Goal: Transaction & Acquisition: Book appointment/travel/reservation

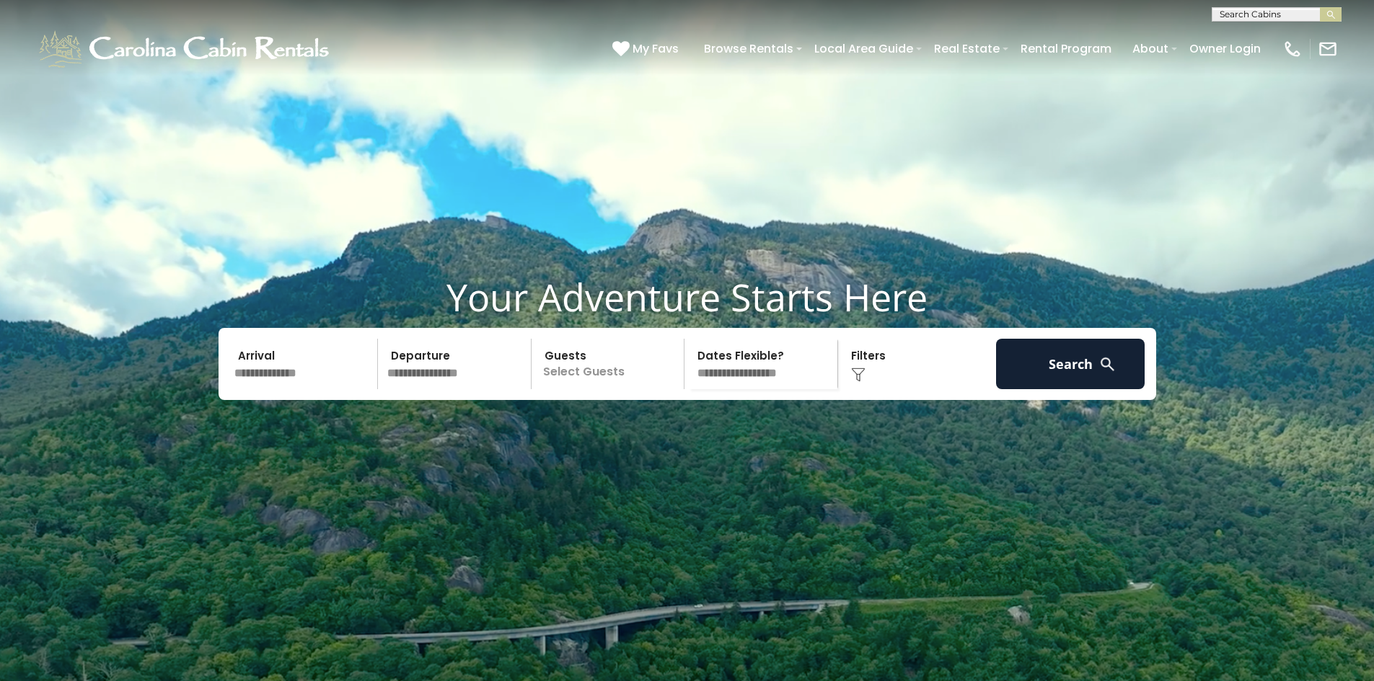
click at [283, 389] on input "text" at bounding box center [303, 364] width 149 height 50
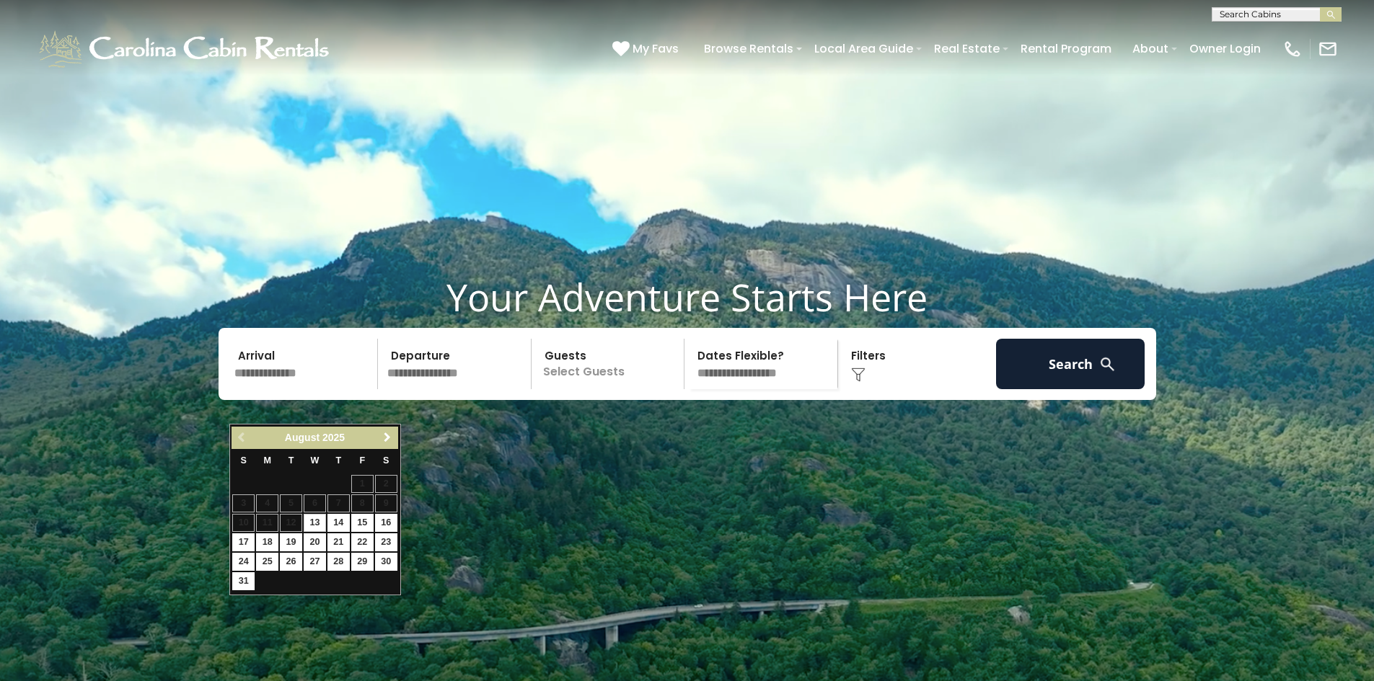
click at [386, 440] on span "Next" at bounding box center [387, 438] width 12 height 12
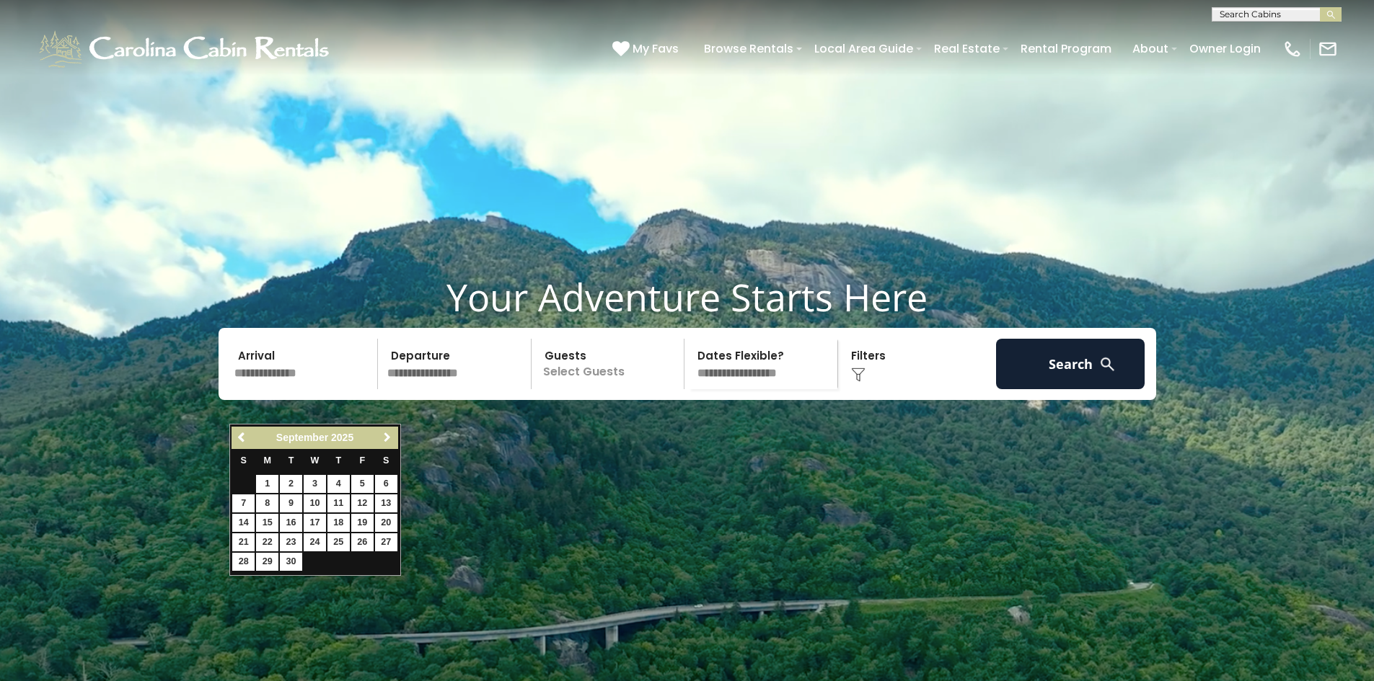
click at [386, 440] on span "Next" at bounding box center [387, 438] width 12 height 12
click at [384, 439] on span "Next" at bounding box center [387, 438] width 12 height 12
click at [381, 438] on link "Next" at bounding box center [388, 438] width 18 height 18
click at [375, 437] on div "Previous Next December 2025" at bounding box center [314, 438] width 166 height 22
click at [387, 437] on span "Next" at bounding box center [387, 438] width 12 height 12
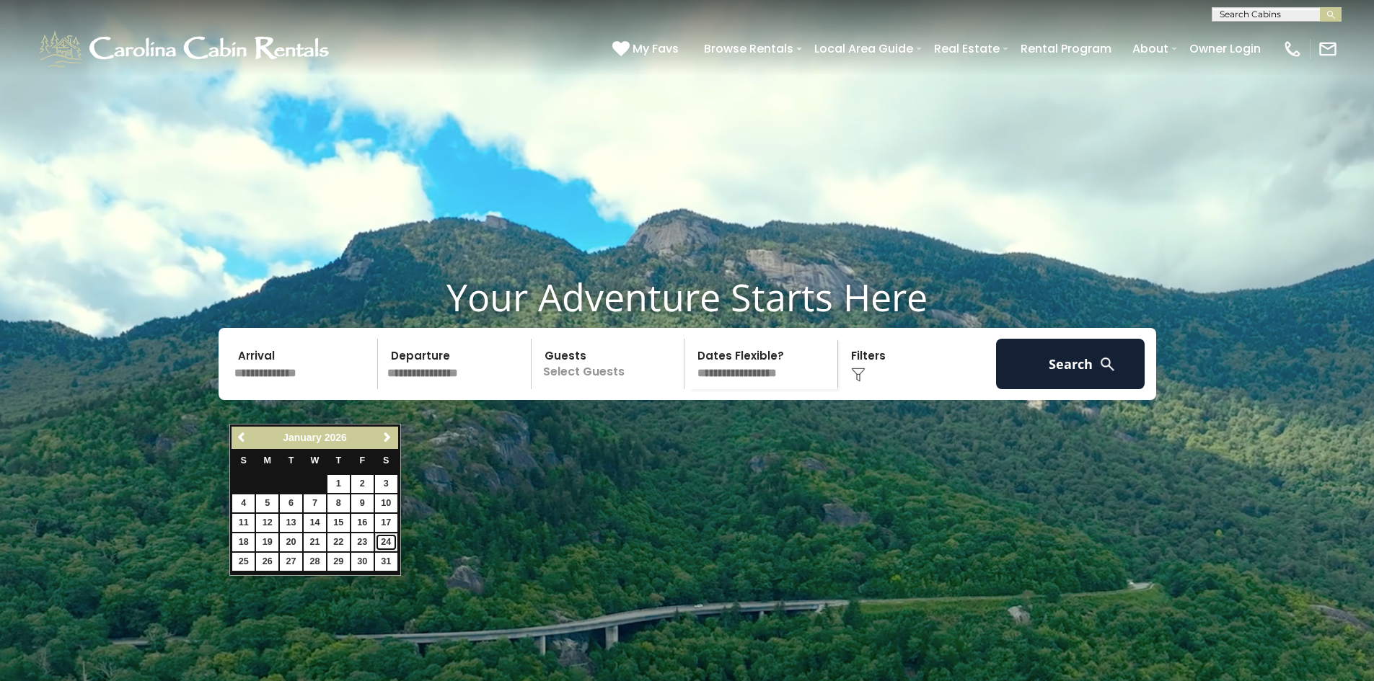
click at [384, 542] on link "24" at bounding box center [386, 543] width 22 height 18
type input "*******"
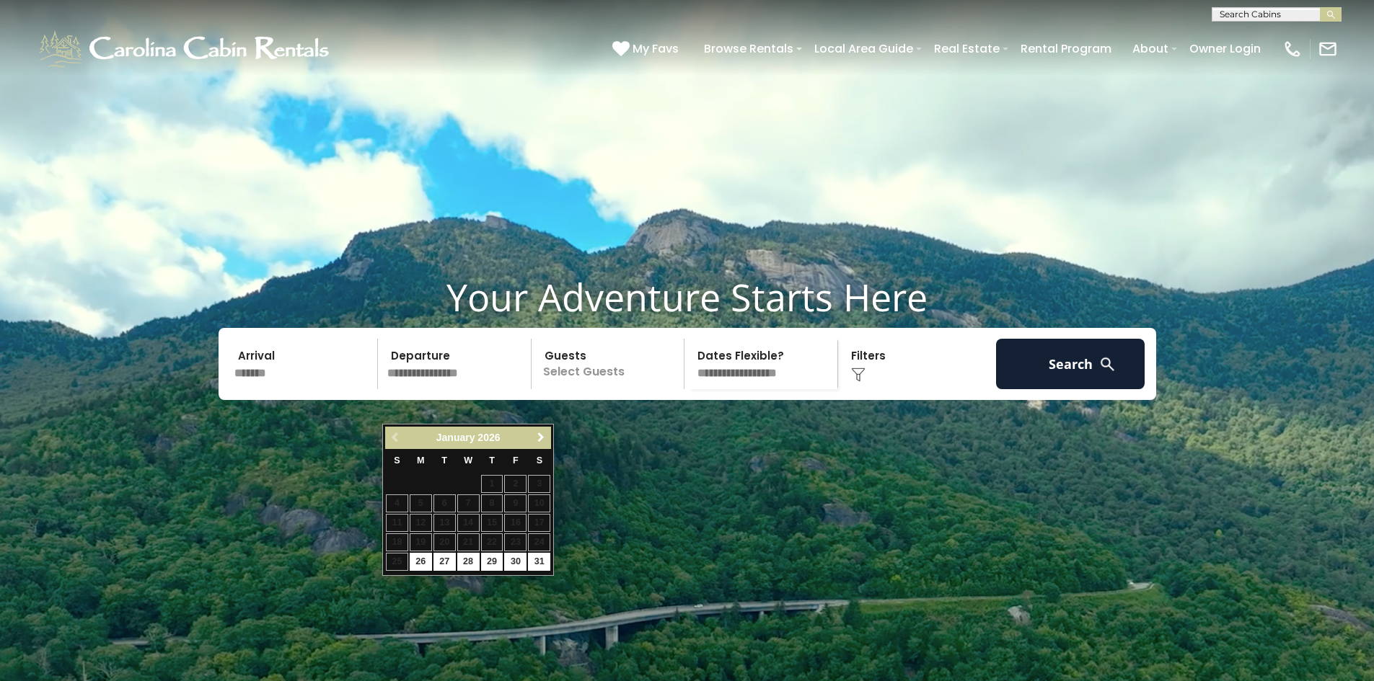
click at [545, 439] on span "Next" at bounding box center [541, 438] width 12 height 12
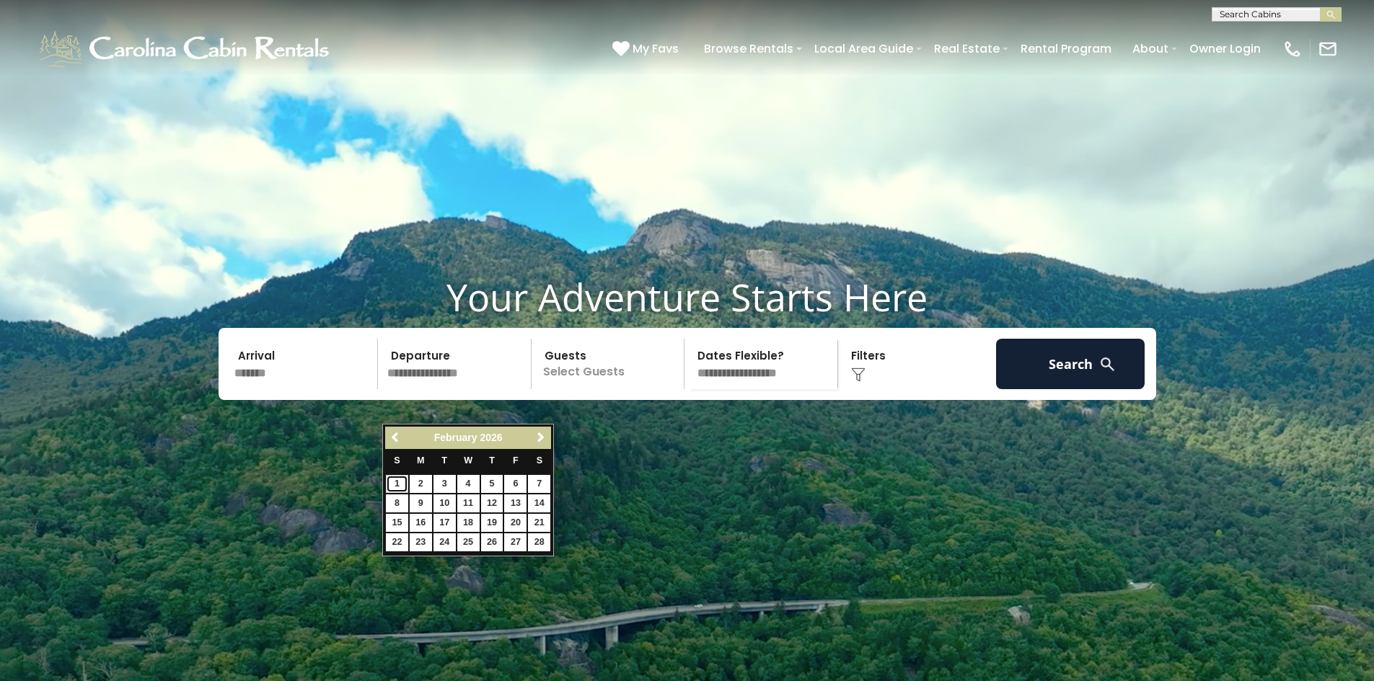
click at [394, 485] on link "1" at bounding box center [397, 484] width 22 height 18
type input "******"
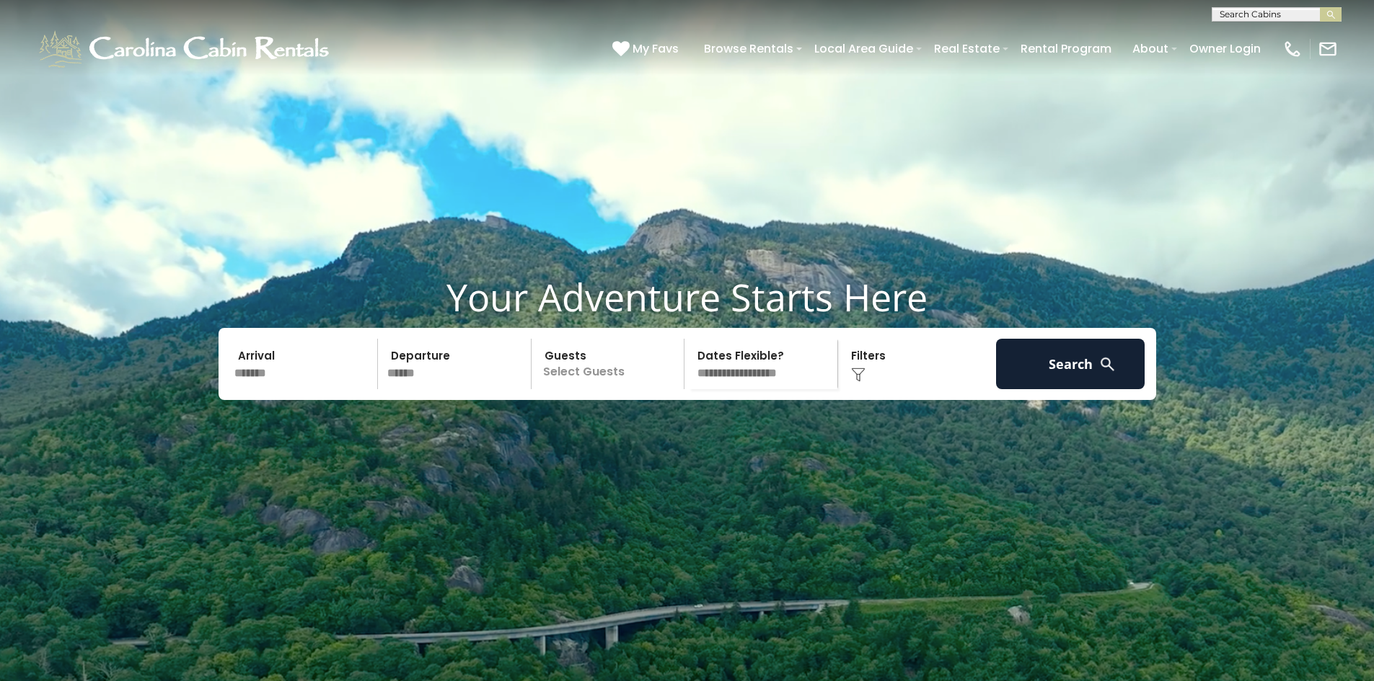
click at [604, 389] on p "Select Guests" at bounding box center [610, 364] width 149 height 50
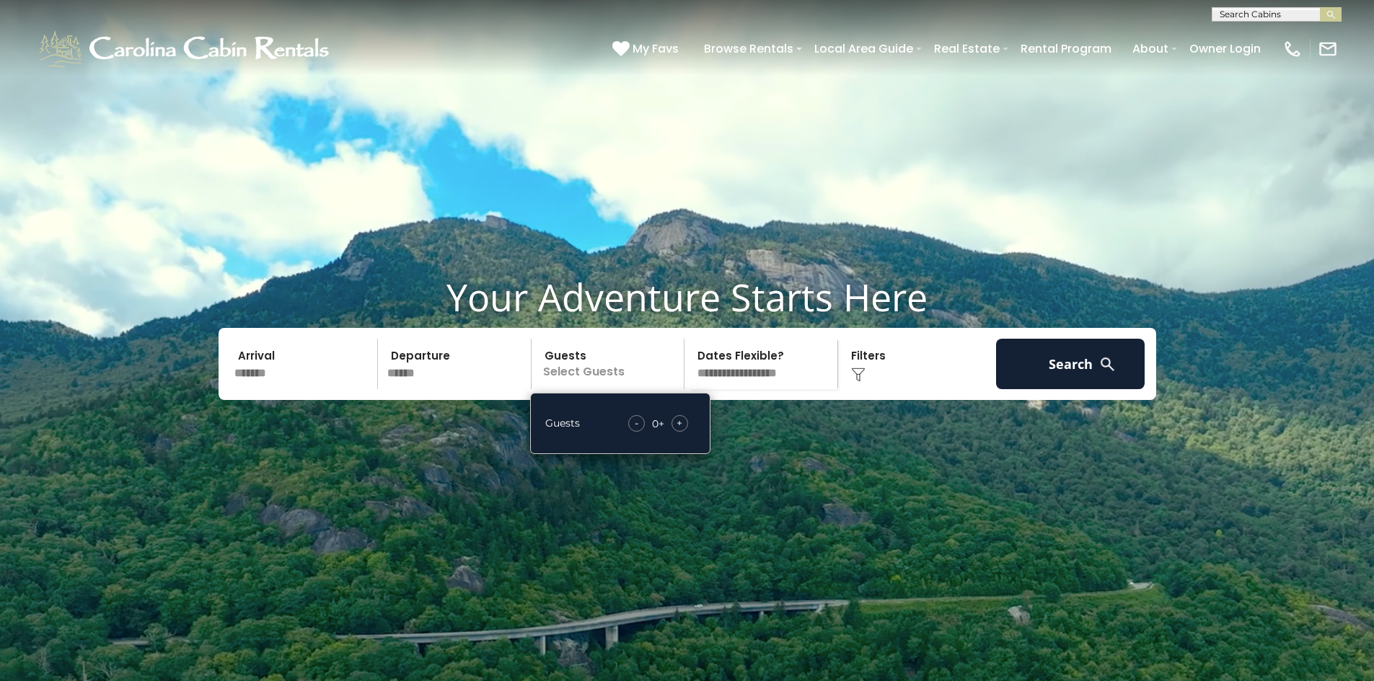
click at [679, 430] on span "+" at bounding box center [679, 423] width 6 height 14
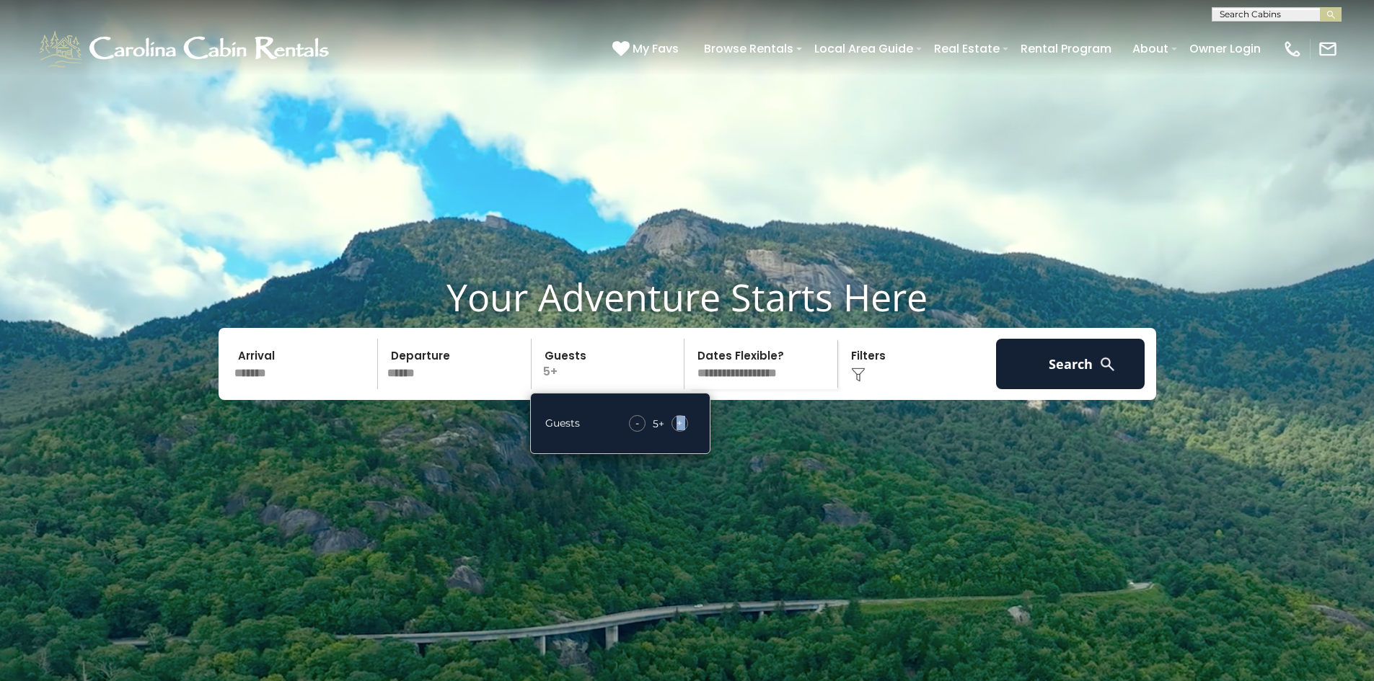
click at [679, 430] on span "+" at bounding box center [679, 423] width 6 height 14
click at [742, 475] on video at bounding box center [687, 343] width 1374 height 687
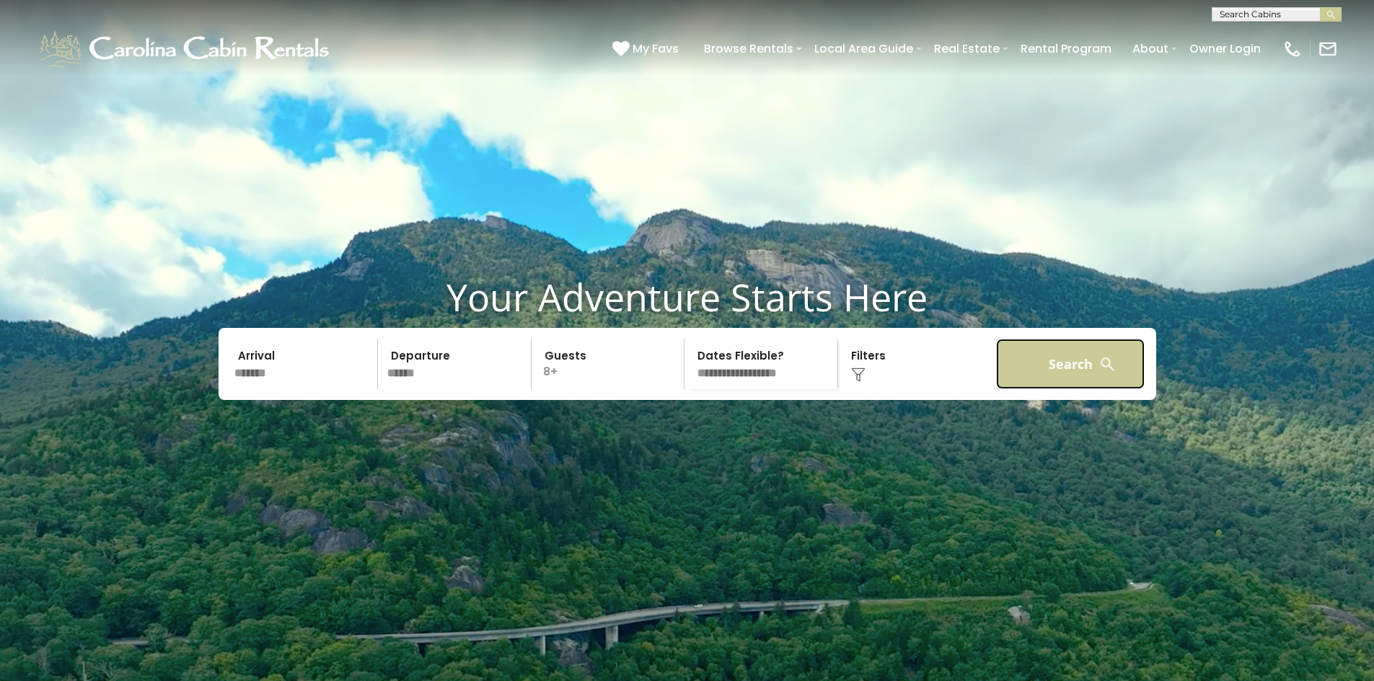
click at [1049, 389] on button "Search" at bounding box center [1070, 364] width 149 height 50
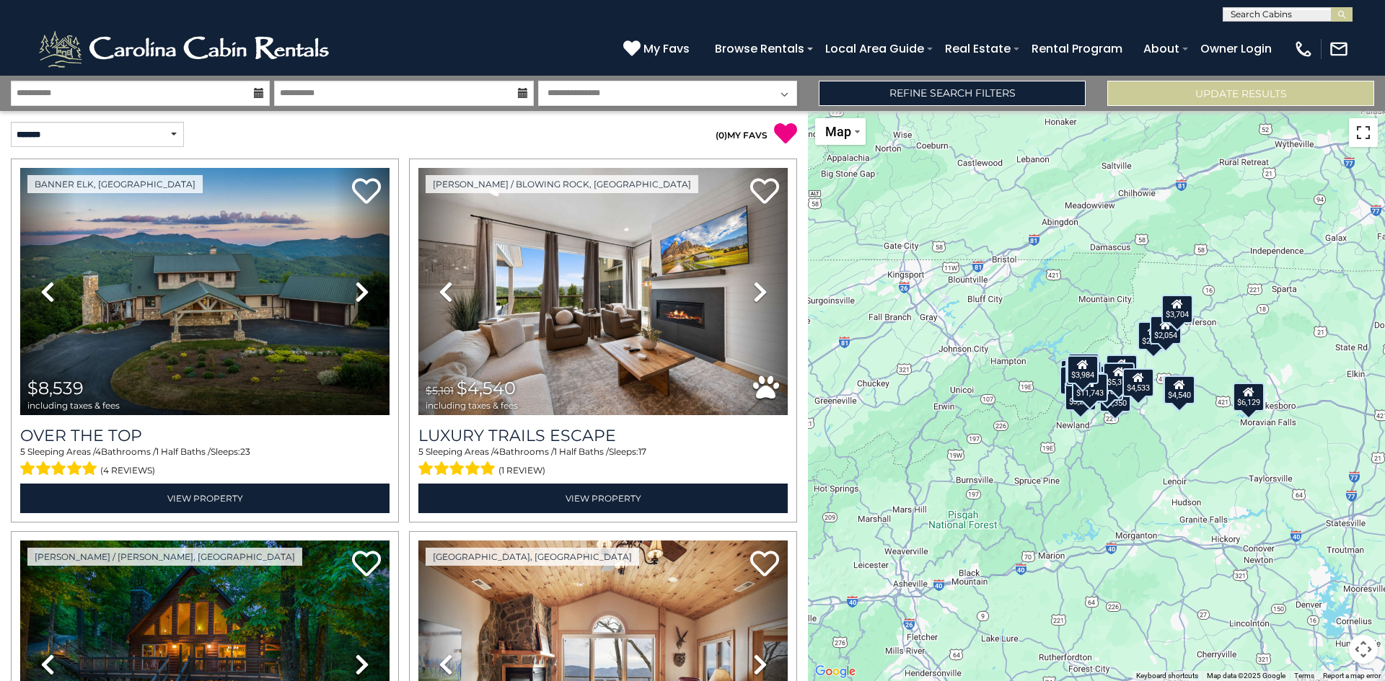
drag, startPoint x: 1361, startPoint y: 134, endPoint x: 1361, endPoint y: 197, distance: 62.7
click at [1361, 134] on button "Toggle fullscreen view" at bounding box center [1362, 132] width 29 height 29
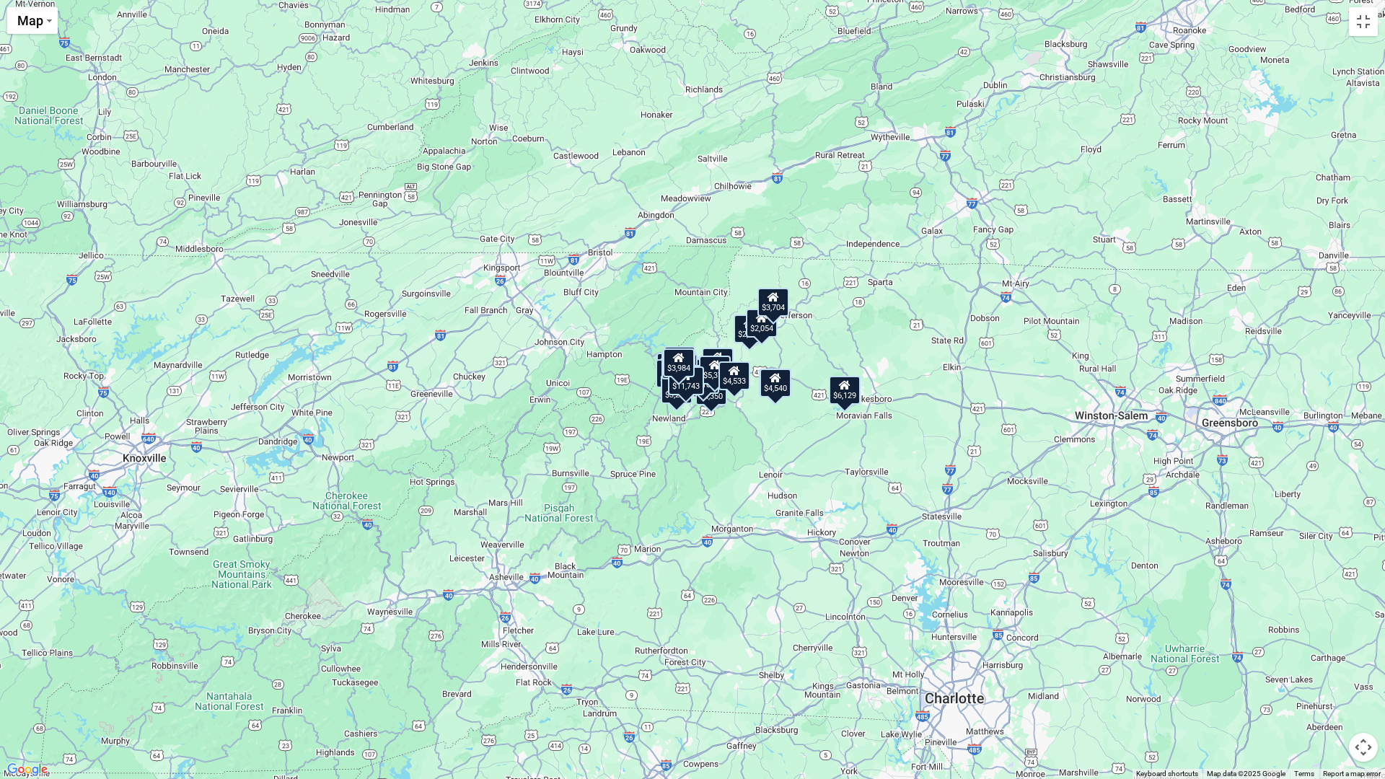
click at [747, 412] on div "$8,539 $4,540 $2,420 $4,193 $3,697 $5,728 $5,490 $4,416 $2,428 $3,258 $6,129 $4…" at bounding box center [692, 389] width 1385 height 779
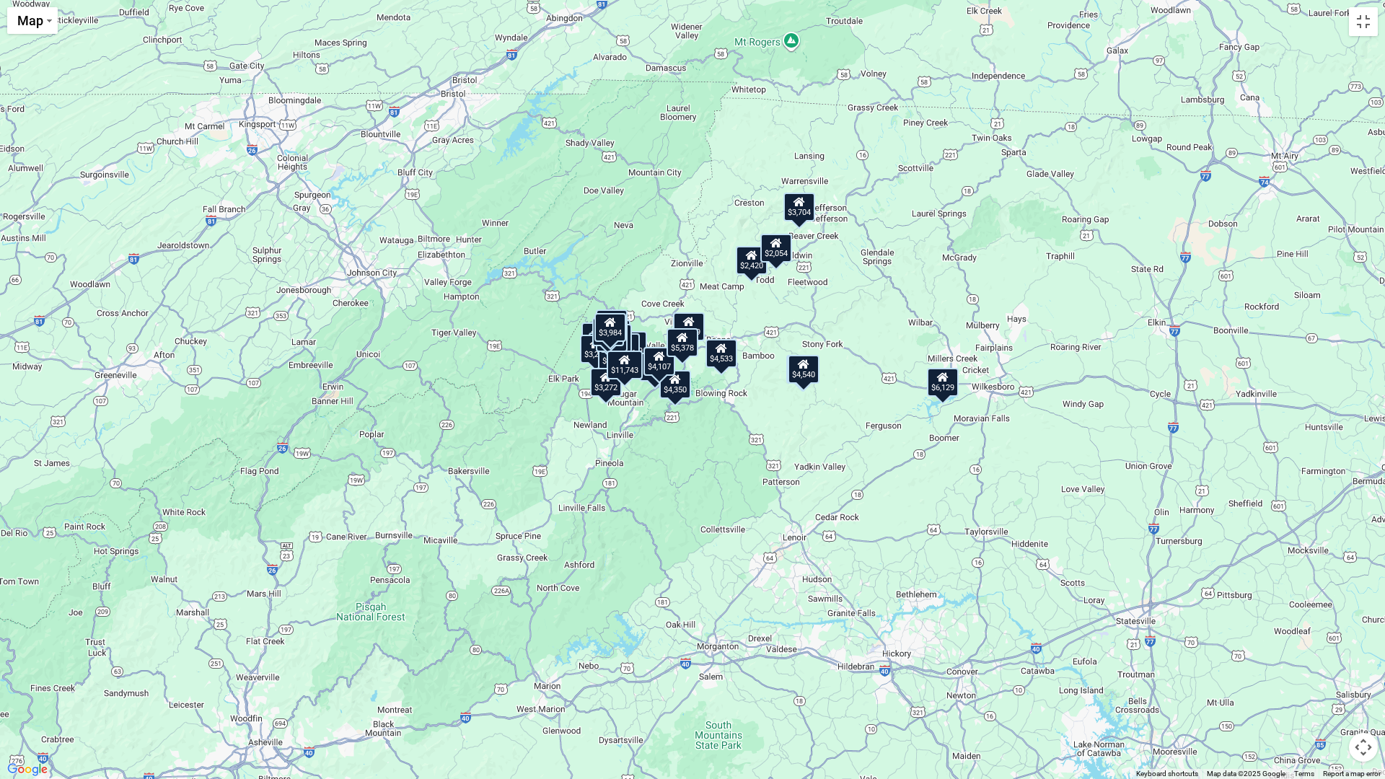
click at [716, 415] on div "$8,539 $4,540 $2,420 $4,193 $3,697 $5,728 $5,490 $4,416 $2,428 $3,258 $6,129 $4…" at bounding box center [692, 389] width 1385 height 779
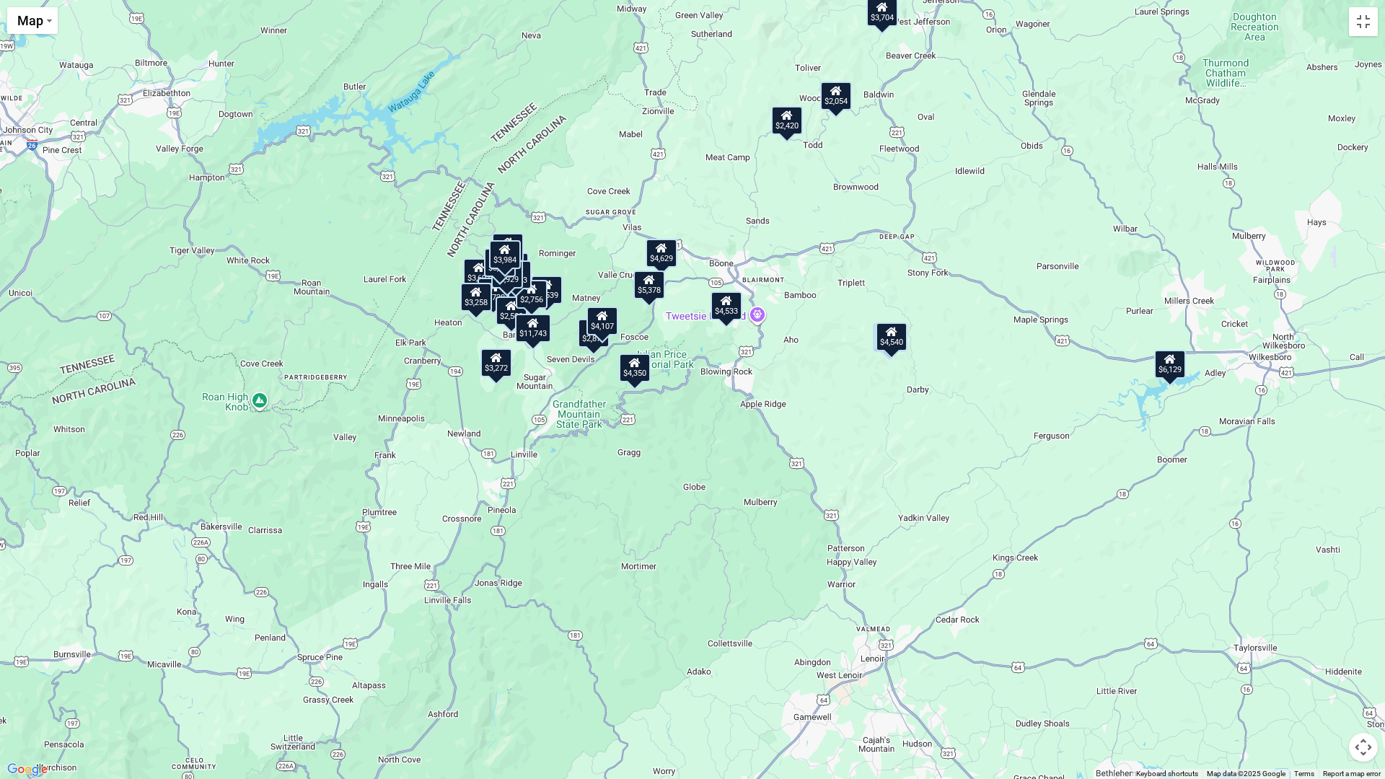
click at [512, 409] on div "$8,539 $4,540 $2,420 $4,193 $3,697 $5,728 $5,490 $4,416 $2,428 $3,258 $6,129 $4…" at bounding box center [692, 389] width 1385 height 779
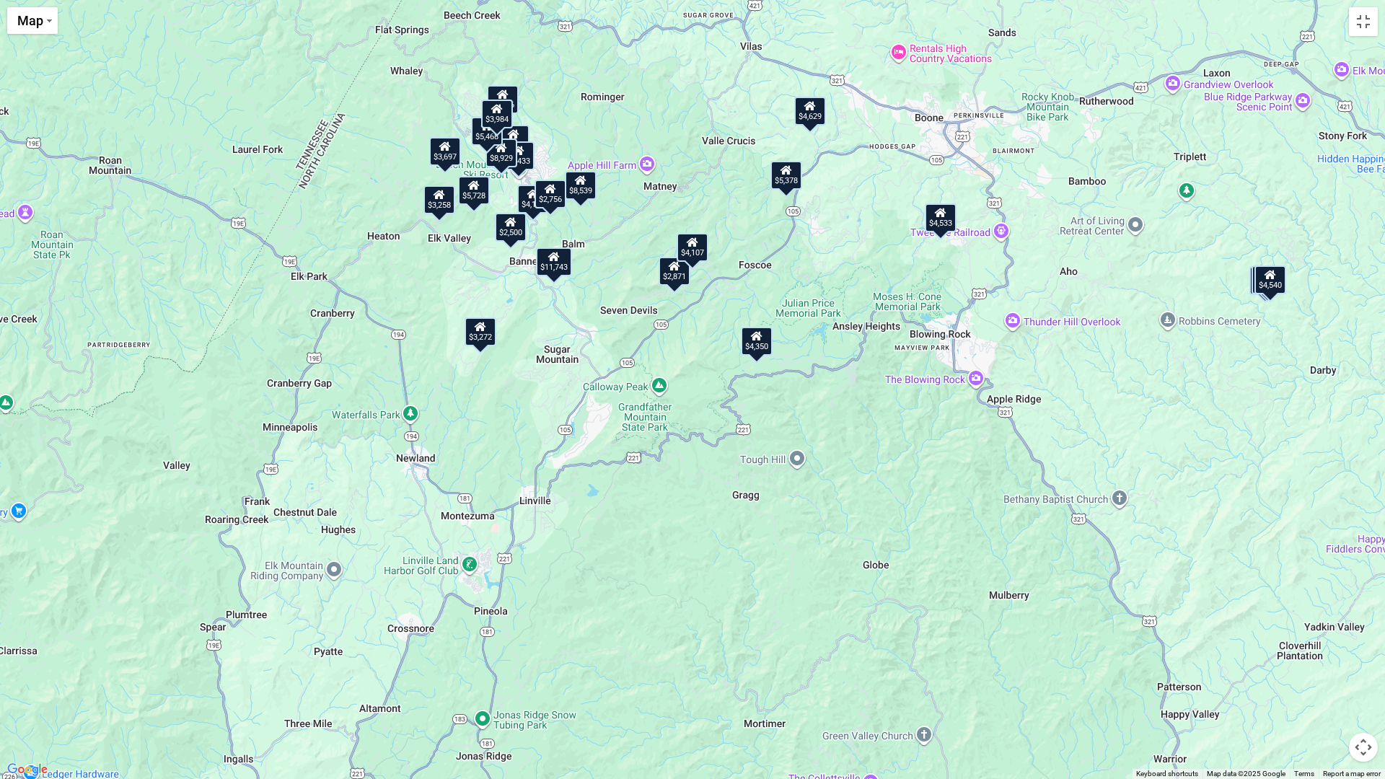
click at [530, 383] on div "$8,539 $4,540 $2,420 $4,193 $3,697 $5,728 $5,490 $4,416 $2,428 $3,258 $6,129 $4…" at bounding box center [692, 389] width 1385 height 779
click at [525, 377] on div "$8,539 $4,540 $2,420 $4,193 $3,697 $5,728 $5,490 $4,416 $2,428 $3,258 $6,129 $4…" at bounding box center [692, 389] width 1385 height 779
click at [536, 329] on div "$8,539 $4,540 $2,420 $4,193 $3,697 $5,728 $5,490 $4,416 $2,428 $3,258 $6,129 $4…" at bounding box center [692, 389] width 1385 height 779
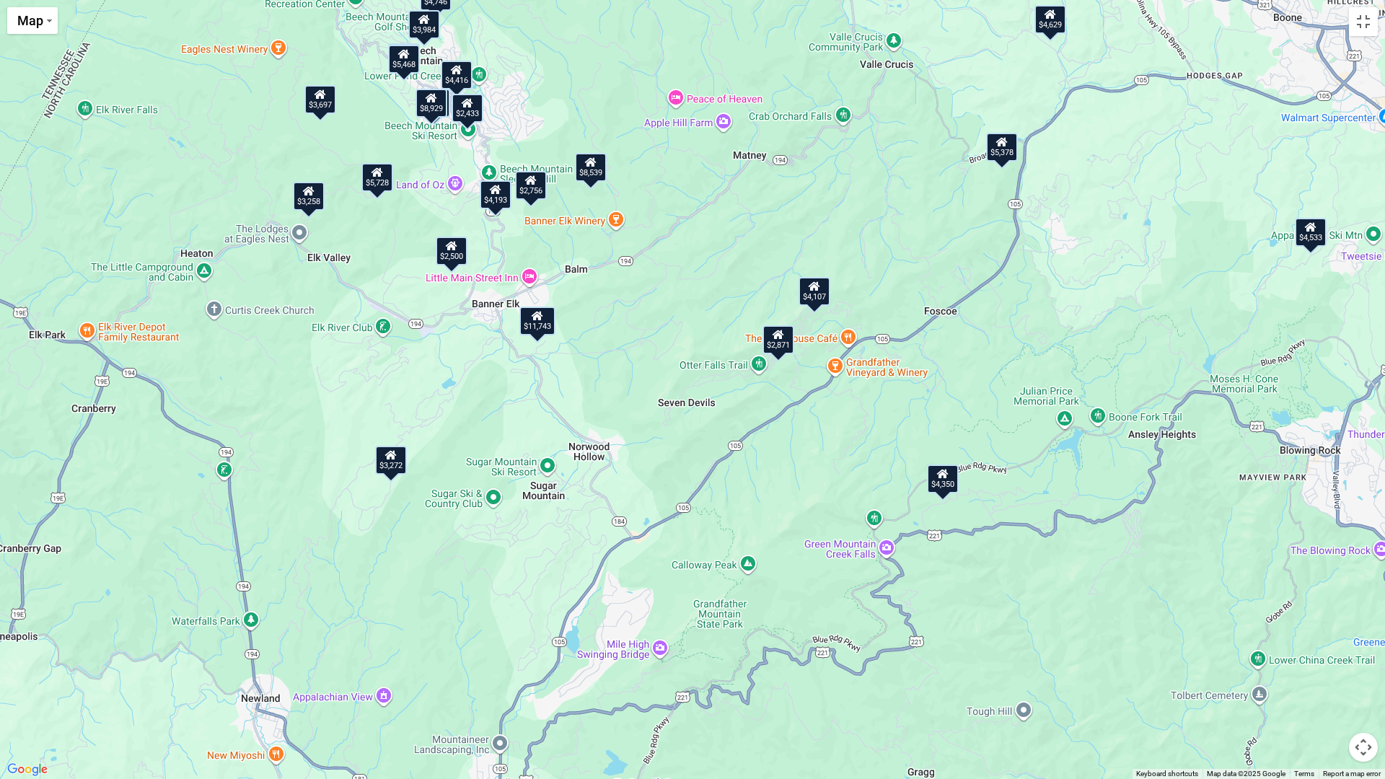
drag, startPoint x: 542, startPoint y: 285, endPoint x: 506, endPoint y: 398, distance: 118.6
click at [506, 398] on div "$8,539 $4,540 $2,420 $4,193 $3,697 $5,728 $5,490 $4,416 $2,428 $3,258 $6,129 $4…" at bounding box center [692, 389] width 1385 height 779
click at [454, 257] on div "$2,500" at bounding box center [452, 251] width 32 height 29
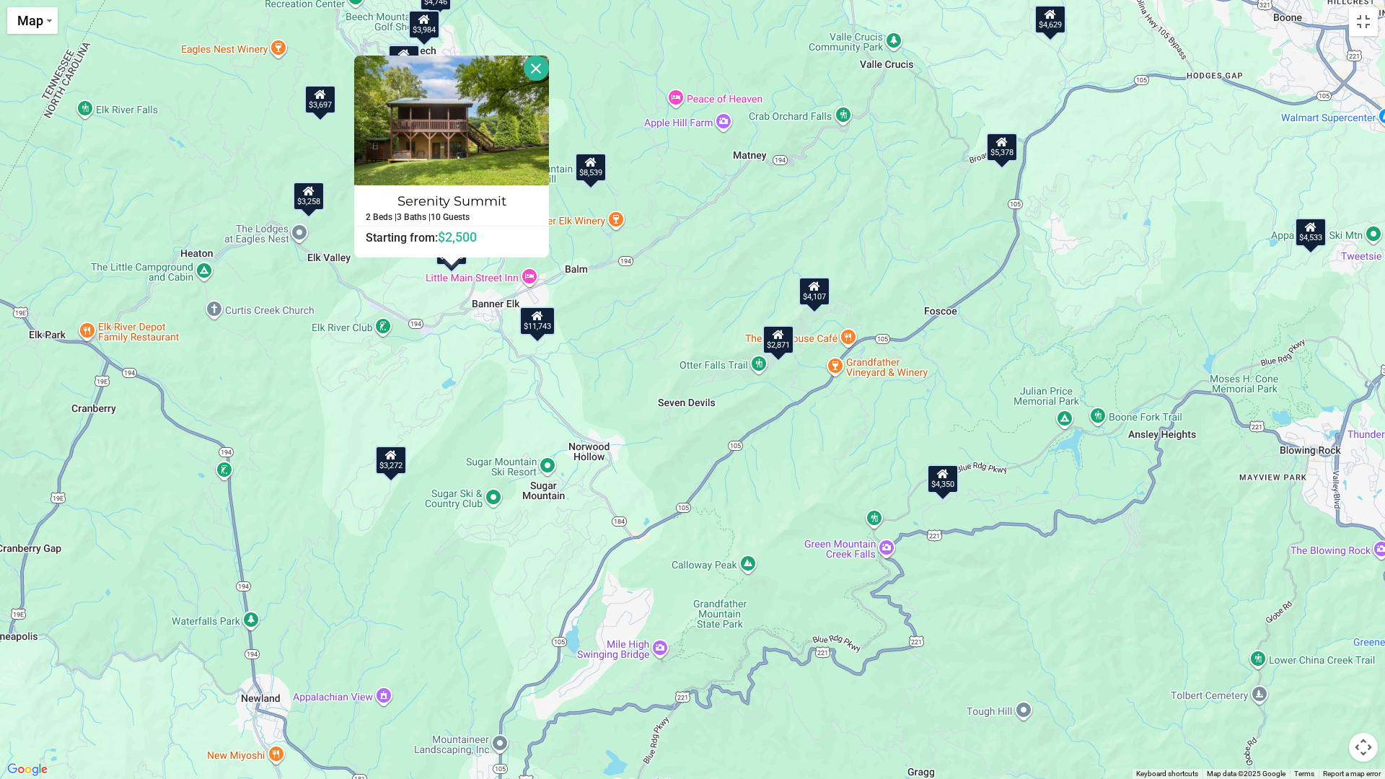
click at [437, 296] on div "$8,539 $4,540 $2,420 $4,193 $3,697 $5,728 $5,490 $4,416 $2,428 $3,258 $6,129 $4…" at bounding box center [692, 389] width 1385 height 779
click at [646, 271] on div "$8,539 $4,540 $2,420 $4,193 $3,697 $5,728 $5,490 $4,416 $2,428 $3,258 $6,129 $4…" at bounding box center [692, 389] width 1385 height 779
click at [538, 74] on button "Close" at bounding box center [536, 68] width 25 height 25
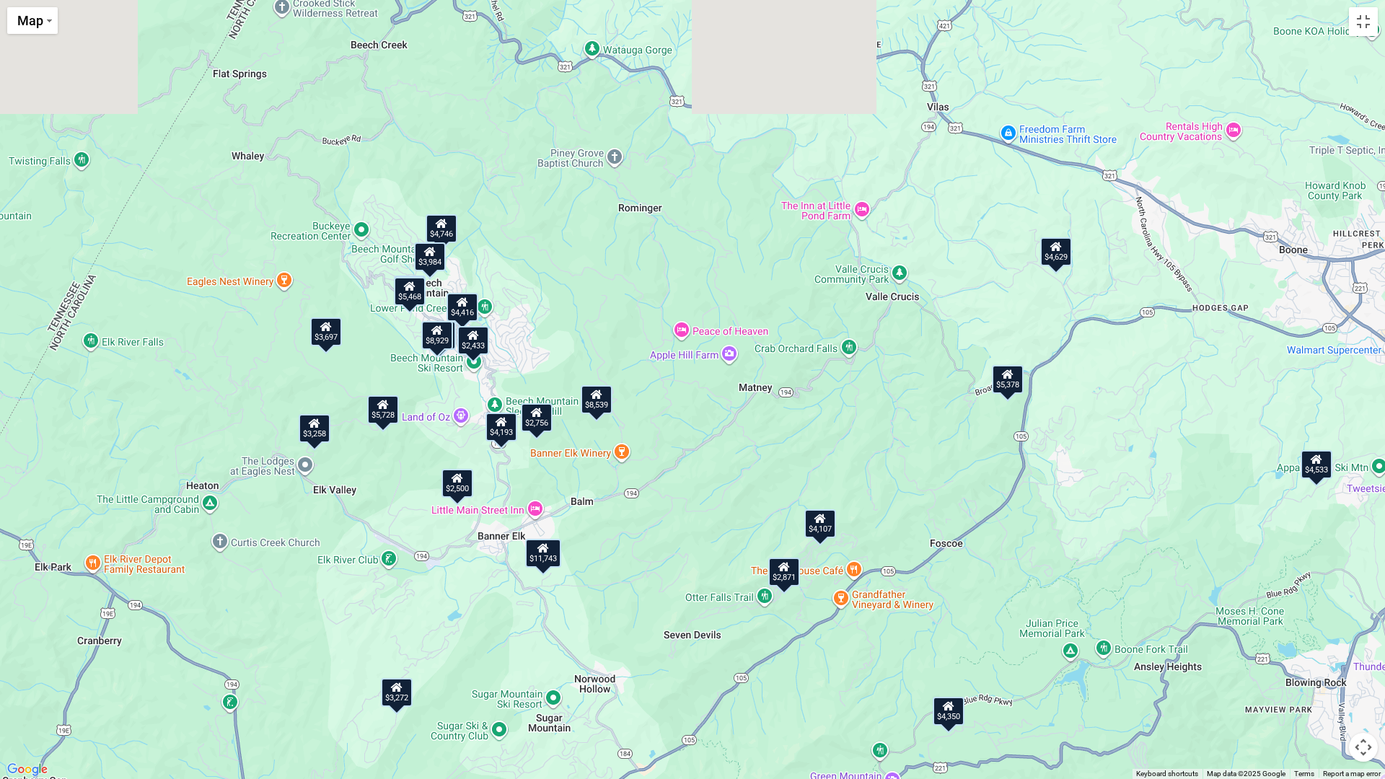
drag, startPoint x: 648, startPoint y: 185, endPoint x: 659, endPoint y: 417, distance: 231.7
click at [659, 419] on div "$8,539 $4,540 $2,420 $4,193 $3,697 $5,728 $5,490 $4,416 $2,428 $3,258 $6,129 $4…" at bounding box center [692, 389] width 1385 height 779
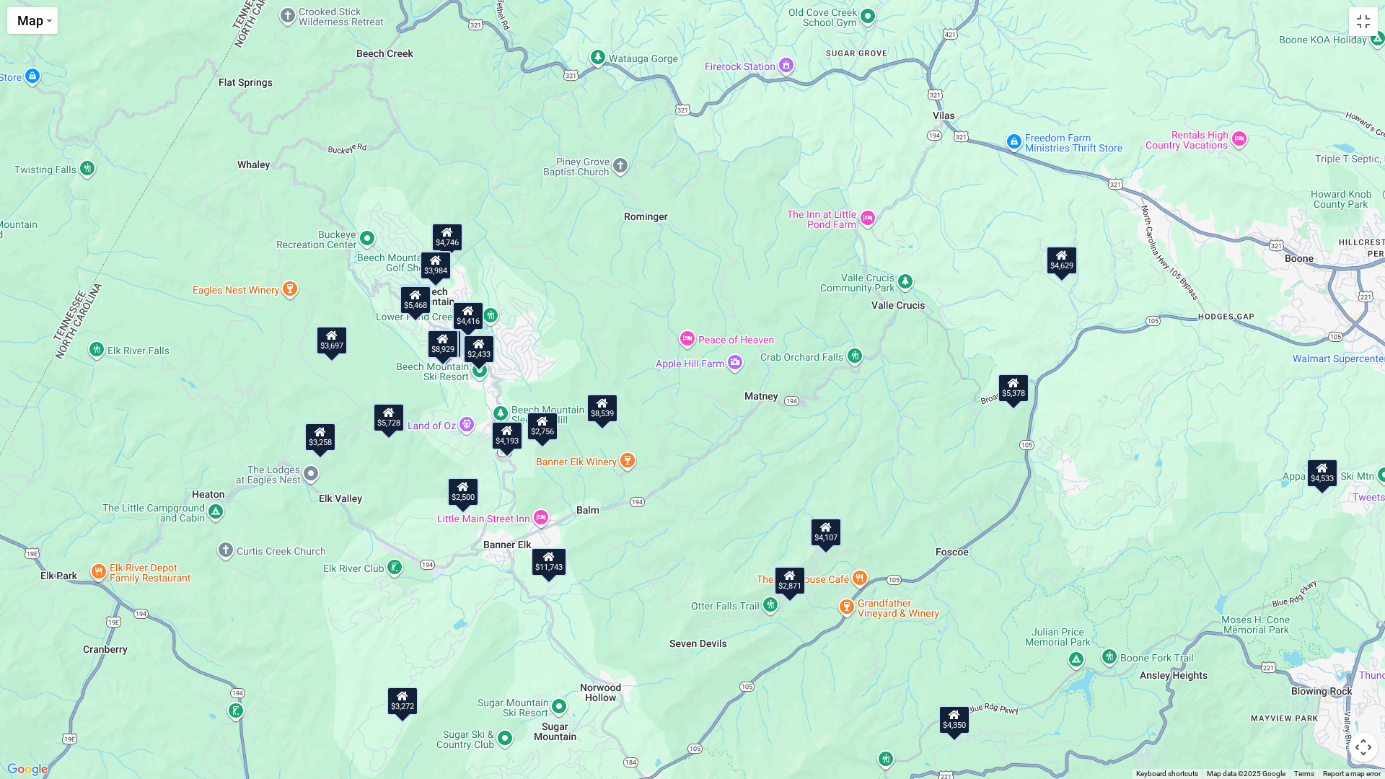
click at [434, 267] on div "$3,984" at bounding box center [436, 265] width 32 height 29
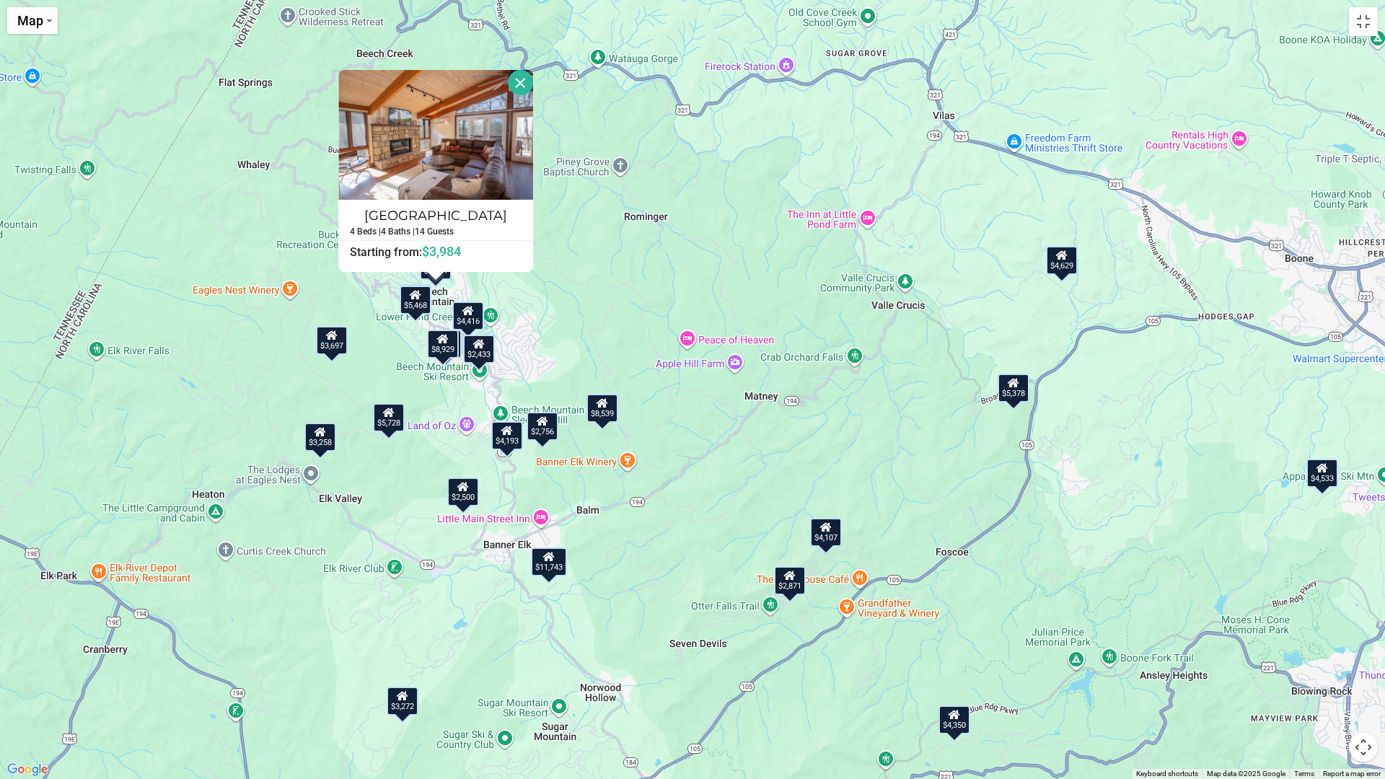
click at [469, 312] on icon at bounding box center [468, 311] width 12 height 10
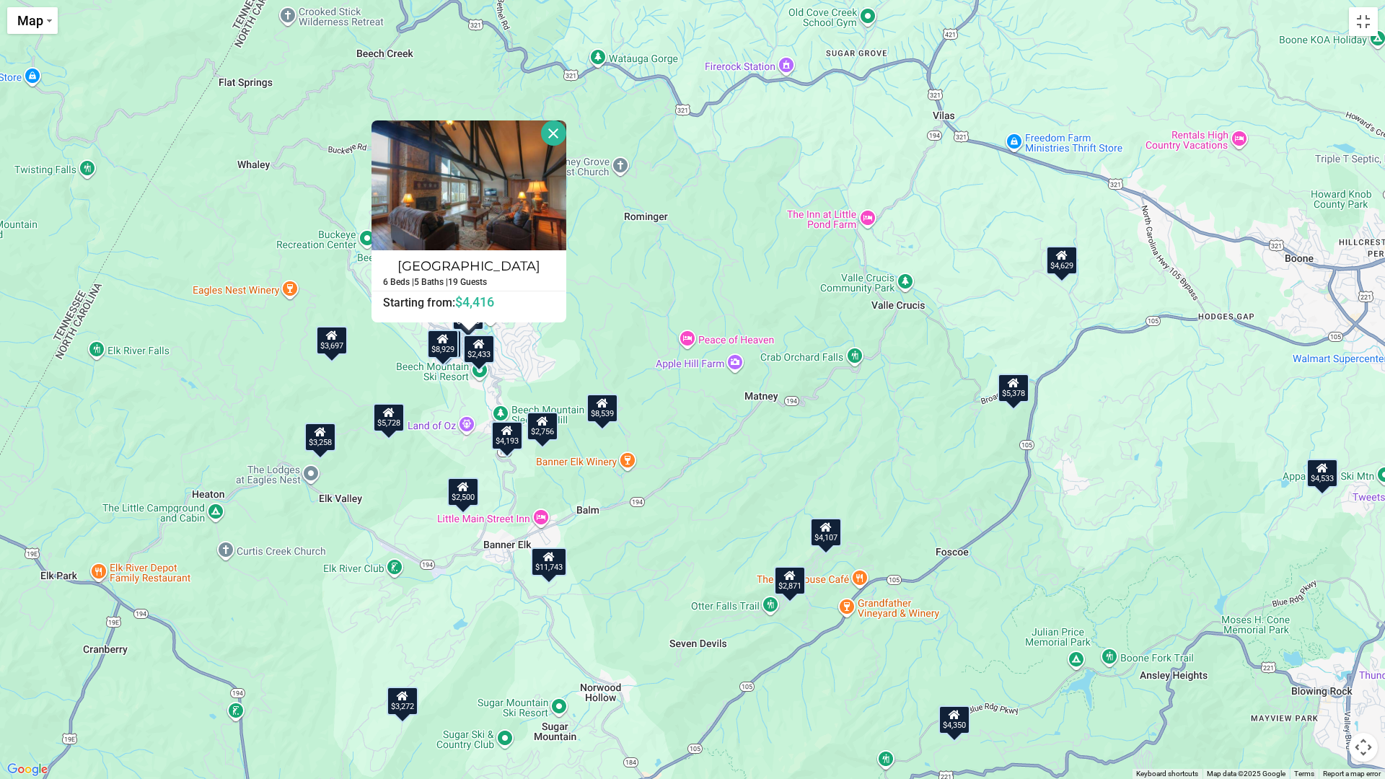
click at [441, 346] on div "$8,929" at bounding box center [443, 344] width 32 height 29
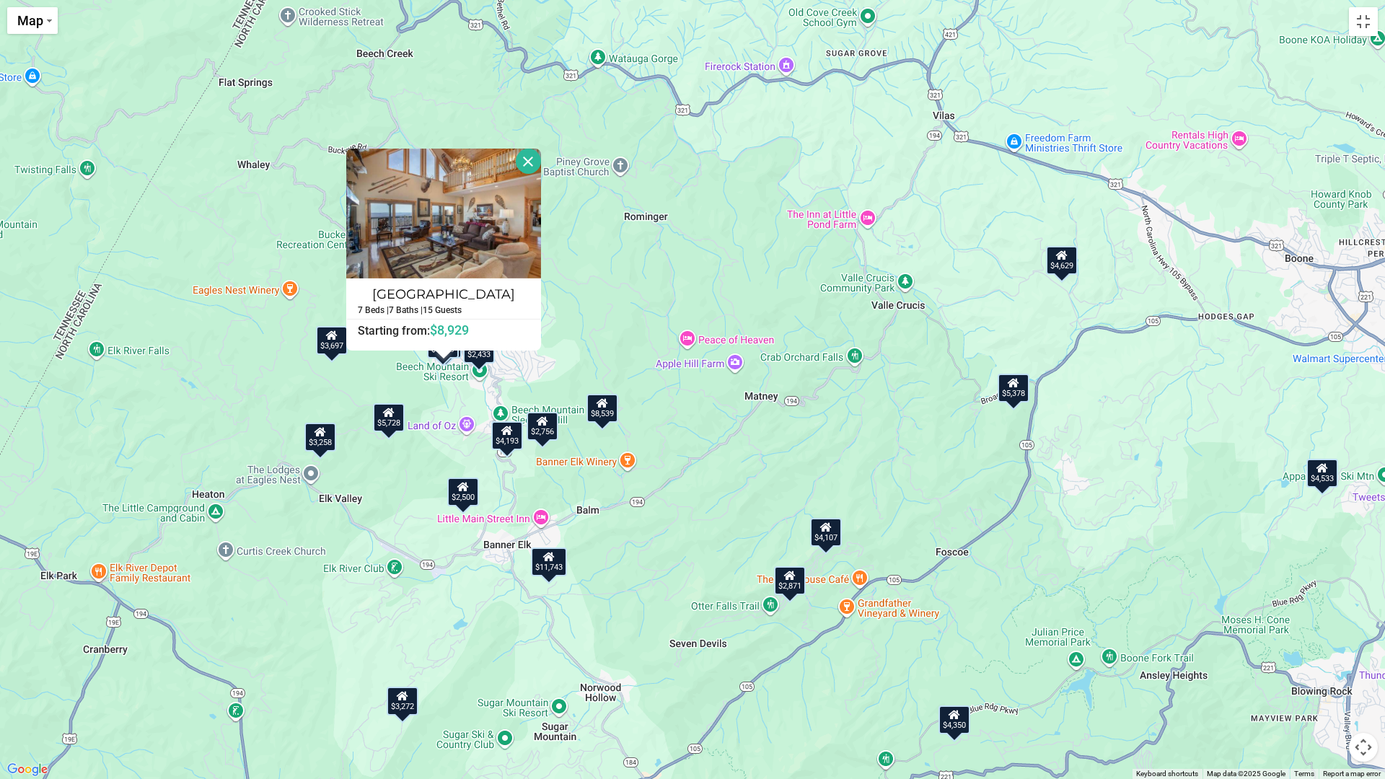
click at [580, 333] on div "$8,539 $4,540 $2,420 $4,193 $3,697 $5,728 $5,490 $4,416 $2,428 $3,258 $6,129 $4…" at bounding box center [692, 389] width 1385 height 779
click at [528, 158] on button "Close" at bounding box center [528, 161] width 25 height 25
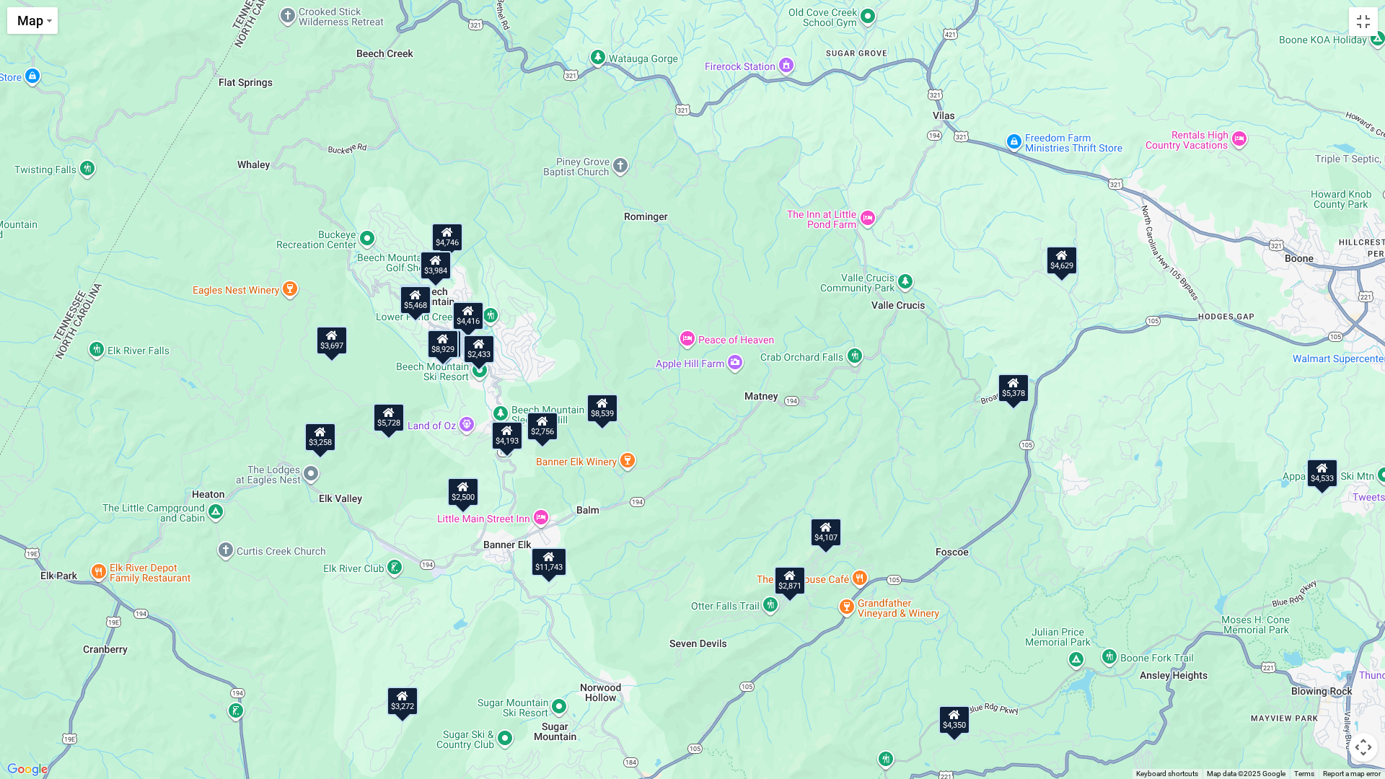
click at [469, 318] on div "$4,416" at bounding box center [468, 315] width 32 height 29
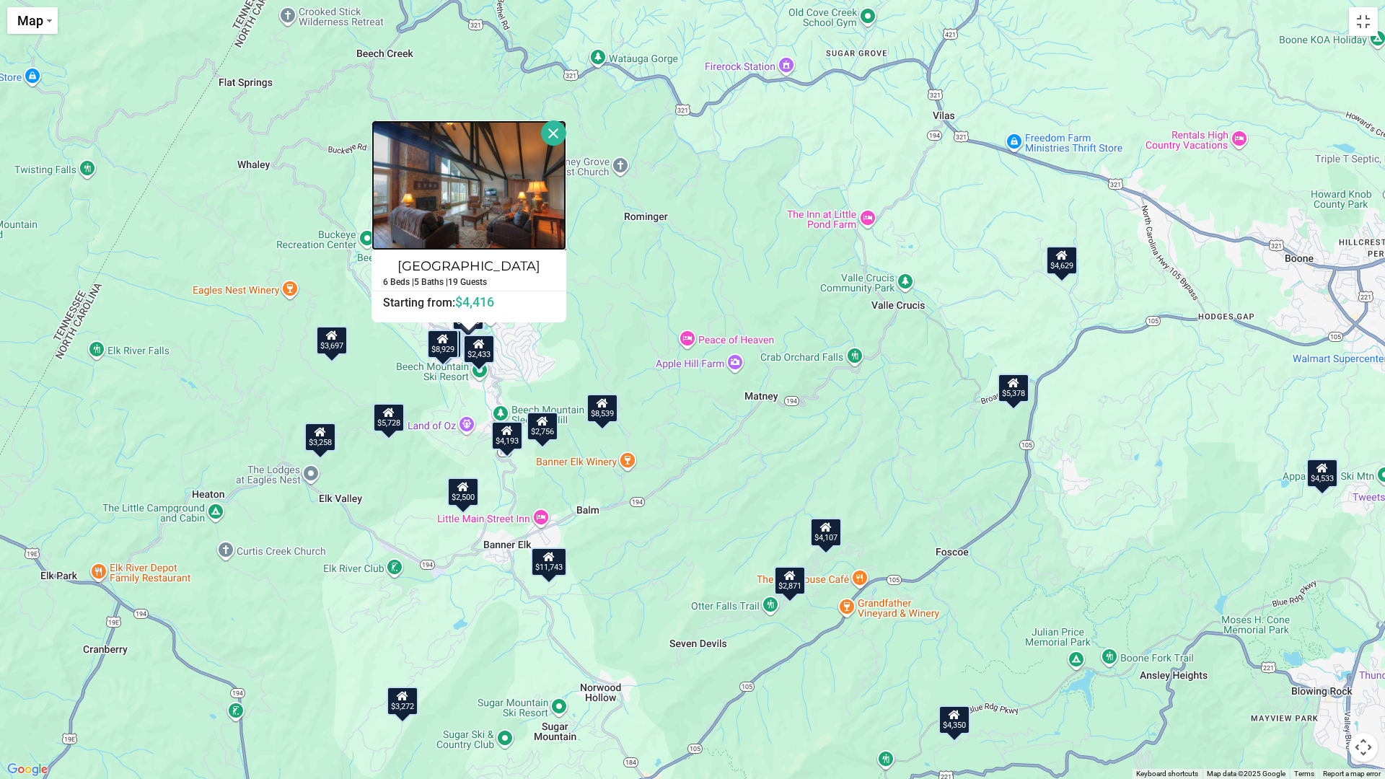
click at [453, 209] on img at bounding box center [468, 185] width 195 height 130
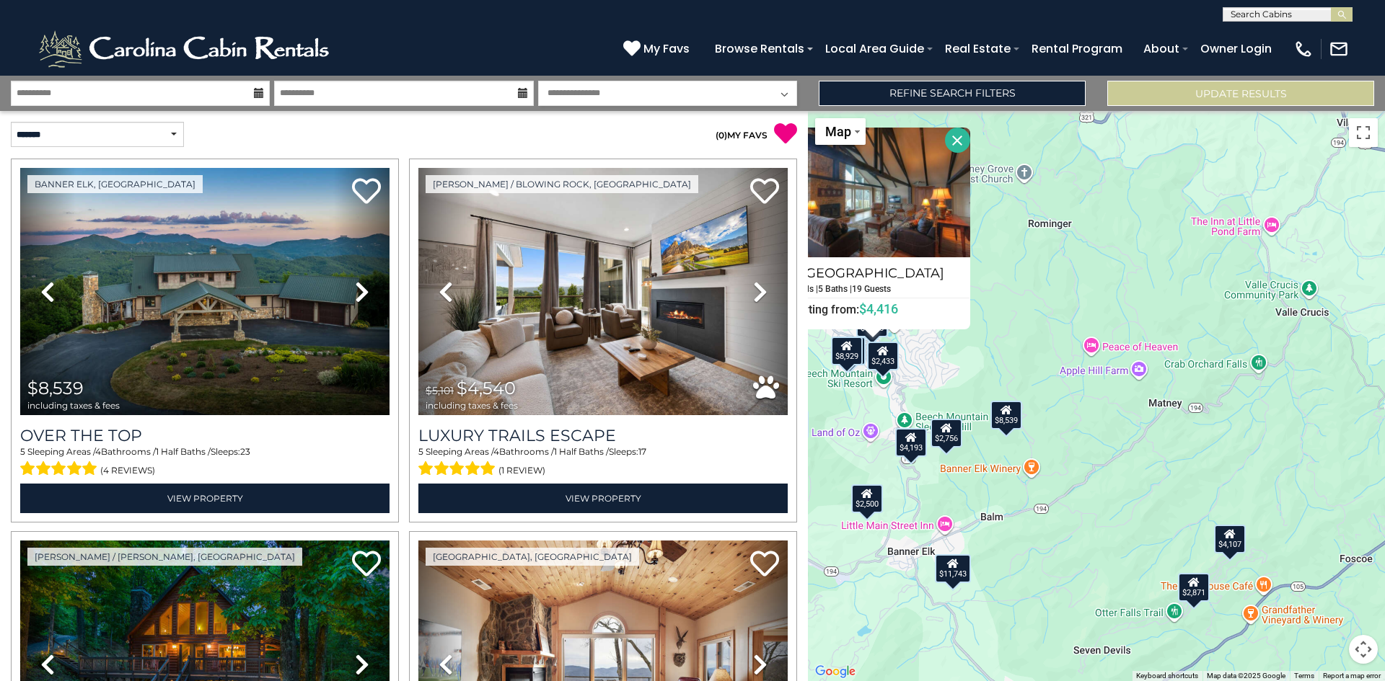
click at [994, 358] on div "$8,539 $4,540 $2,420 $4,193 $3,697 $5,728 $5,490 $4,416 $2,428 $3,258 $6,129 $4…" at bounding box center [1096, 396] width 577 height 570
click at [953, 136] on button "Close" at bounding box center [957, 140] width 25 height 25
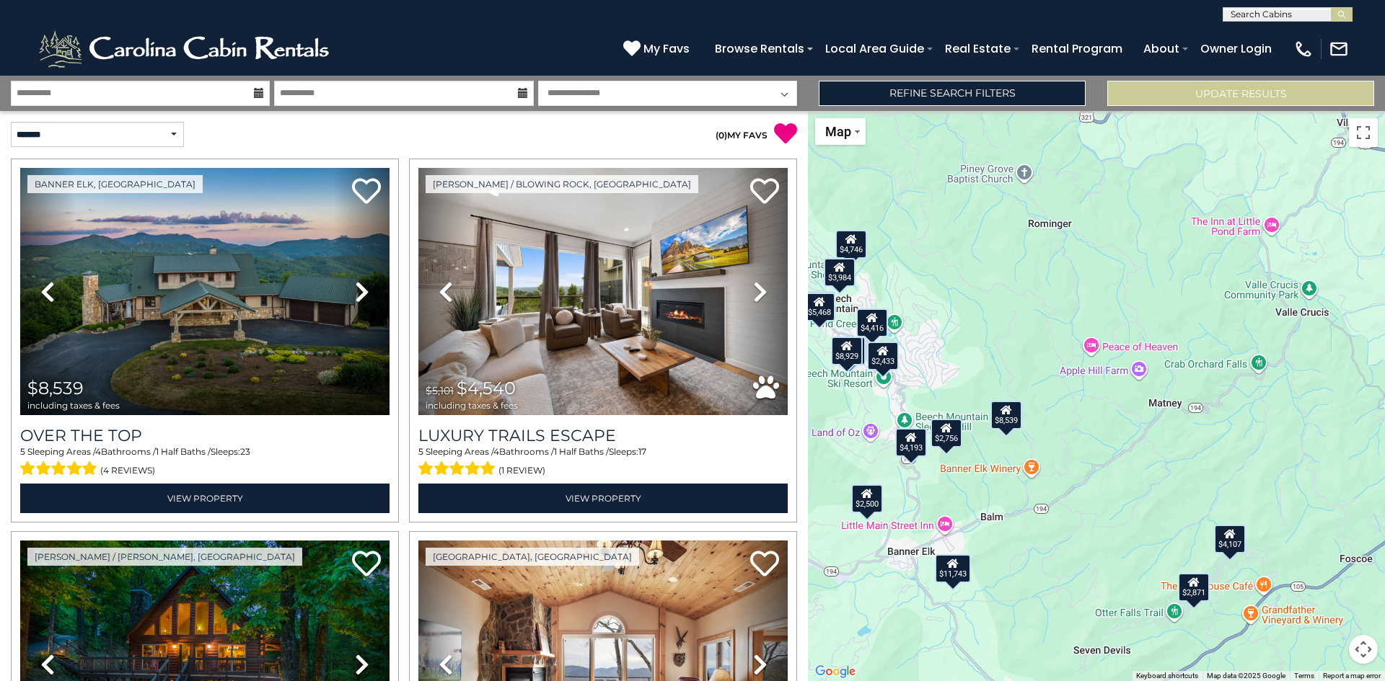
click at [850, 246] on div "$4,746" at bounding box center [851, 243] width 32 height 29
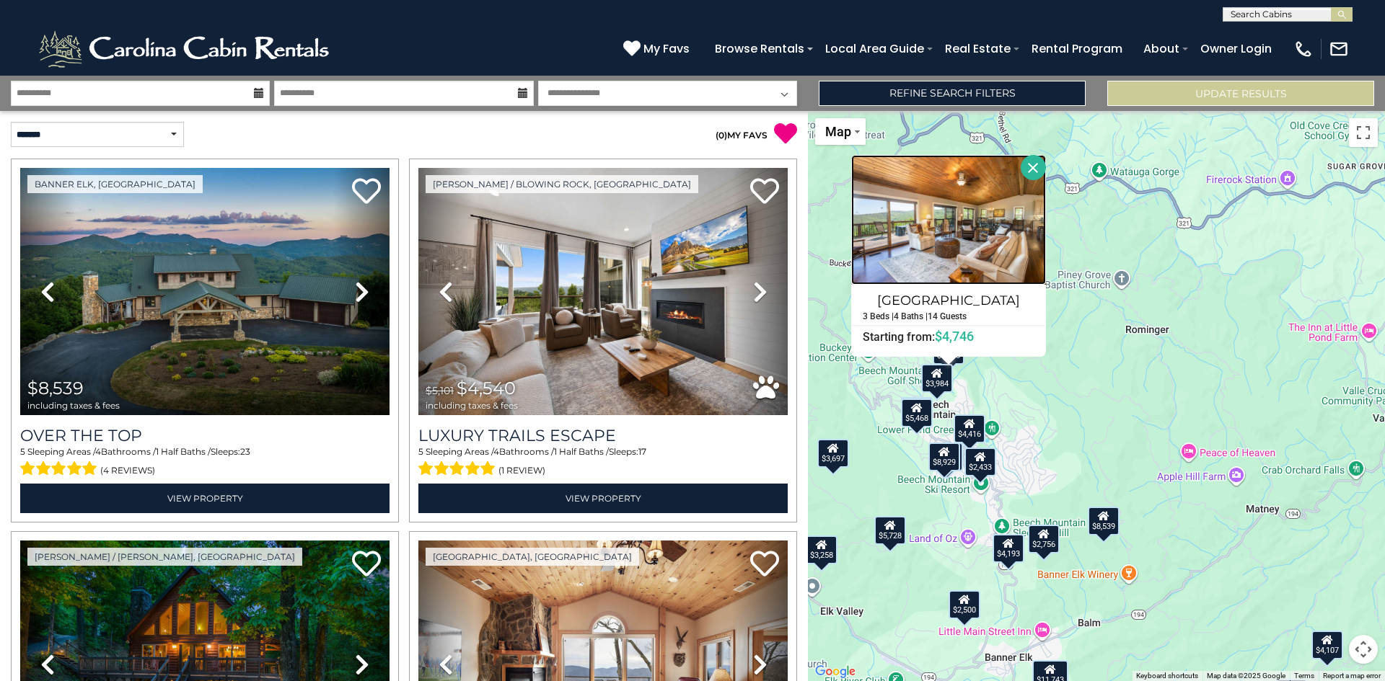
click at [927, 261] on img at bounding box center [948, 220] width 195 height 130
click at [1066, 343] on div "$8,539 $4,540 $2,420 $4,193 $3,697 $5,728 $5,490 $4,416 $2,428 $3,258 $6,129 $4…" at bounding box center [1096, 396] width 577 height 570
click at [1030, 165] on button "Close" at bounding box center [1032, 167] width 25 height 25
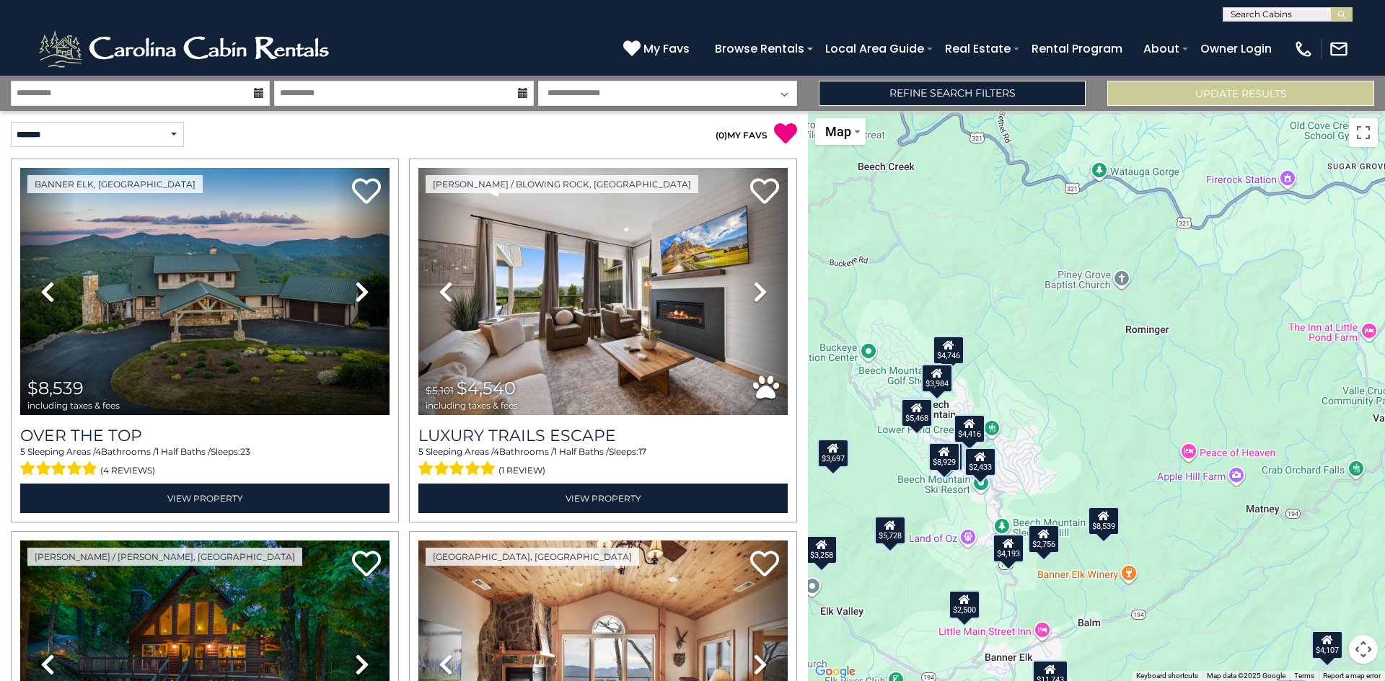
click at [934, 378] on icon at bounding box center [937, 373] width 12 height 10
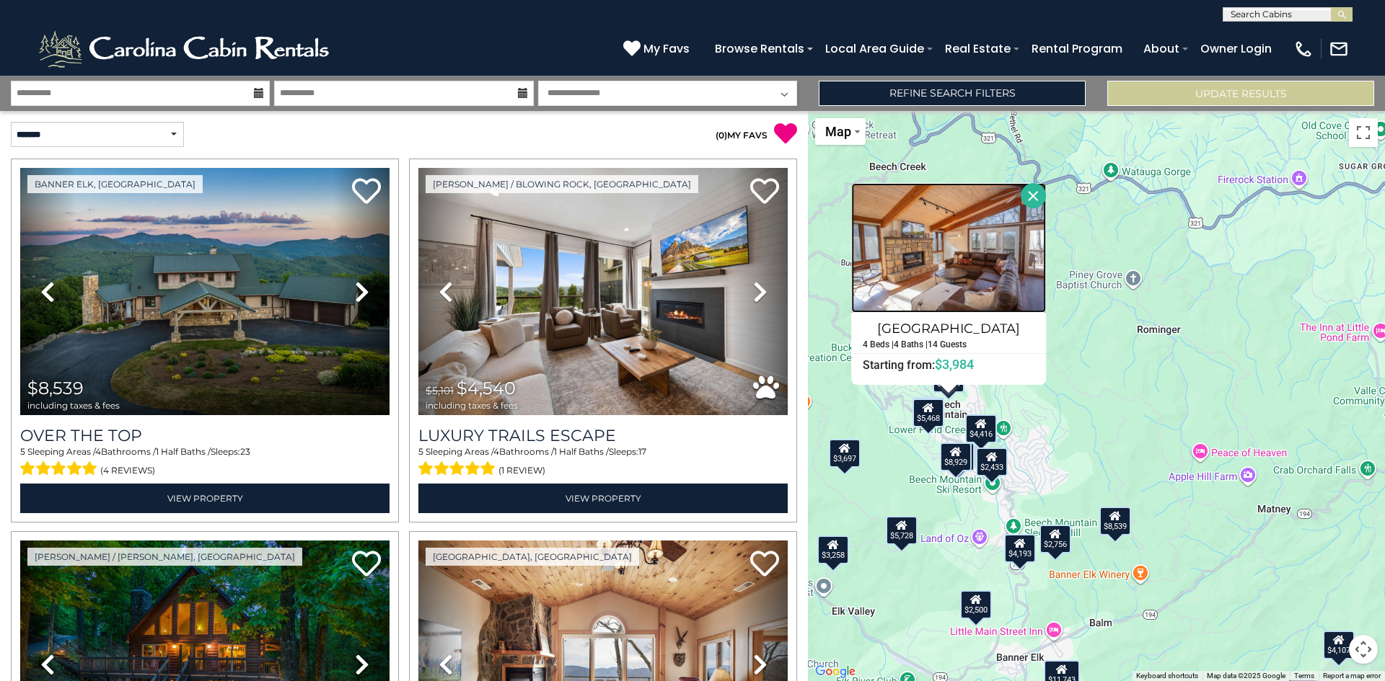
click at [916, 273] on img at bounding box center [948, 248] width 195 height 130
click at [1121, 376] on div "$8,539 $4,540 $2,420 $4,193 $3,697 $5,728 $5,490 $4,416 $2,428 $3,258 $6,129 $4…" at bounding box center [1096, 396] width 577 height 570
click at [932, 410] on icon at bounding box center [928, 407] width 12 height 10
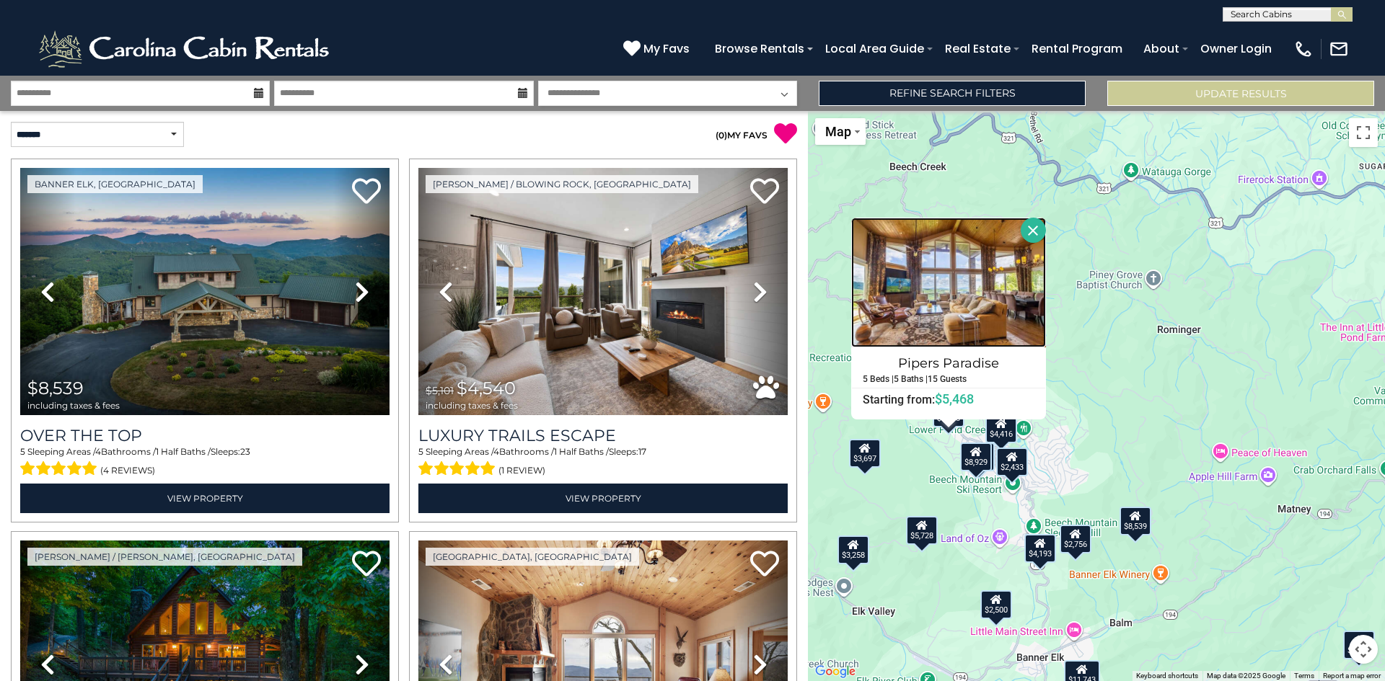
click at [948, 258] on img at bounding box center [948, 283] width 195 height 130
click at [1116, 362] on div "$8,539 $4,540 $2,420 $4,193 $3,697 $5,728 $5,490 $4,416 $2,428 $3,258 $6,129 $4…" at bounding box center [1096, 396] width 577 height 570
click at [1028, 230] on button "Close" at bounding box center [1032, 230] width 25 height 25
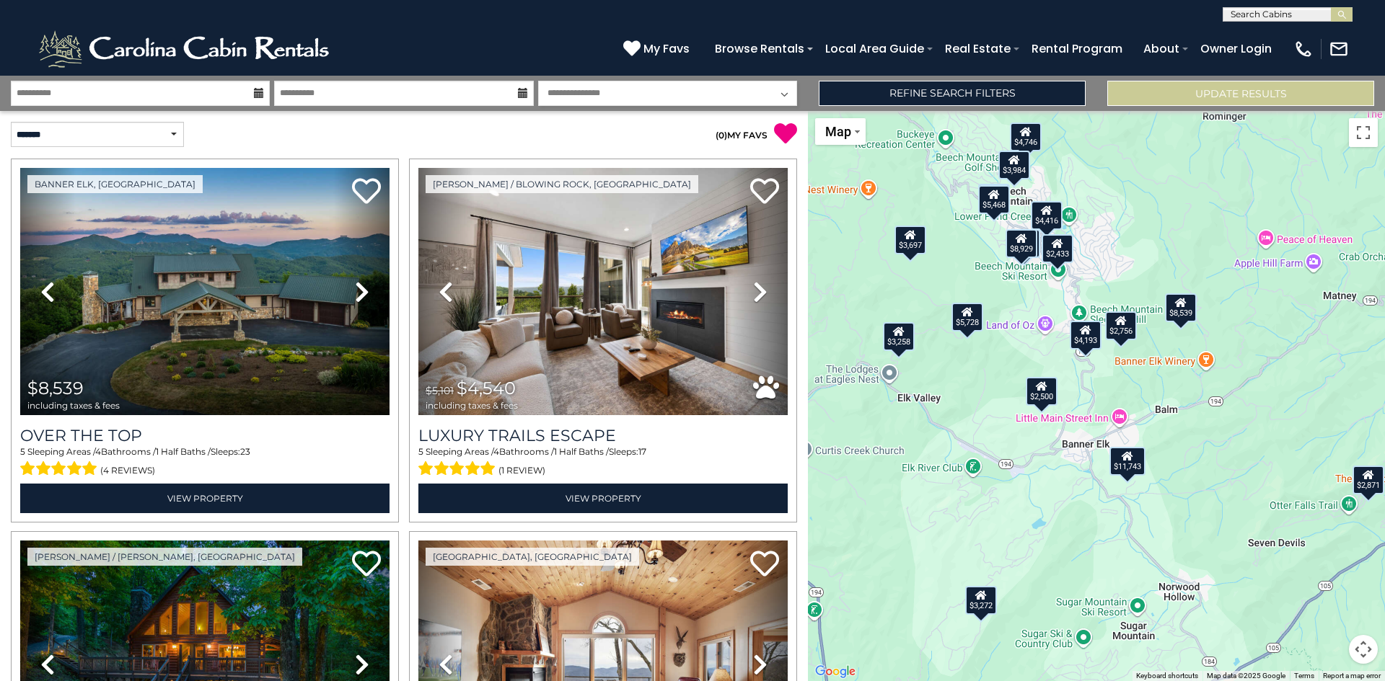
drag, startPoint x: 1100, startPoint y: 401, endPoint x: 1150, endPoint y: 201, distance: 206.0
click at [1150, 201] on div "$8,539 $4,540 $2,420 $4,193 $3,697 $5,728 $5,490 $4,416 $2,428 $3,258 $6,129 $4…" at bounding box center [1096, 396] width 577 height 570
click at [1131, 466] on div "$11,743" at bounding box center [1127, 460] width 36 height 29
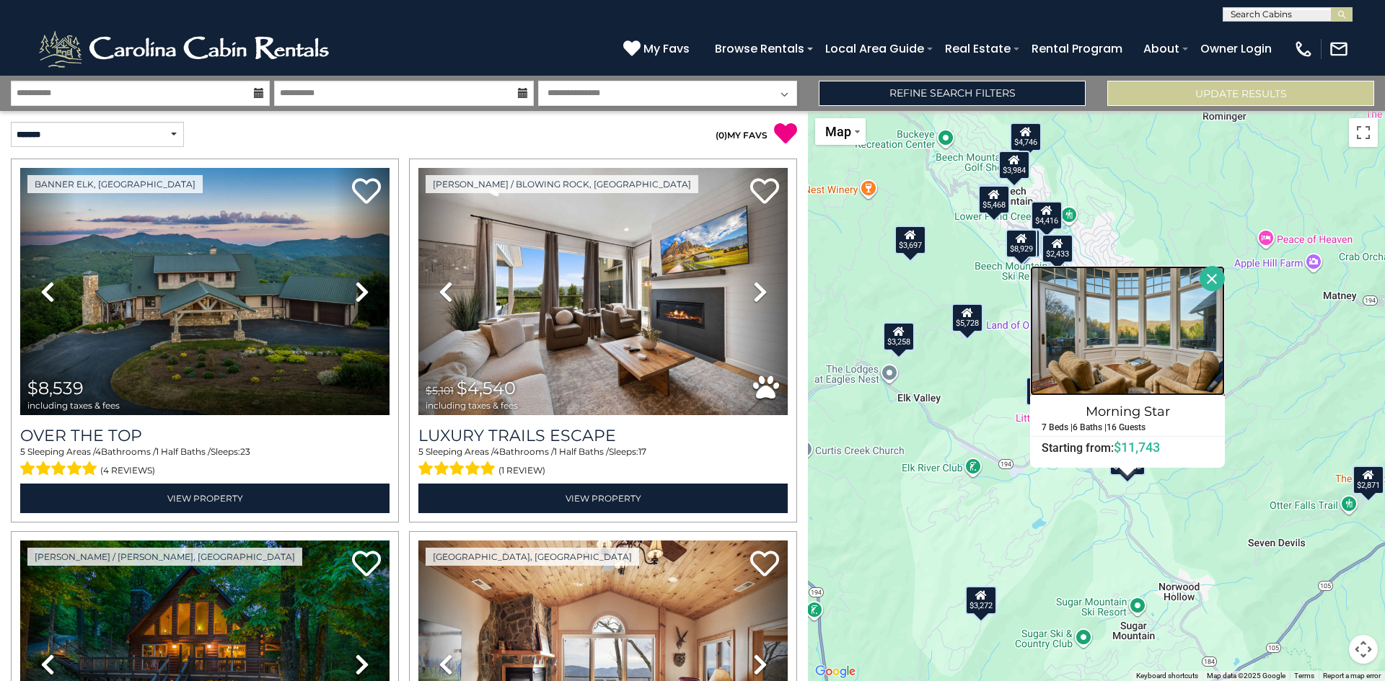
click at [1134, 346] on img at bounding box center [1127, 331] width 195 height 130
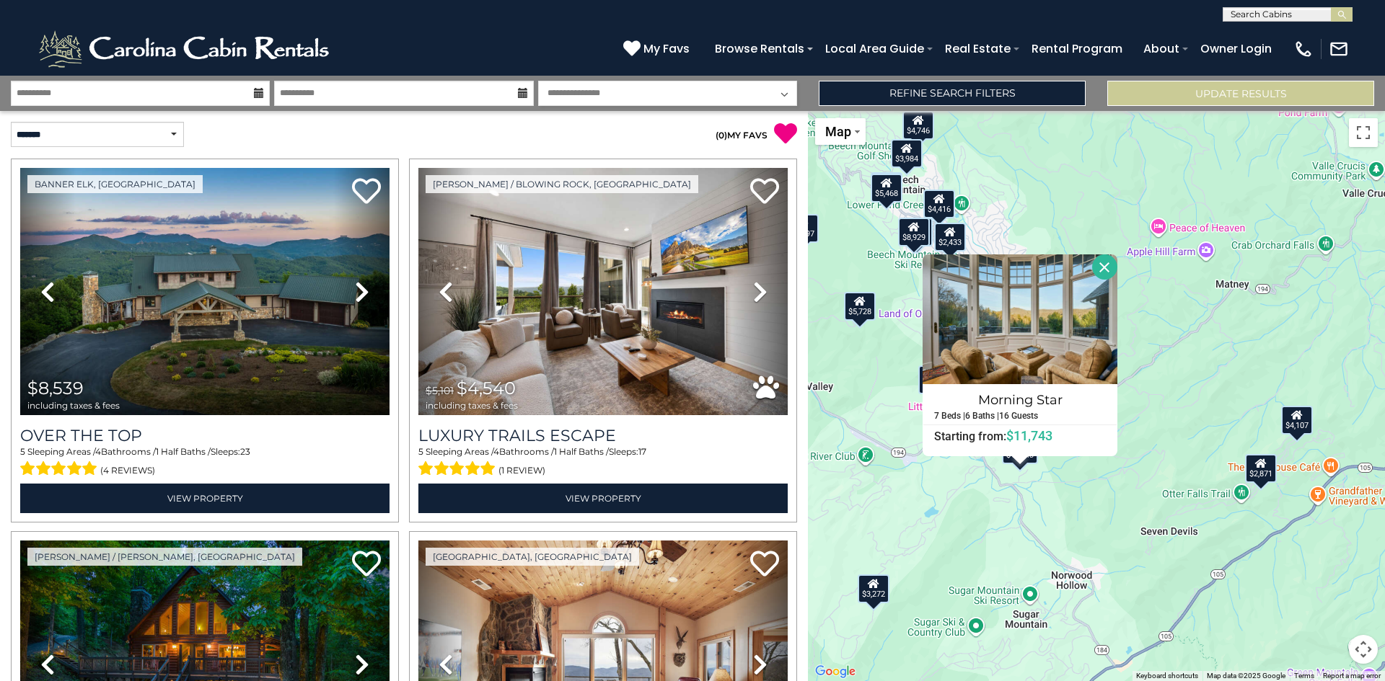
drag, startPoint x: 966, startPoint y: 538, endPoint x: 857, endPoint y: 525, distance: 109.7
click at [857, 525] on div "$8,539 $4,540 $2,420 $4,193 $3,697 $5,728 $5,490 $4,416 $2,428 $3,258 $6,129 $4…" at bounding box center [1096, 396] width 577 height 570
click at [1256, 464] on icon at bounding box center [1261, 463] width 12 height 10
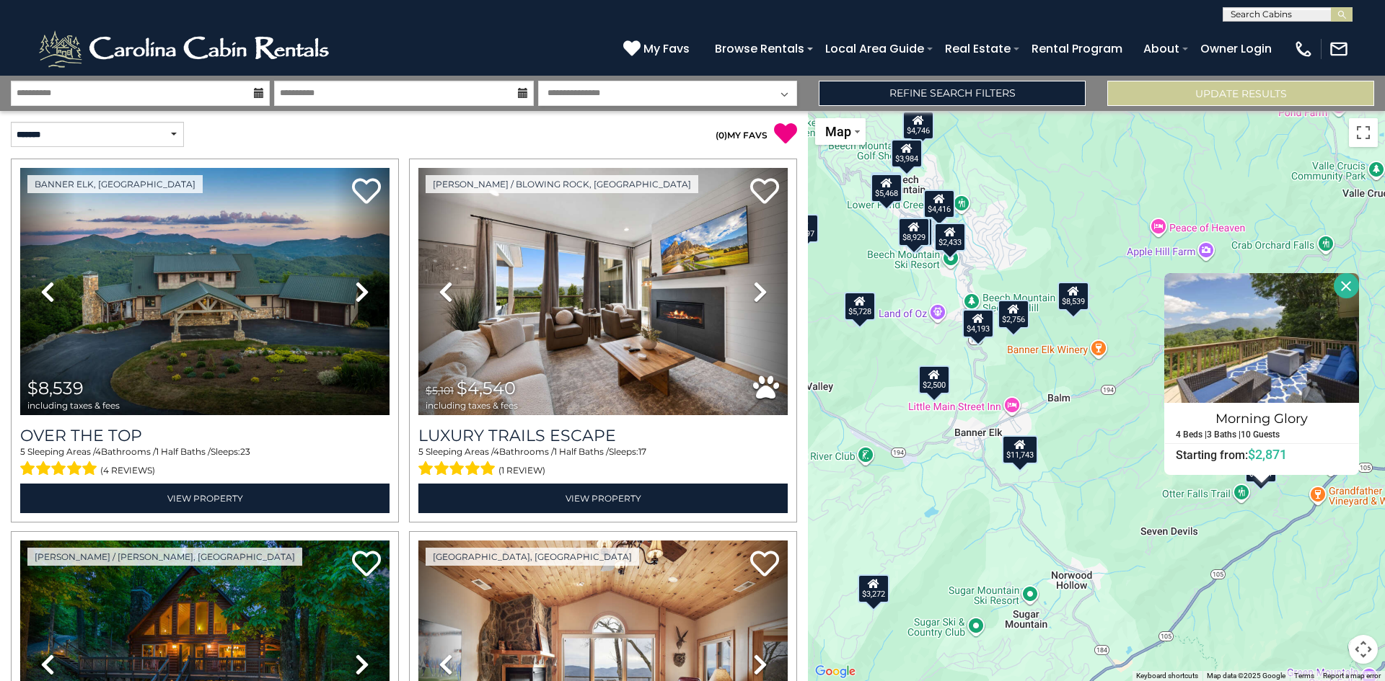
click at [1248, 518] on div "$8,539 $4,540 $2,420 $4,193 $3,697 $5,728 $5,490 $4,416 $2,428 $3,258 $6,129 $4…" at bounding box center [1096, 396] width 577 height 570
click at [1346, 288] on button "Close" at bounding box center [1345, 285] width 25 height 25
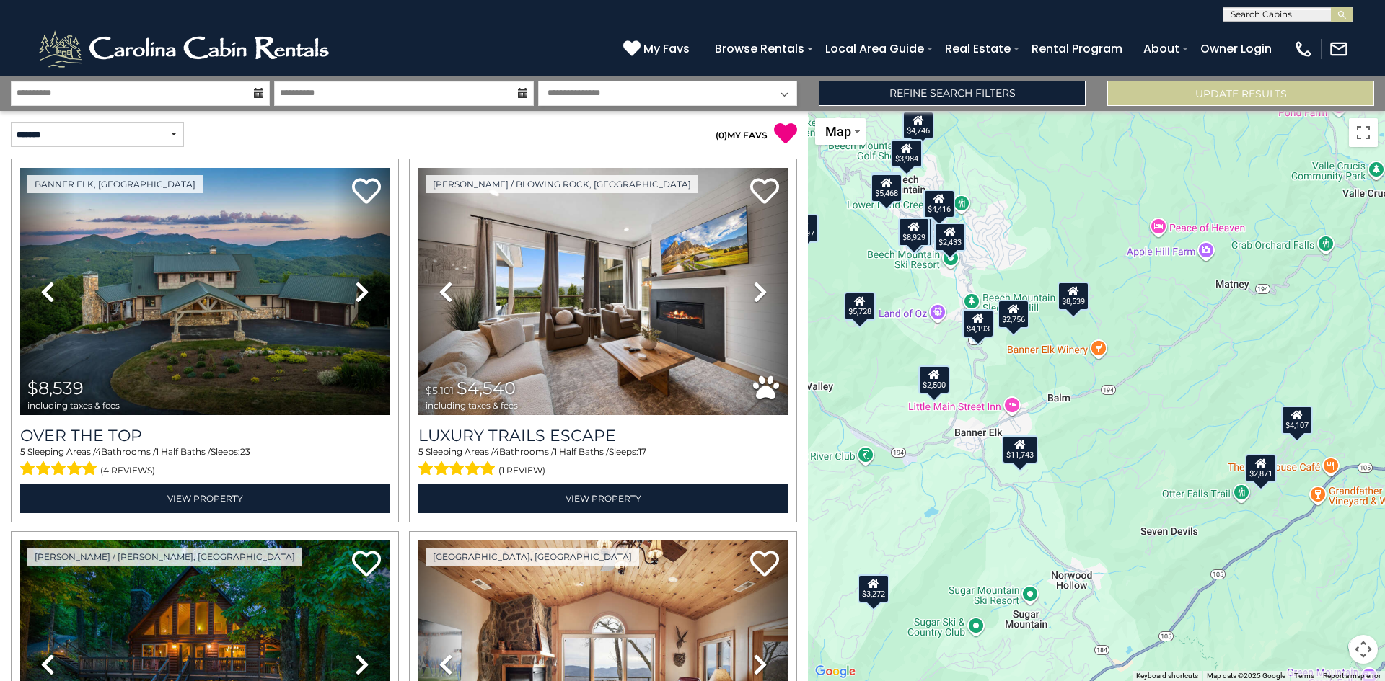
click at [1294, 425] on div "$4,107" at bounding box center [1297, 419] width 32 height 29
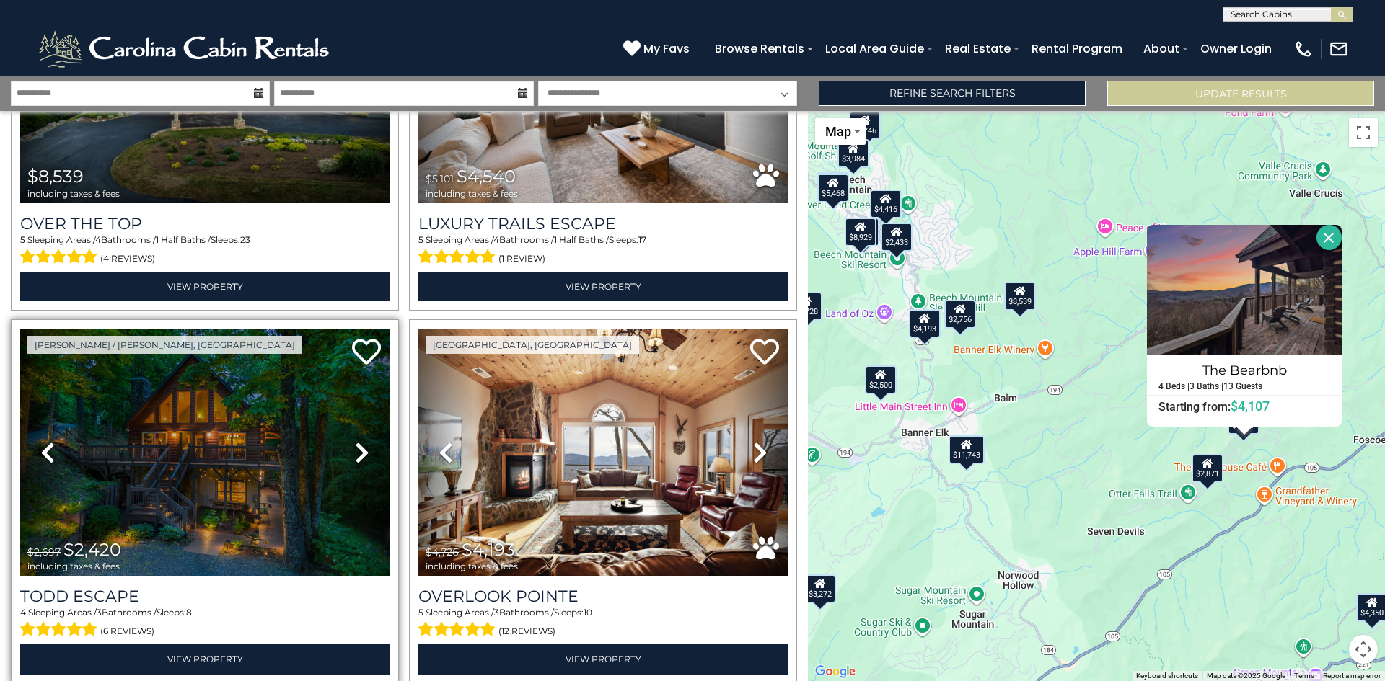
scroll to position [216, 0]
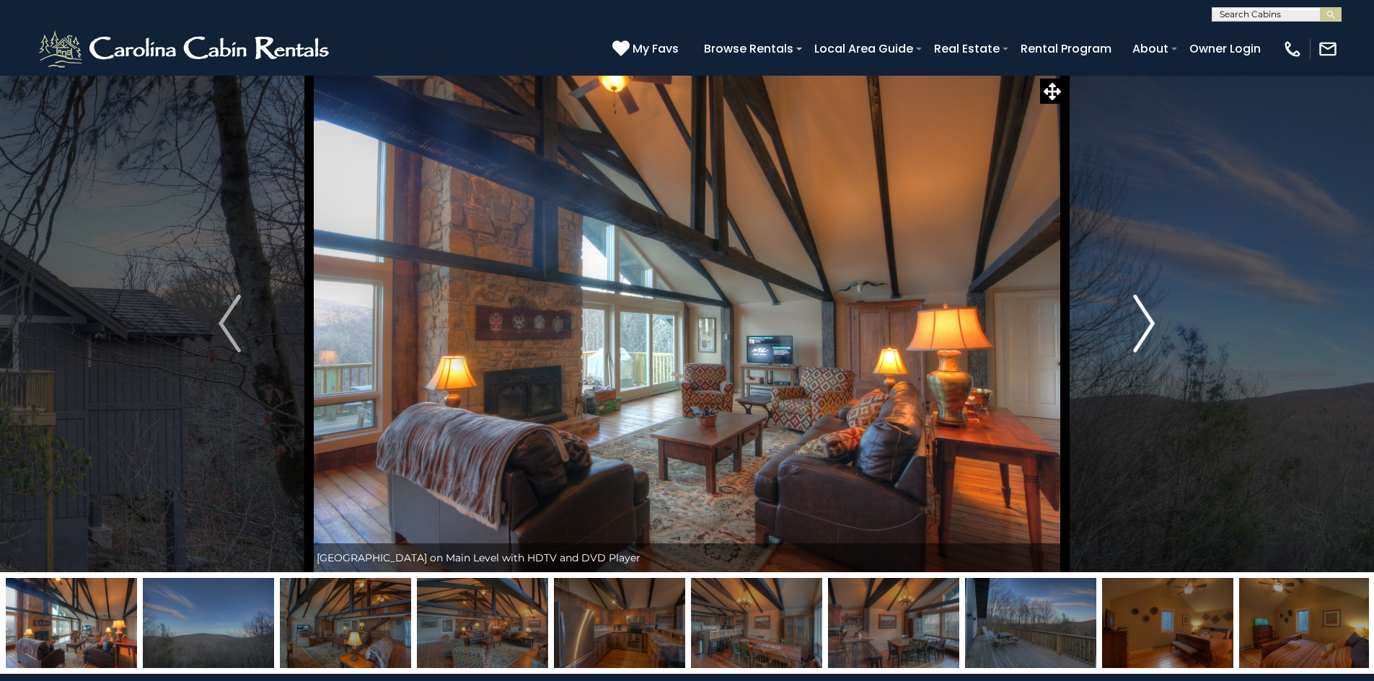
click at [1142, 332] on img "Next" at bounding box center [1144, 324] width 22 height 58
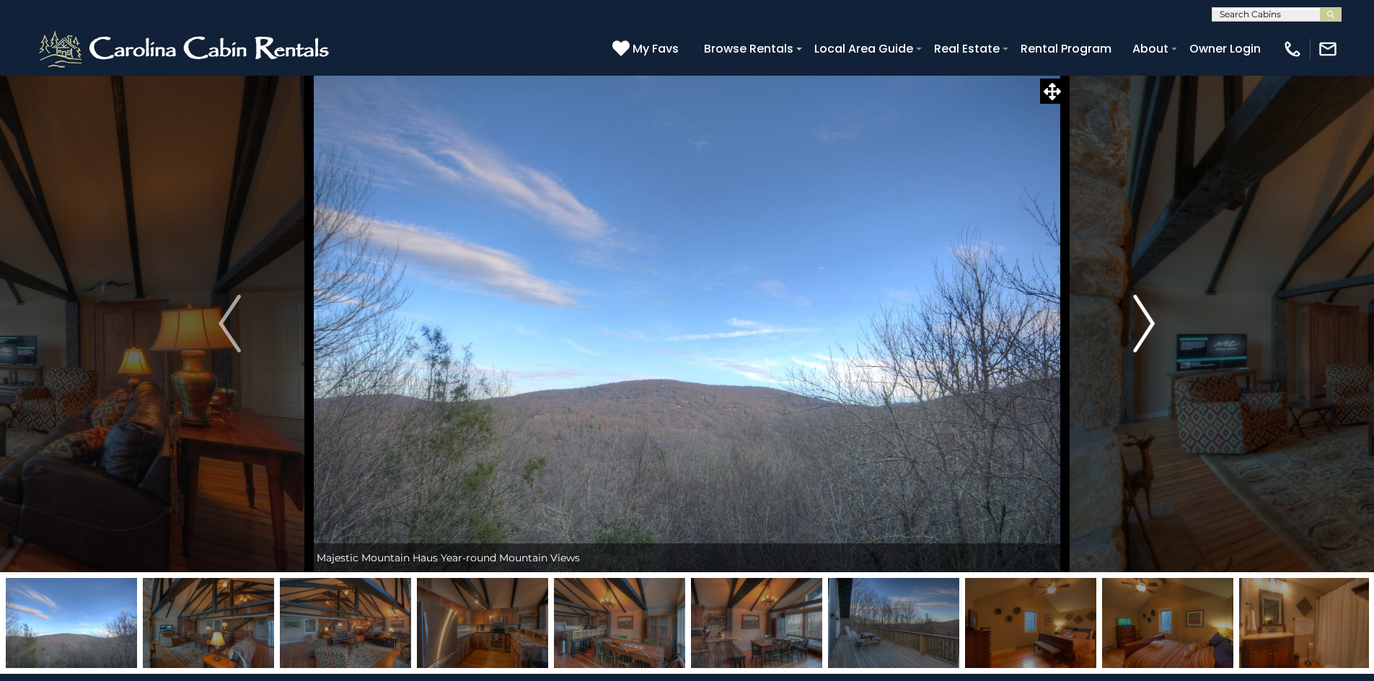
click at [1142, 332] on img "Next" at bounding box center [1144, 324] width 22 height 58
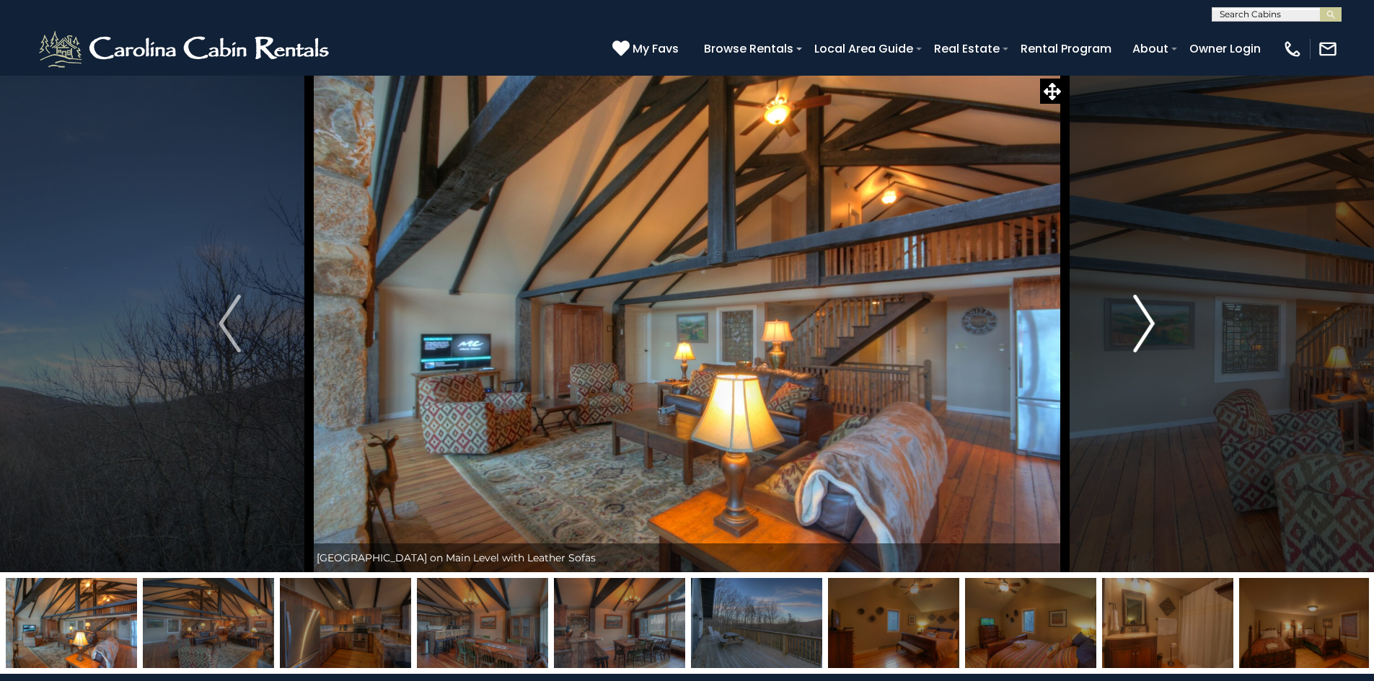
click at [1142, 332] on img "Next" at bounding box center [1144, 324] width 22 height 58
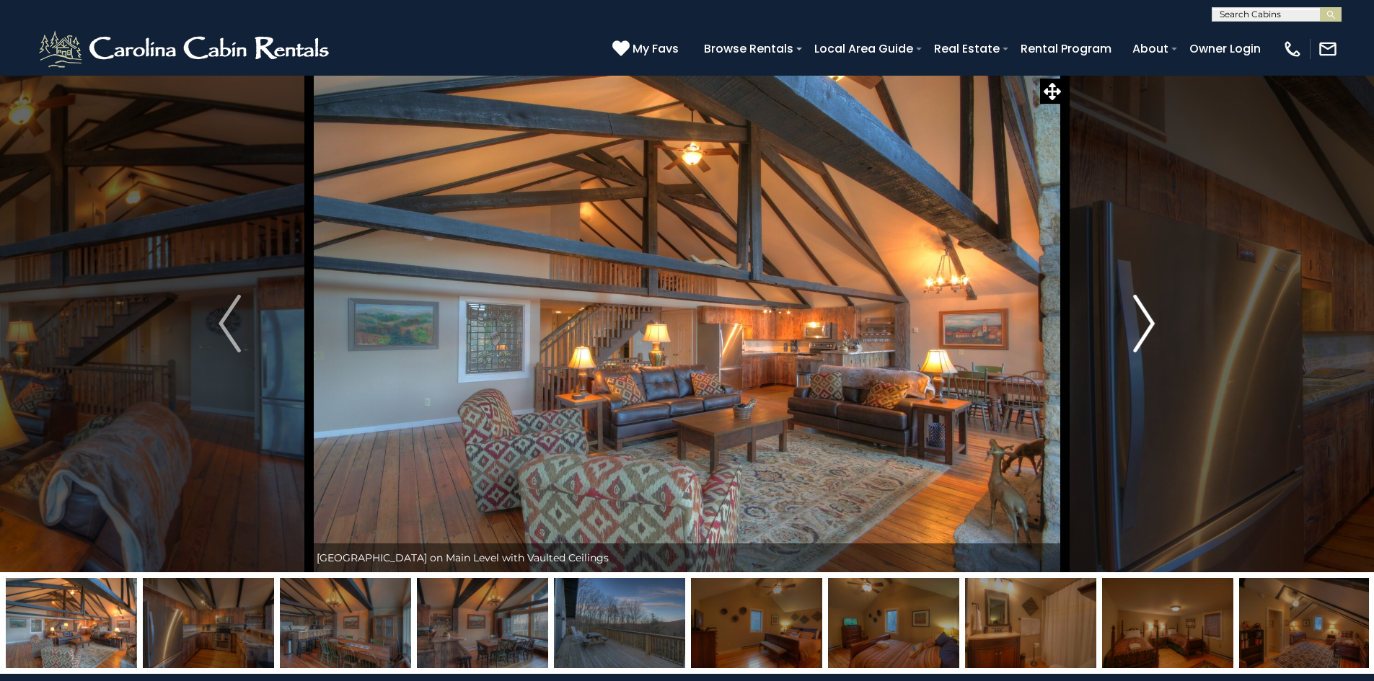
click at [1142, 332] on img "Next" at bounding box center [1144, 324] width 22 height 58
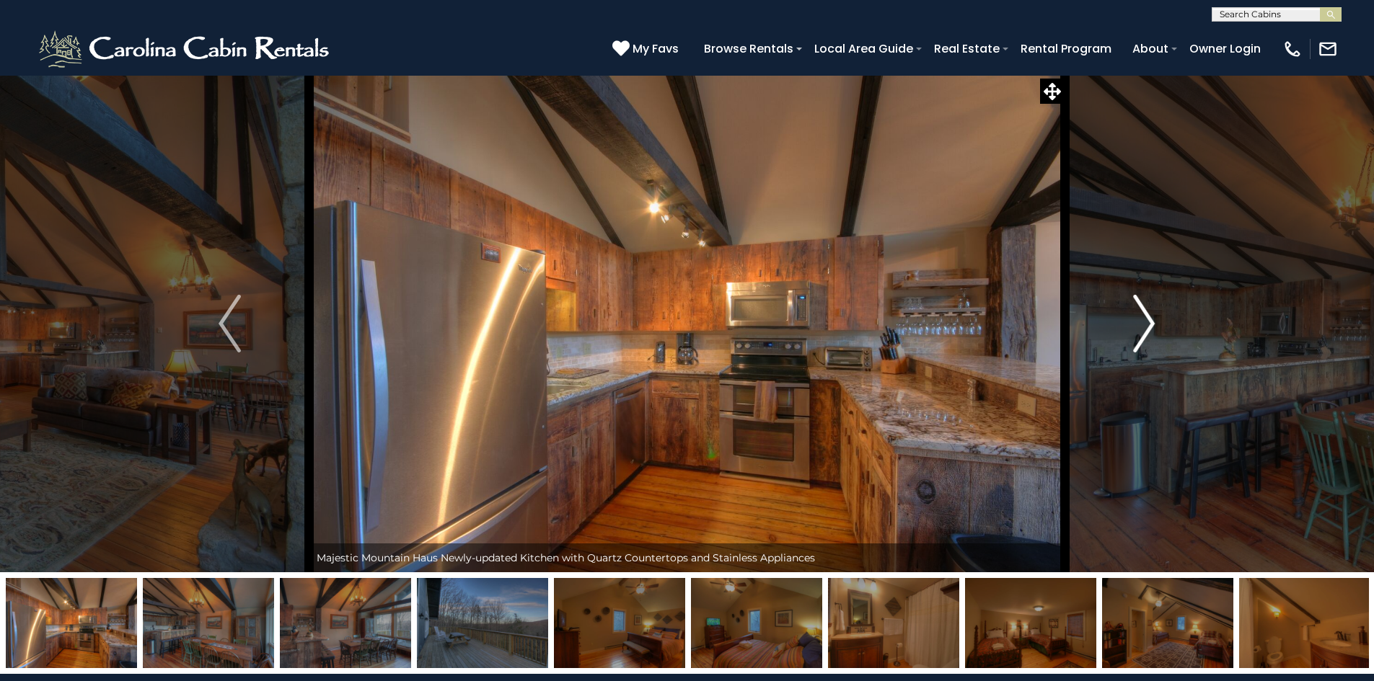
click at [1142, 332] on img "Next" at bounding box center [1144, 324] width 22 height 58
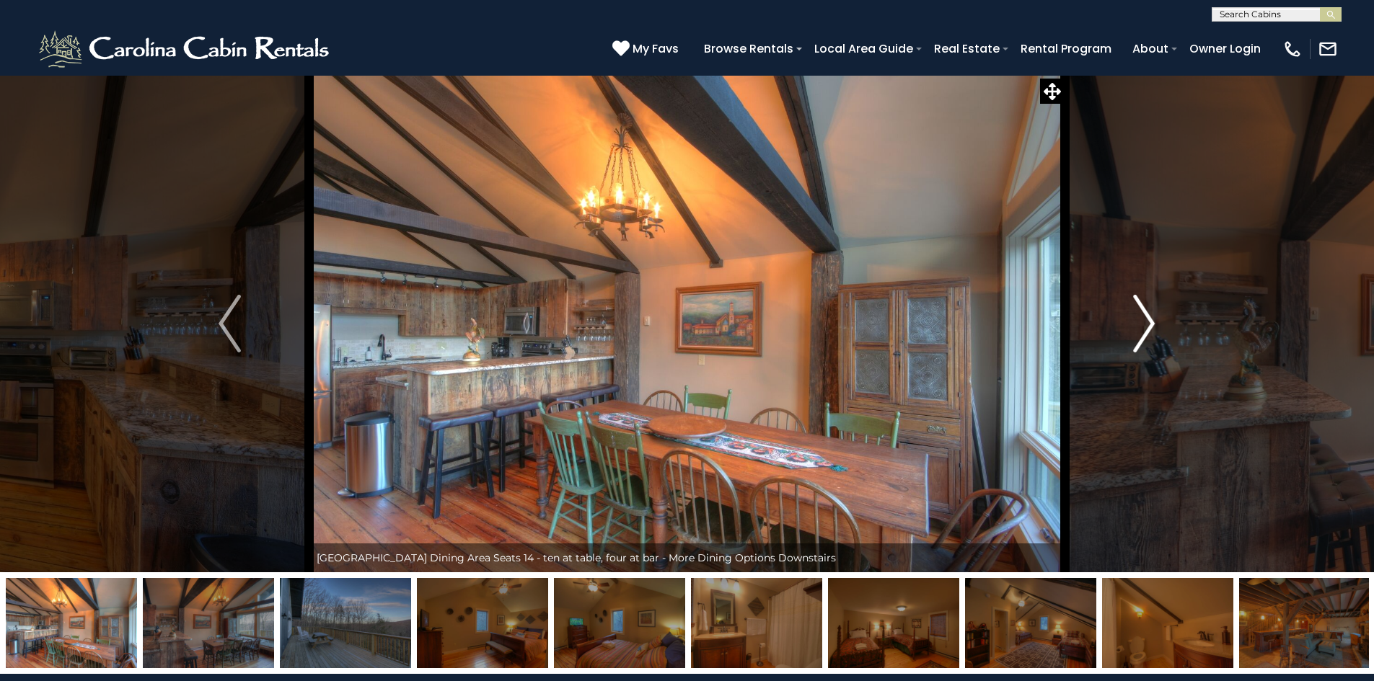
click at [1142, 332] on img "Next" at bounding box center [1144, 324] width 22 height 58
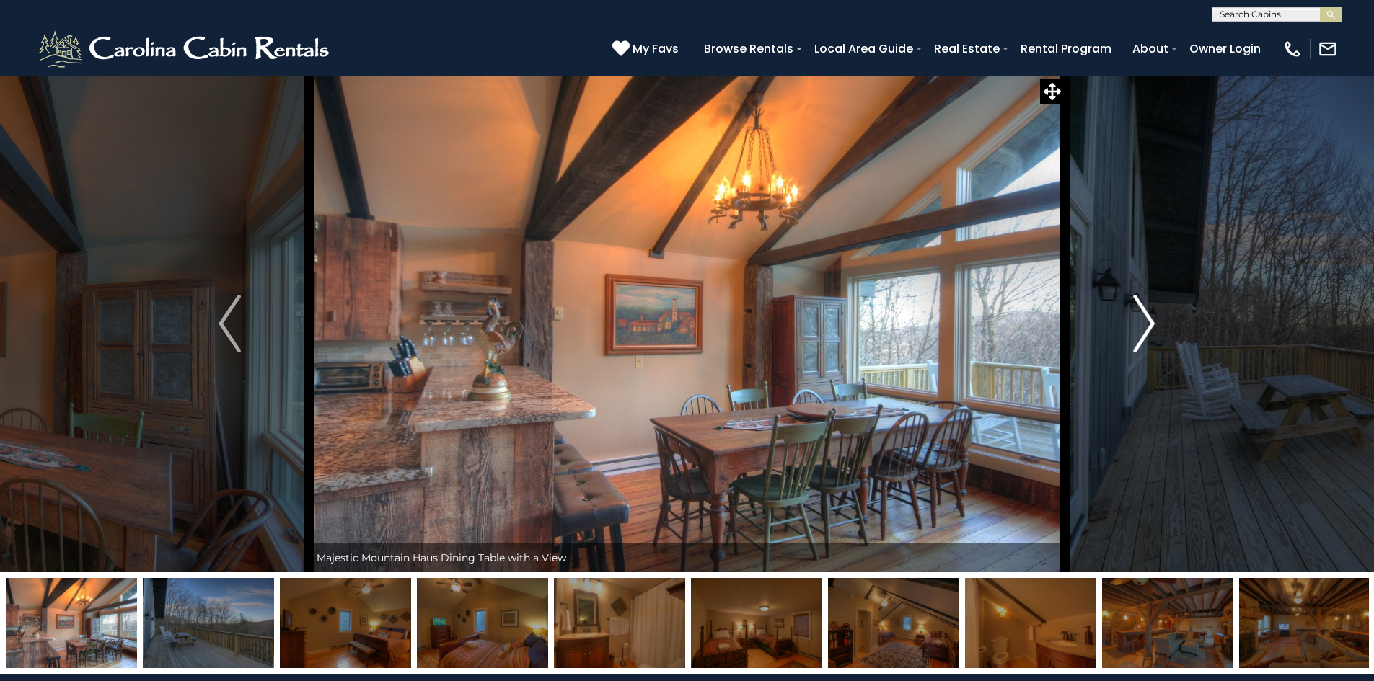
click at [1142, 332] on img "Next" at bounding box center [1144, 324] width 22 height 58
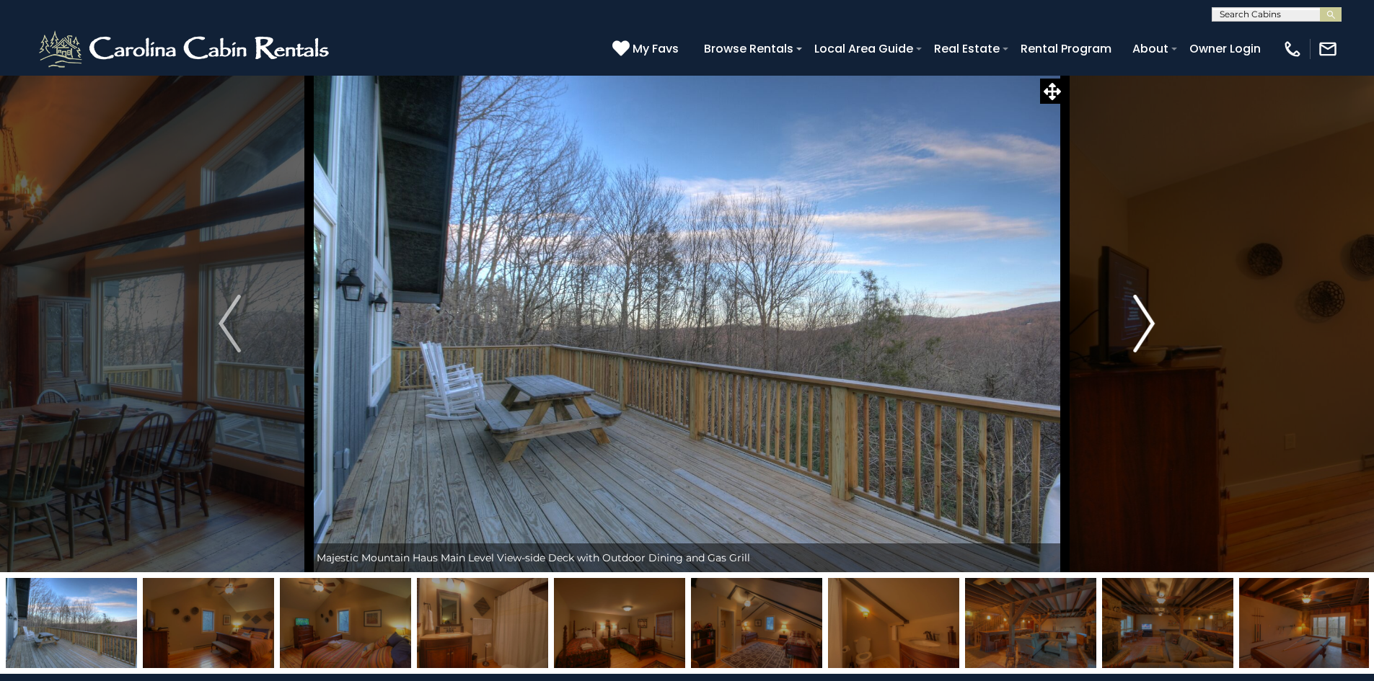
click at [1142, 332] on img "Next" at bounding box center [1144, 324] width 22 height 58
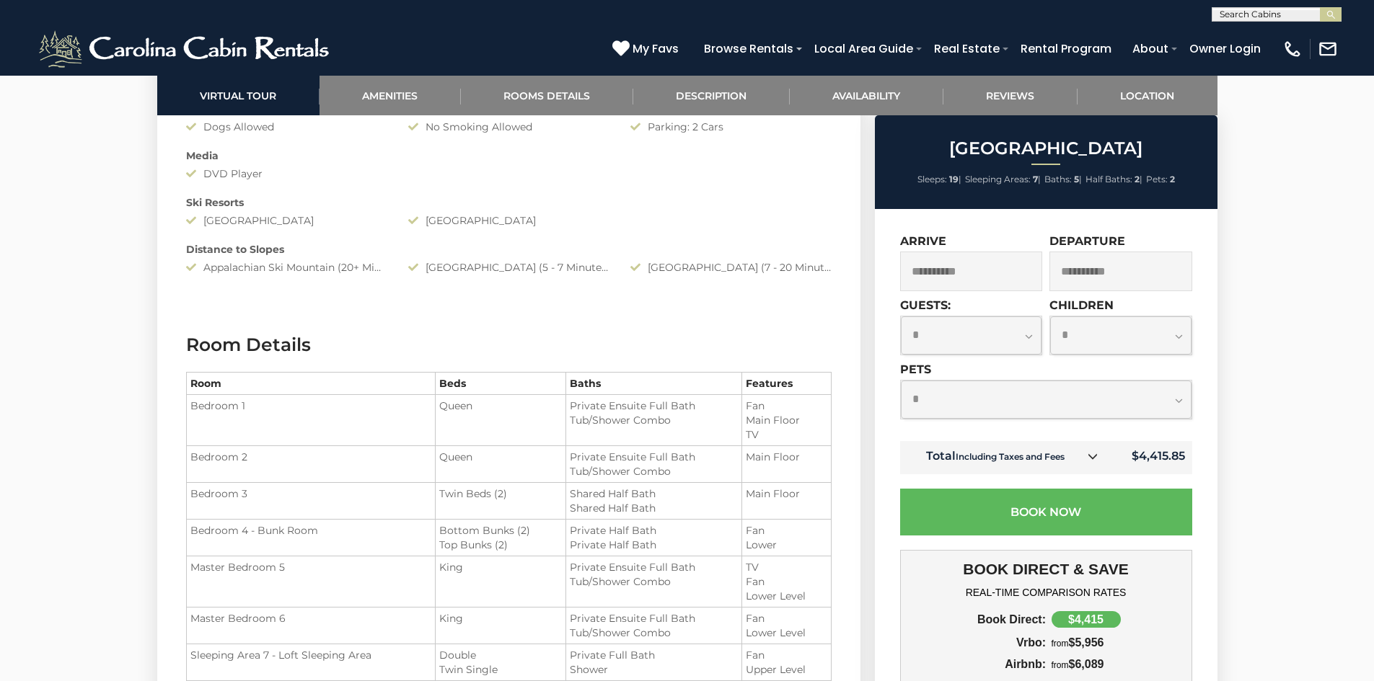
scroll to position [1659, 0]
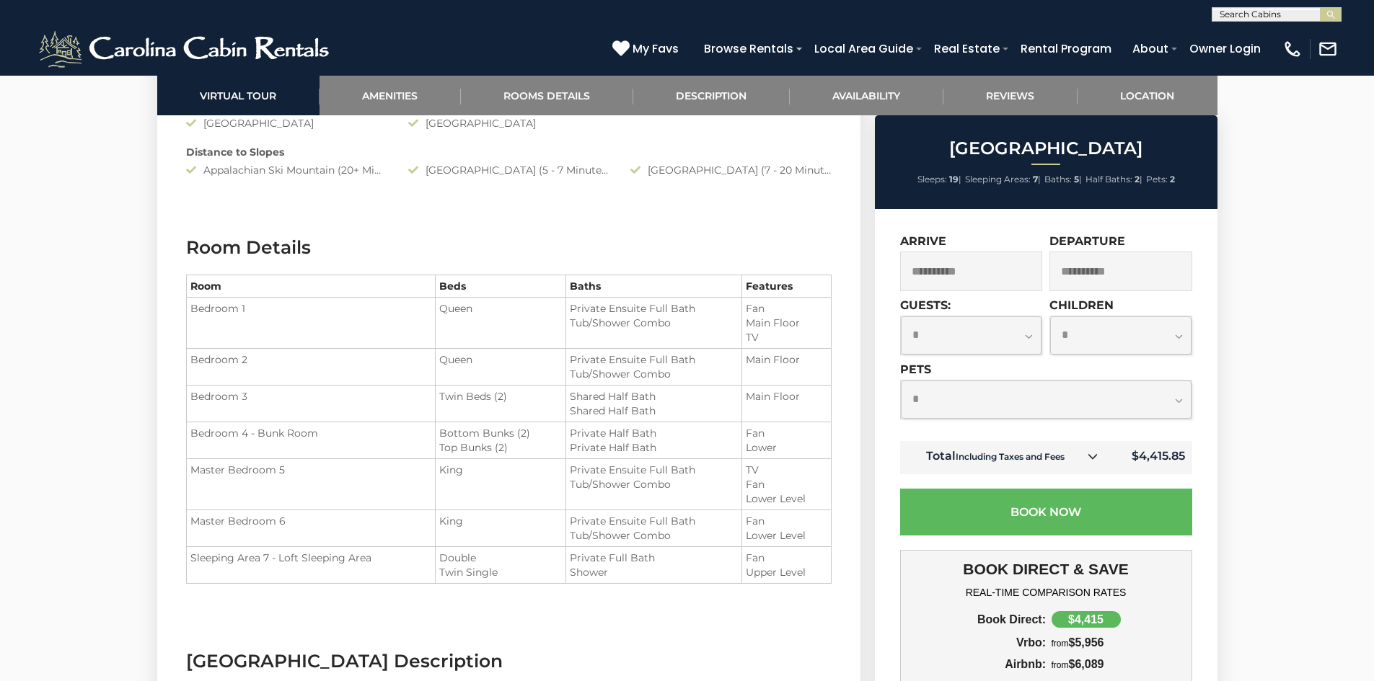
click at [1092, 456] on icon at bounding box center [1092, 456] width 10 height 10
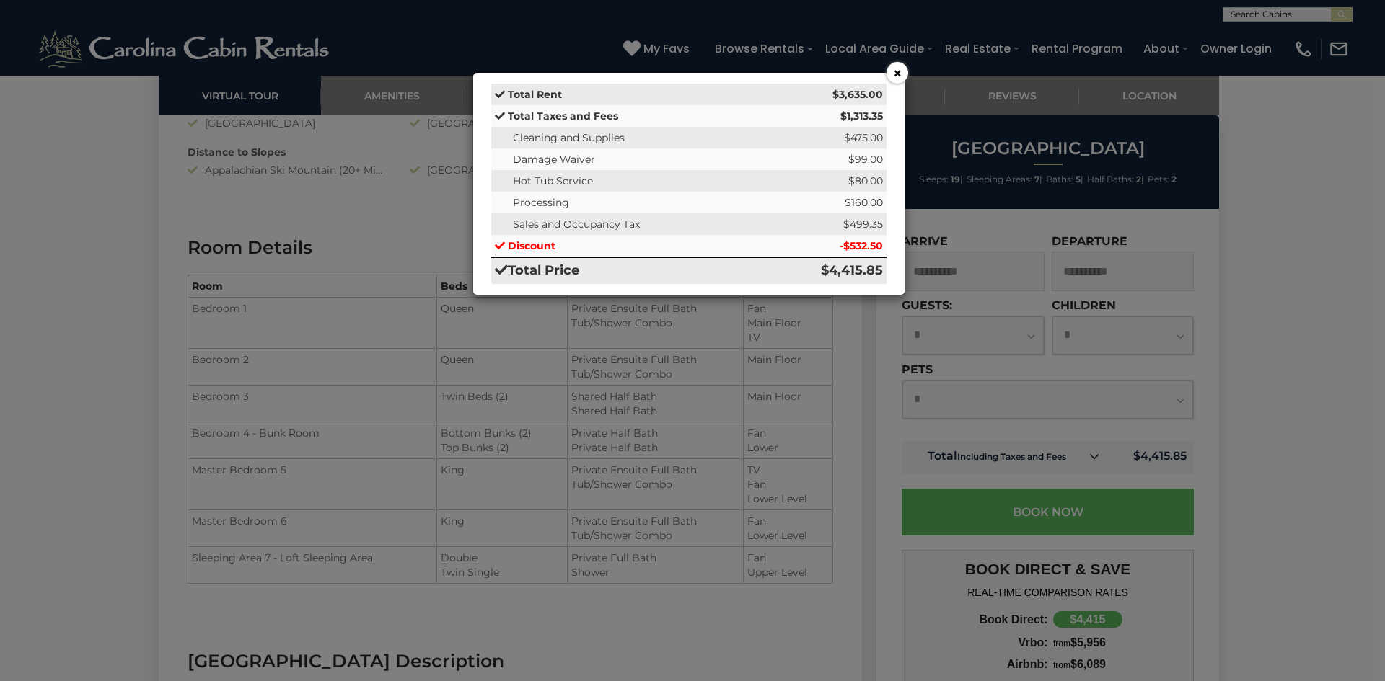
click at [895, 75] on button "×" at bounding box center [897, 73] width 22 height 22
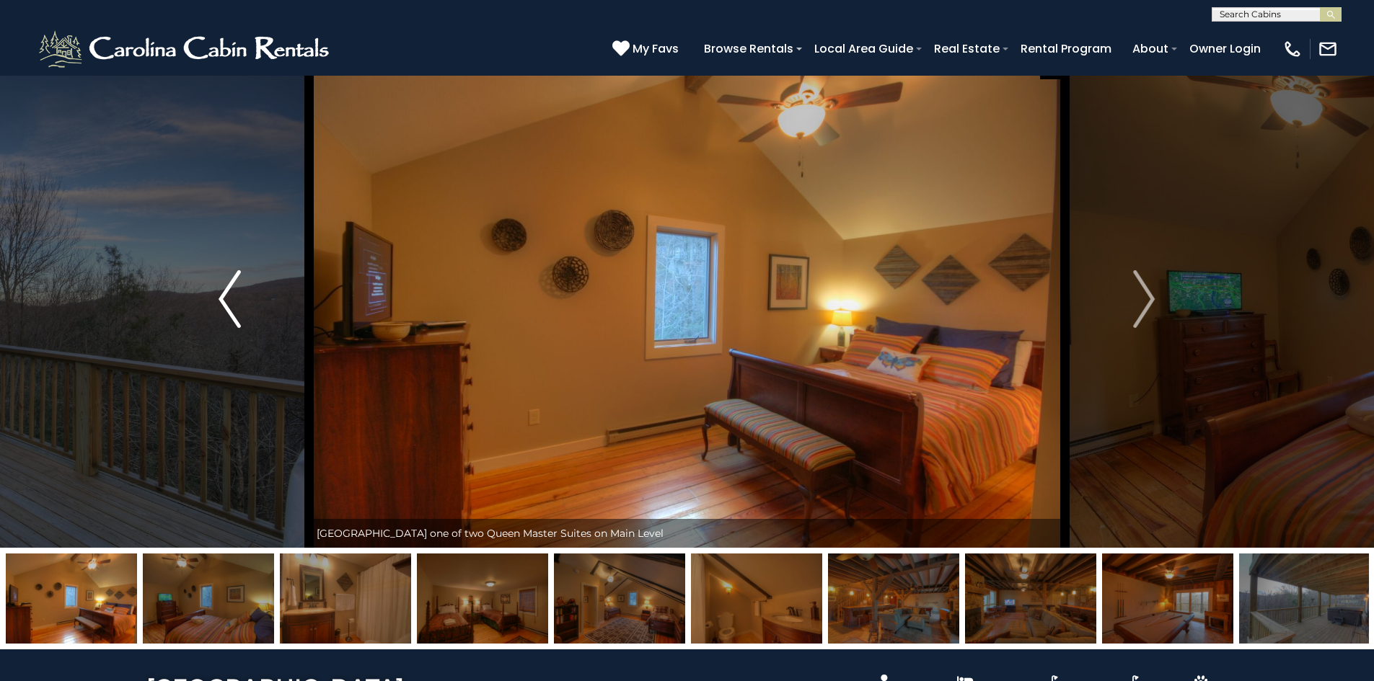
scroll to position [0, 0]
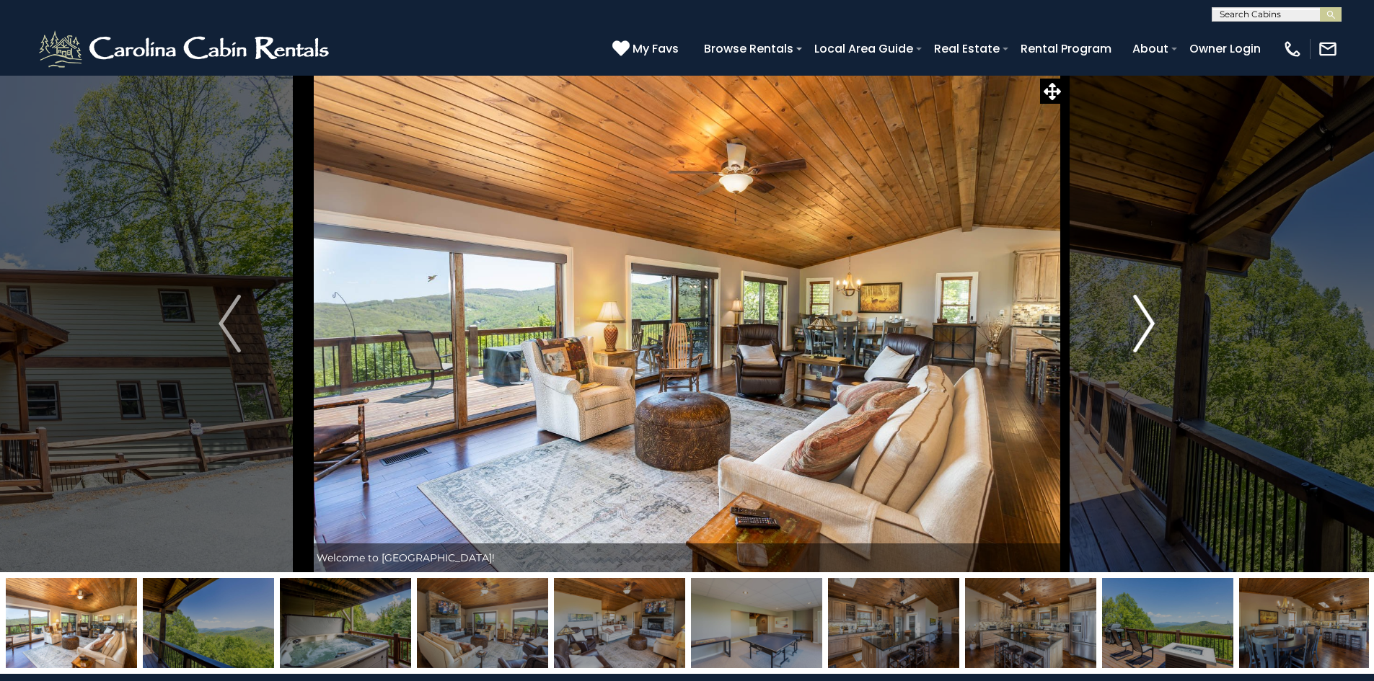
click at [1142, 330] on img "Next" at bounding box center [1144, 324] width 22 height 58
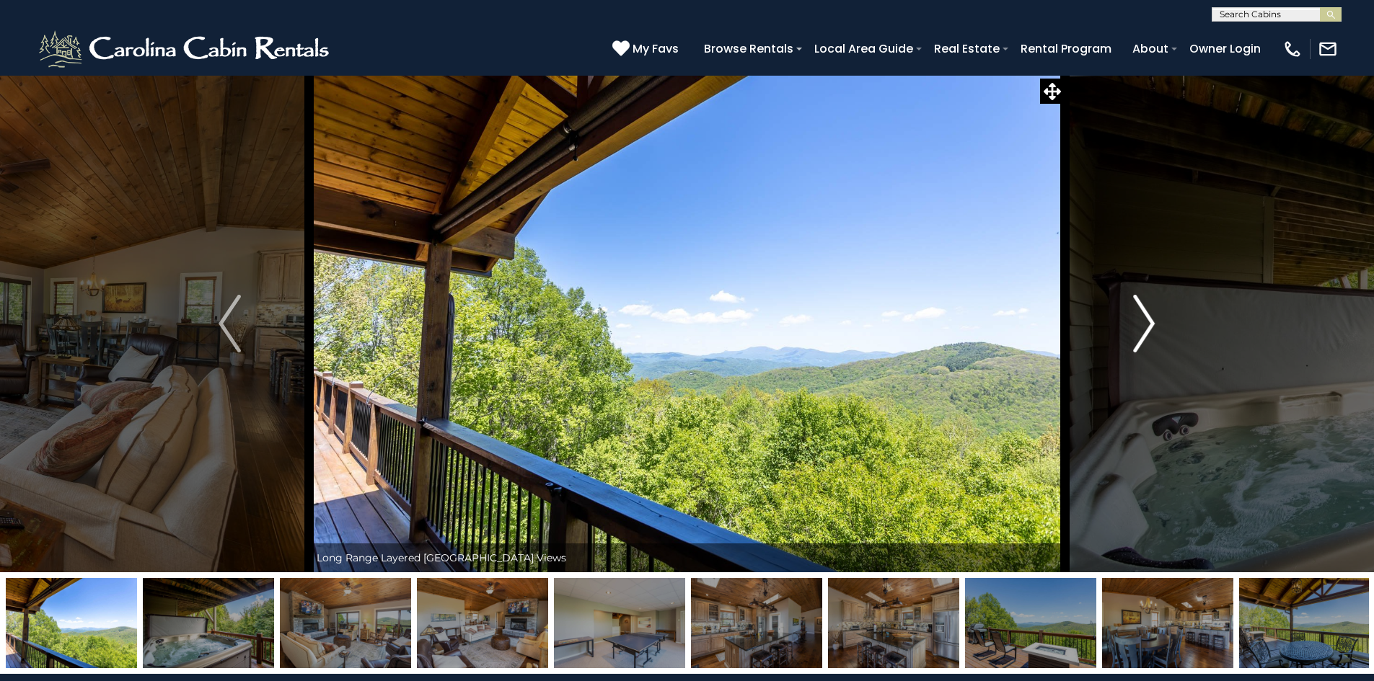
click at [1126, 330] on button "Next" at bounding box center [1143, 324] width 159 height 498
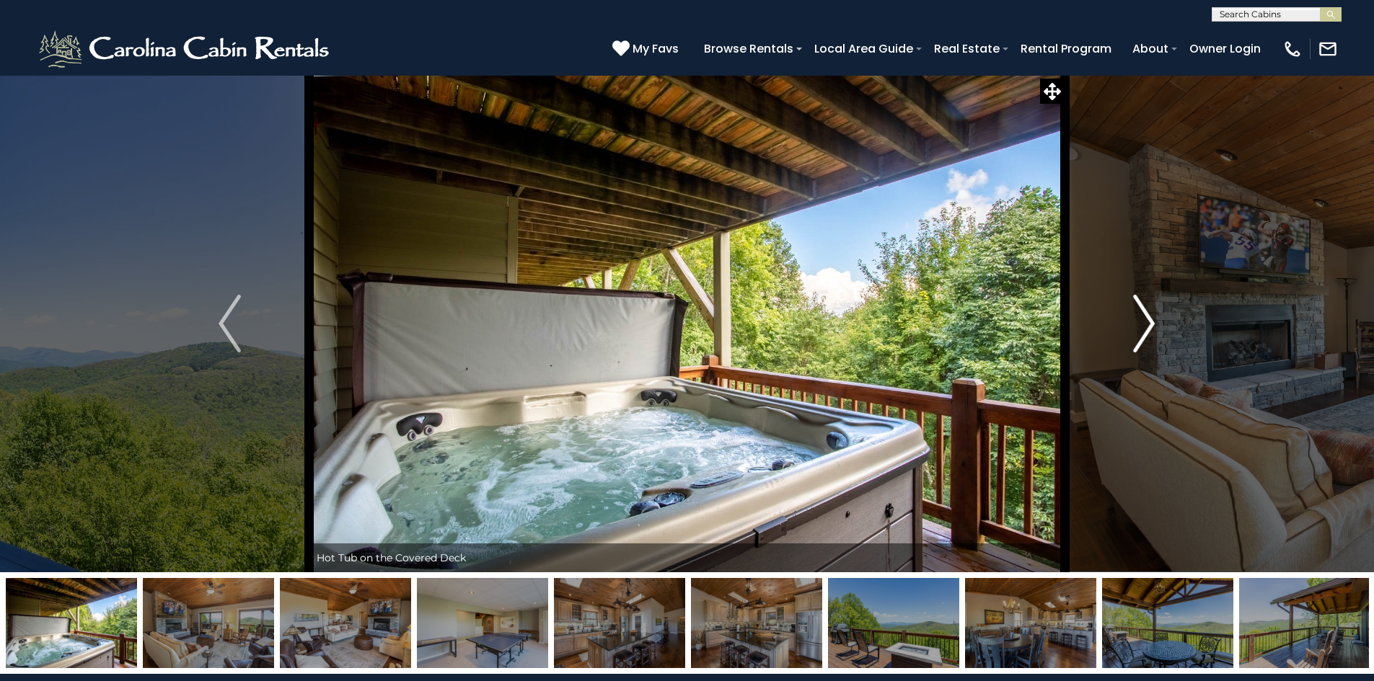
click at [1139, 328] on img "Next" at bounding box center [1144, 324] width 22 height 58
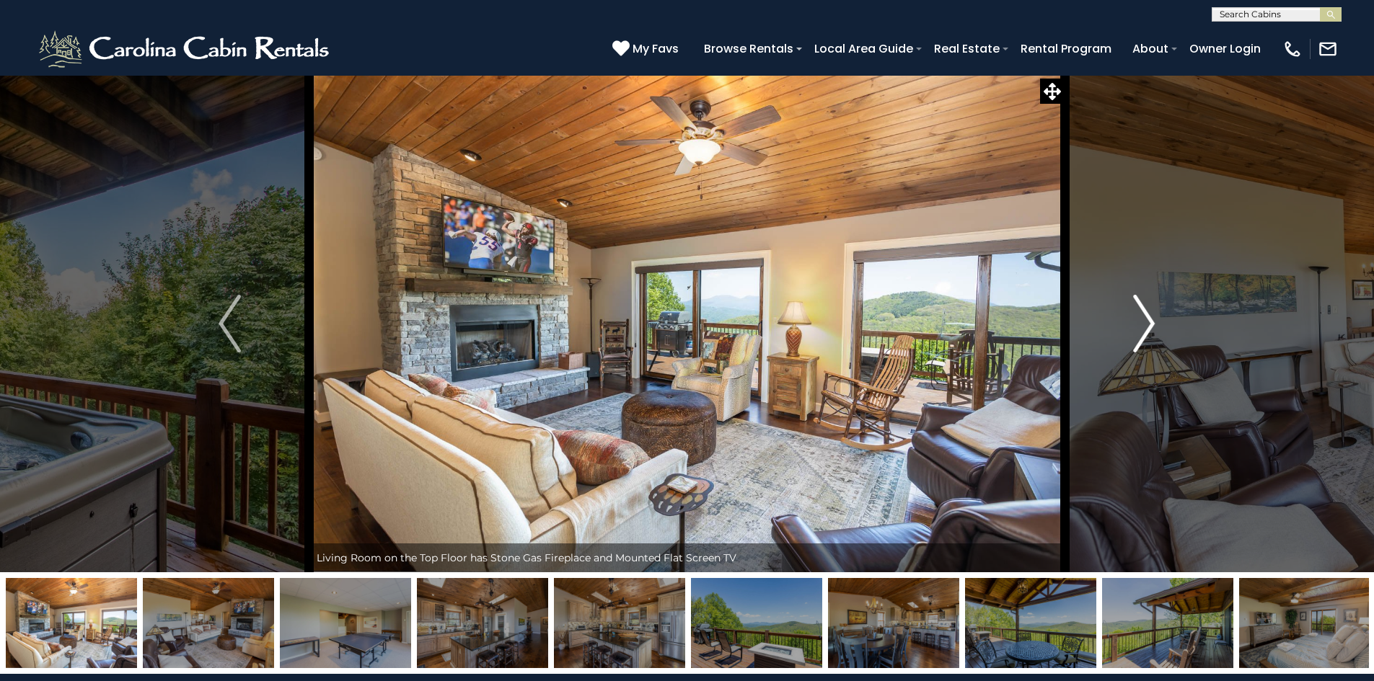
click at [1139, 328] on img "Next" at bounding box center [1144, 324] width 22 height 58
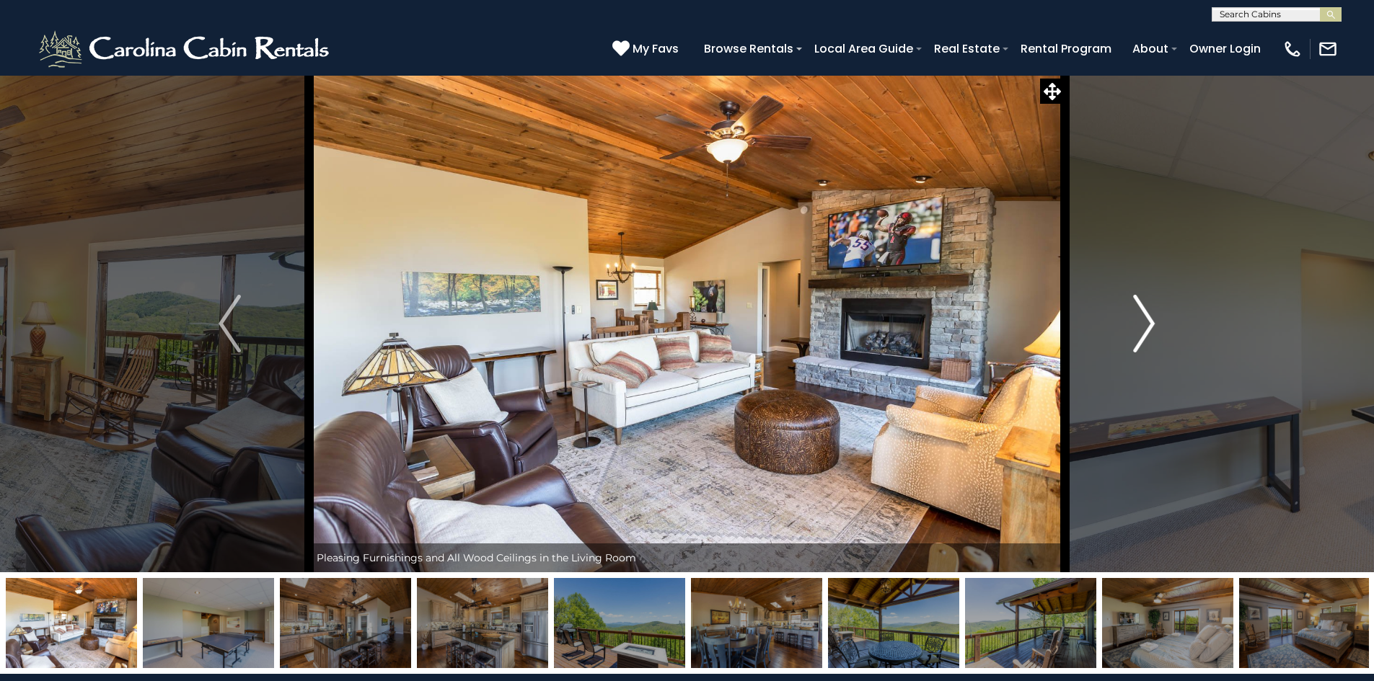
click at [1139, 328] on img "Next" at bounding box center [1144, 324] width 22 height 58
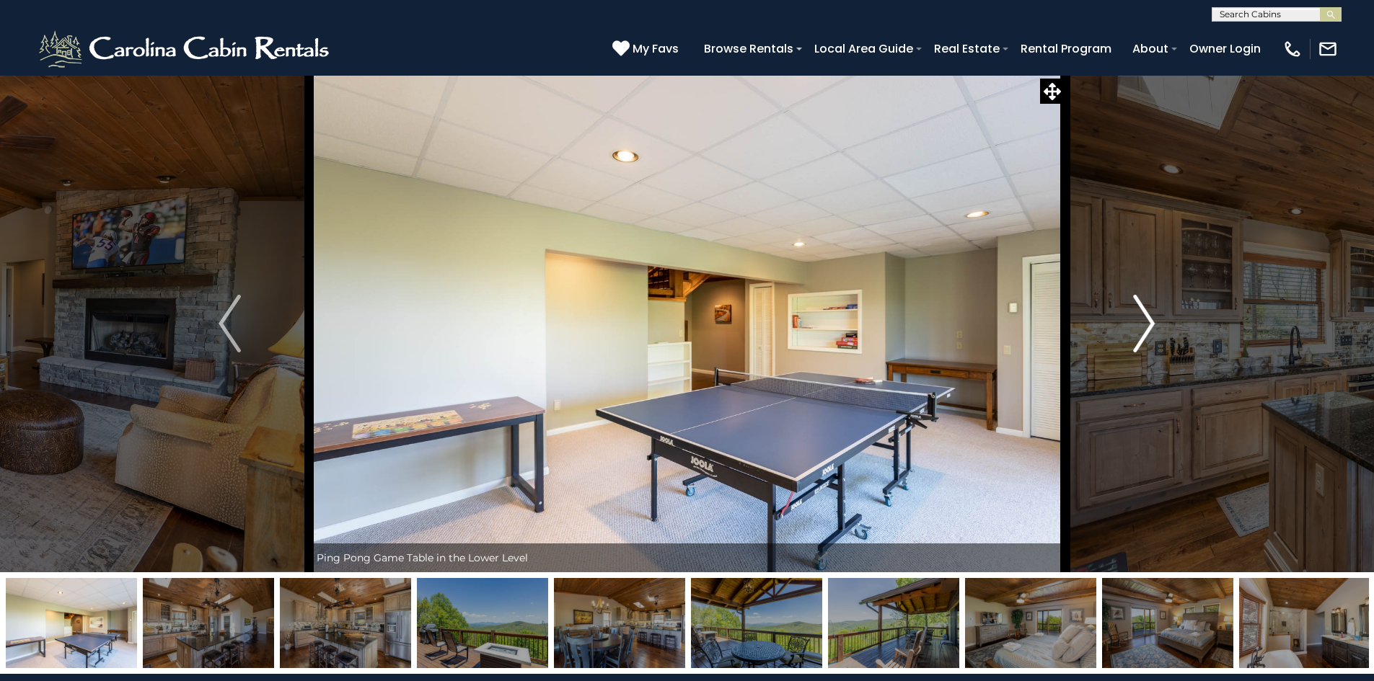
click at [1139, 328] on img "Next" at bounding box center [1144, 324] width 22 height 58
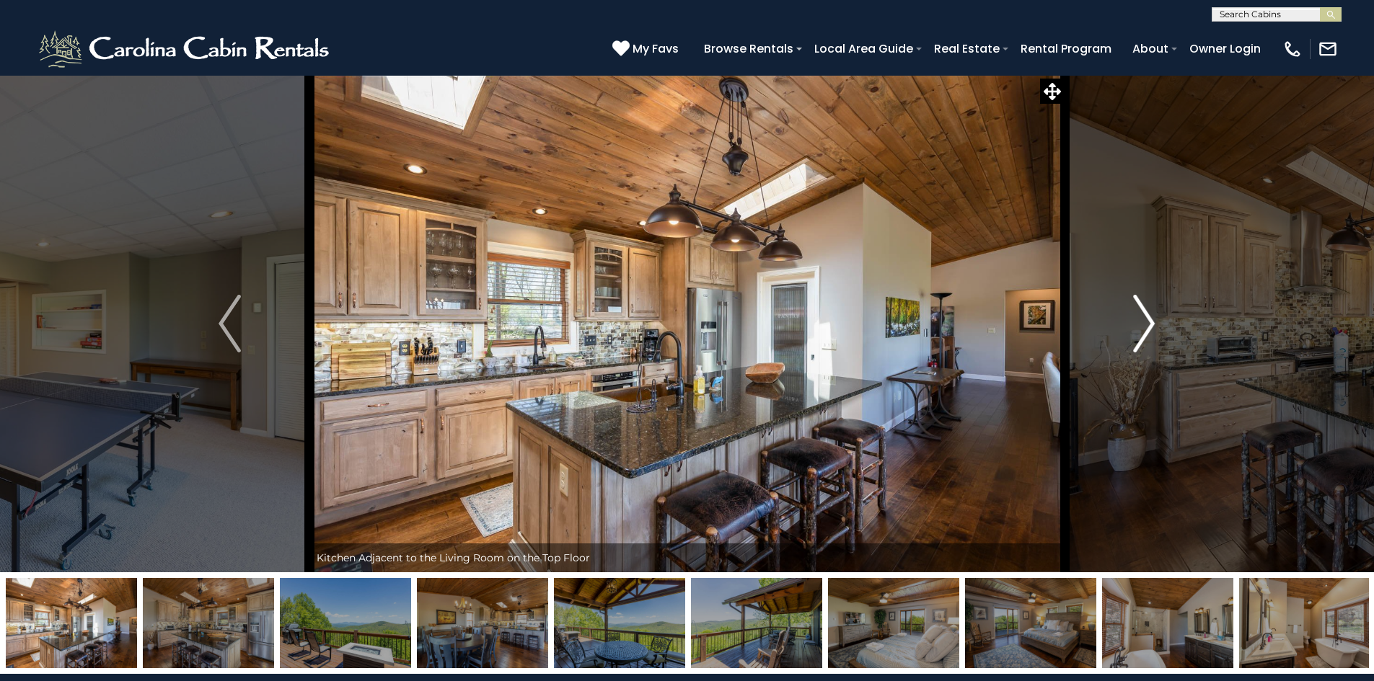
click at [1139, 328] on img "Next" at bounding box center [1144, 324] width 22 height 58
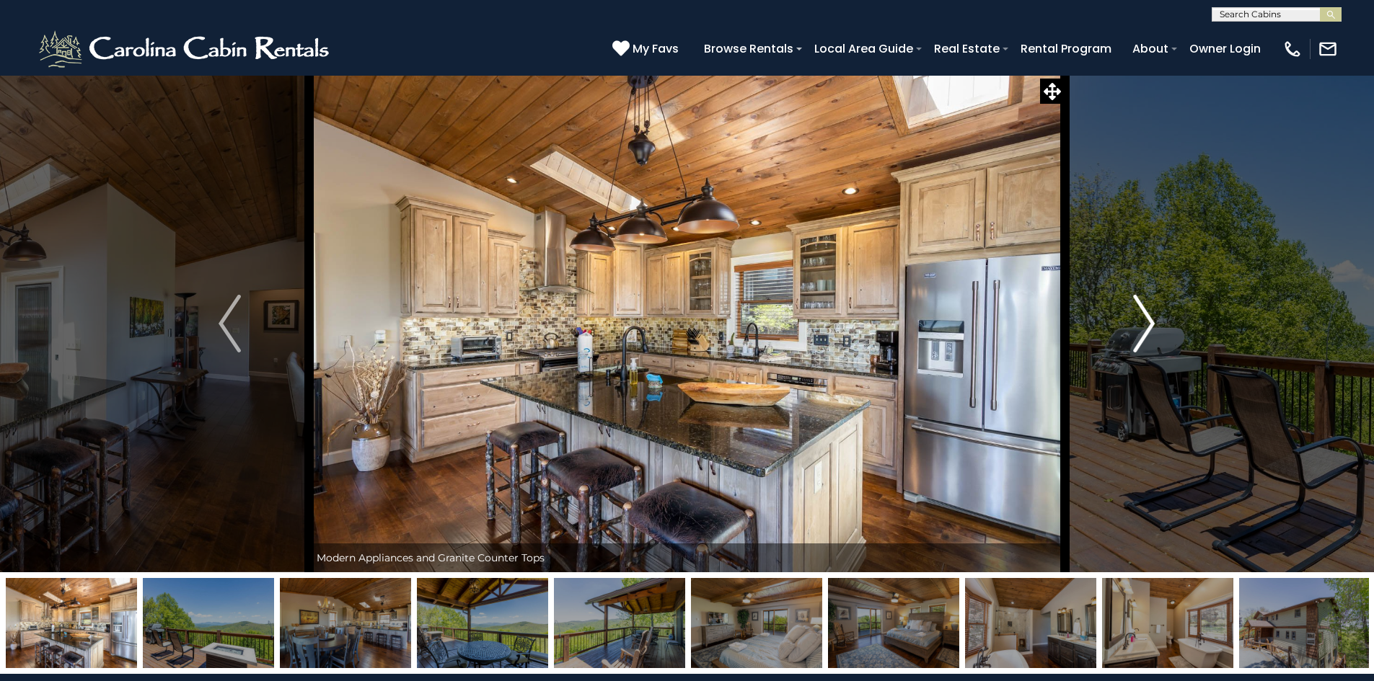
click at [1139, 328] on img "Next" at bounding box center [1144, 324] width 22 height 58
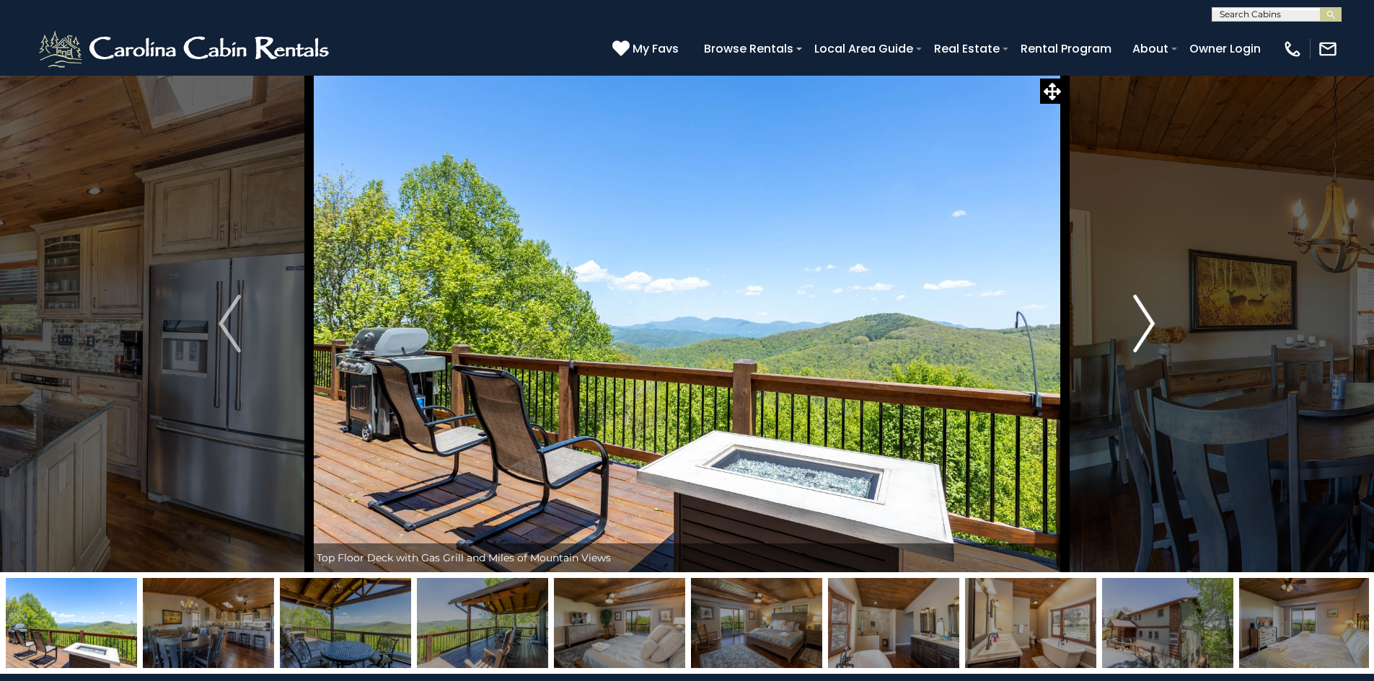
click at [1139, 328] on img "Next" at bounding box center [1144, 324] width 22 height 58
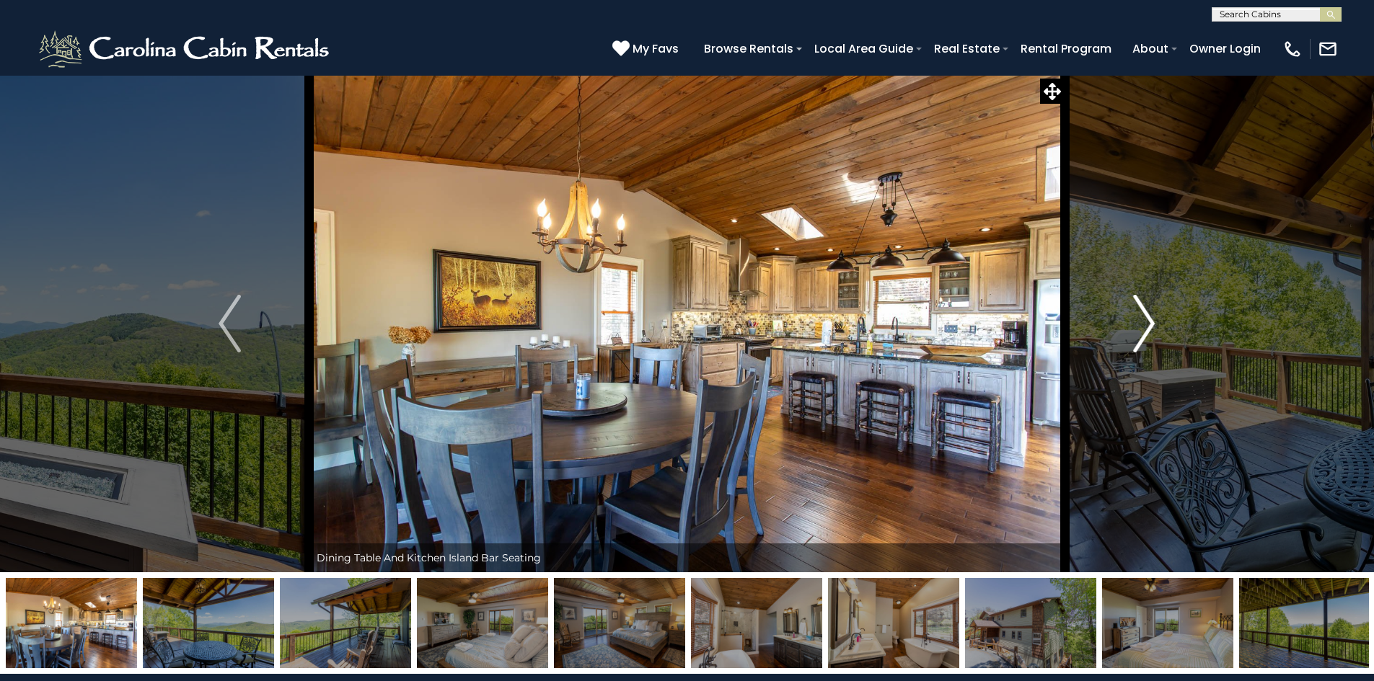
click at [1139, 328] on img "Next" at bounding box center [1144, 324] width 22 height 58
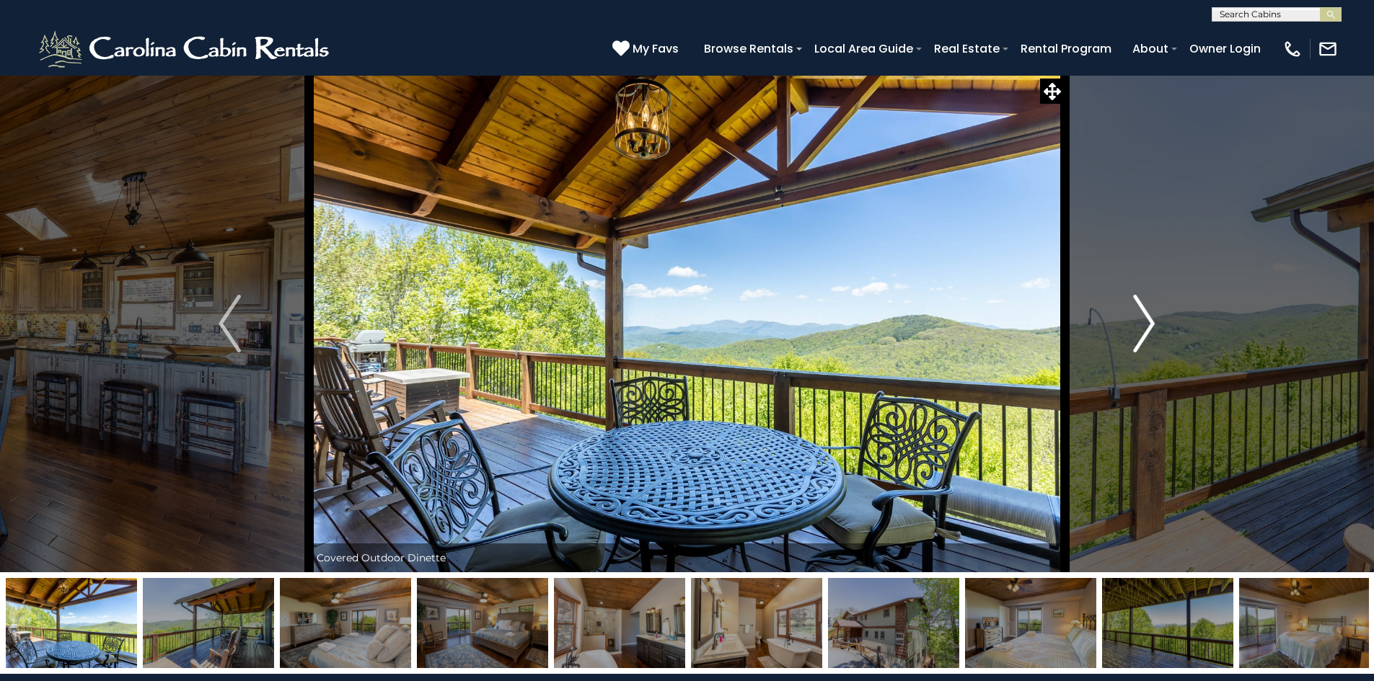
click at [1147, 331] on img "Next" at bounding box center [1144, 324] width 22 height 58
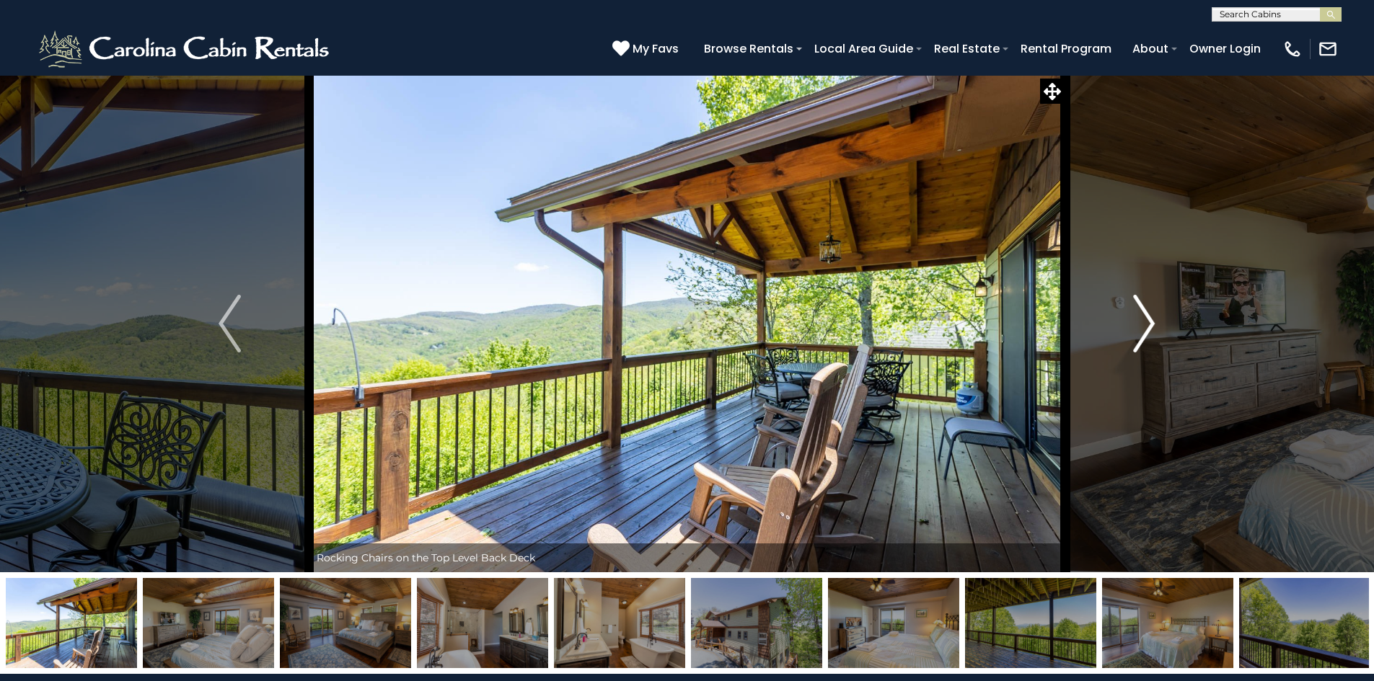
click at [1147, 331] on img "Next" at bounding box center [1144, 324] width 22 height 58
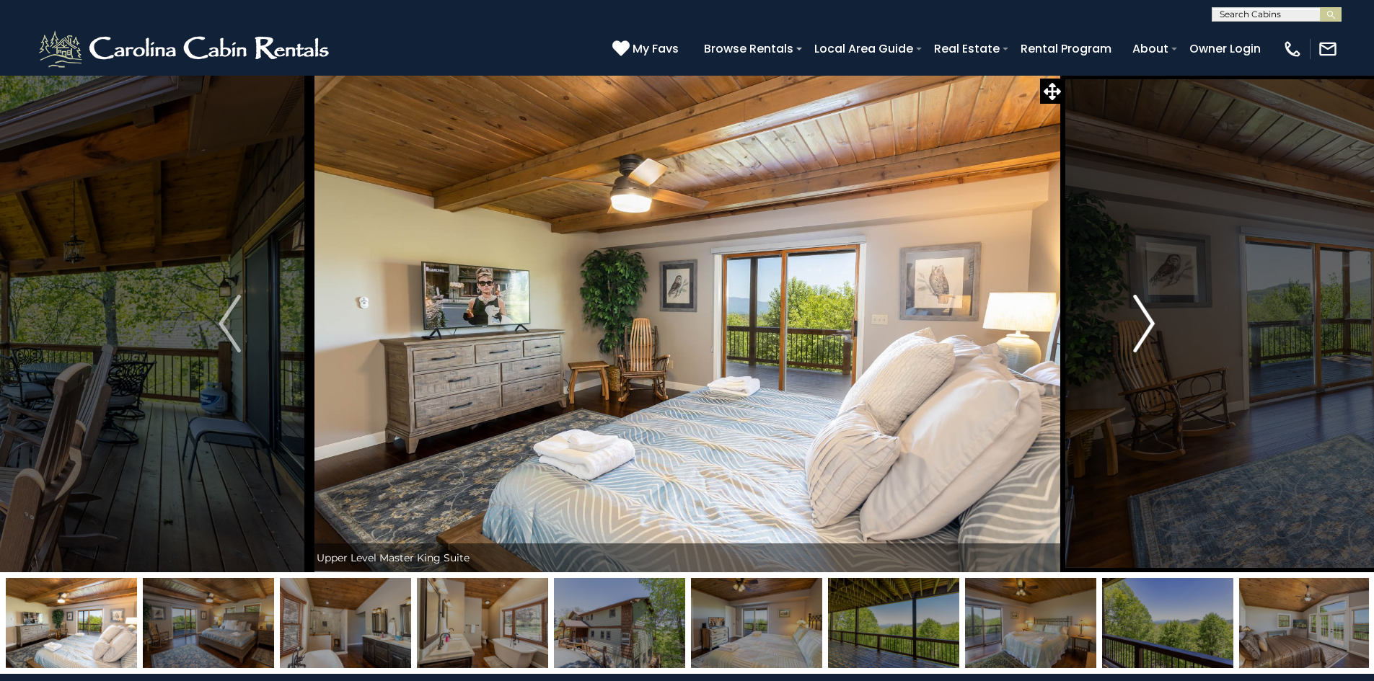
click at [1147, 331] on img "Next" at bounding box center [1144, 324] width 22 height 58
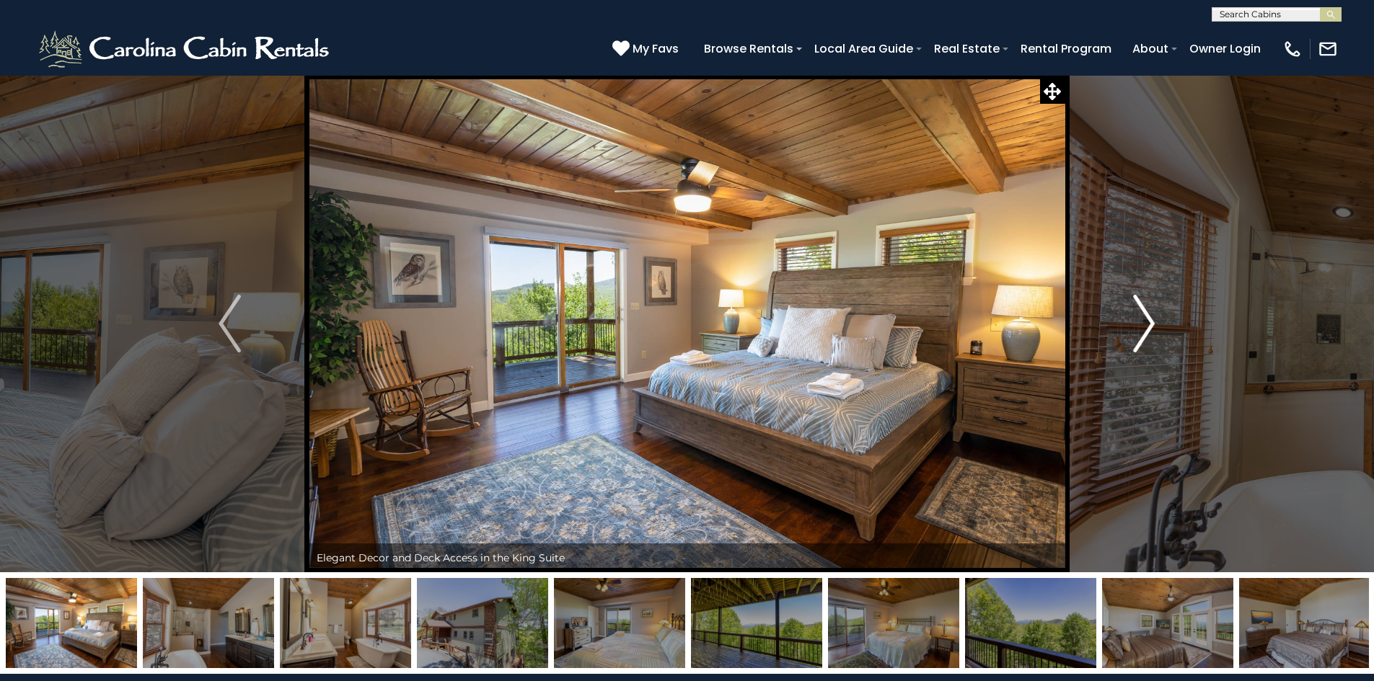
click at [1147, 331] on img "Next" at bounding box center [1144, 324] width 22 height 58
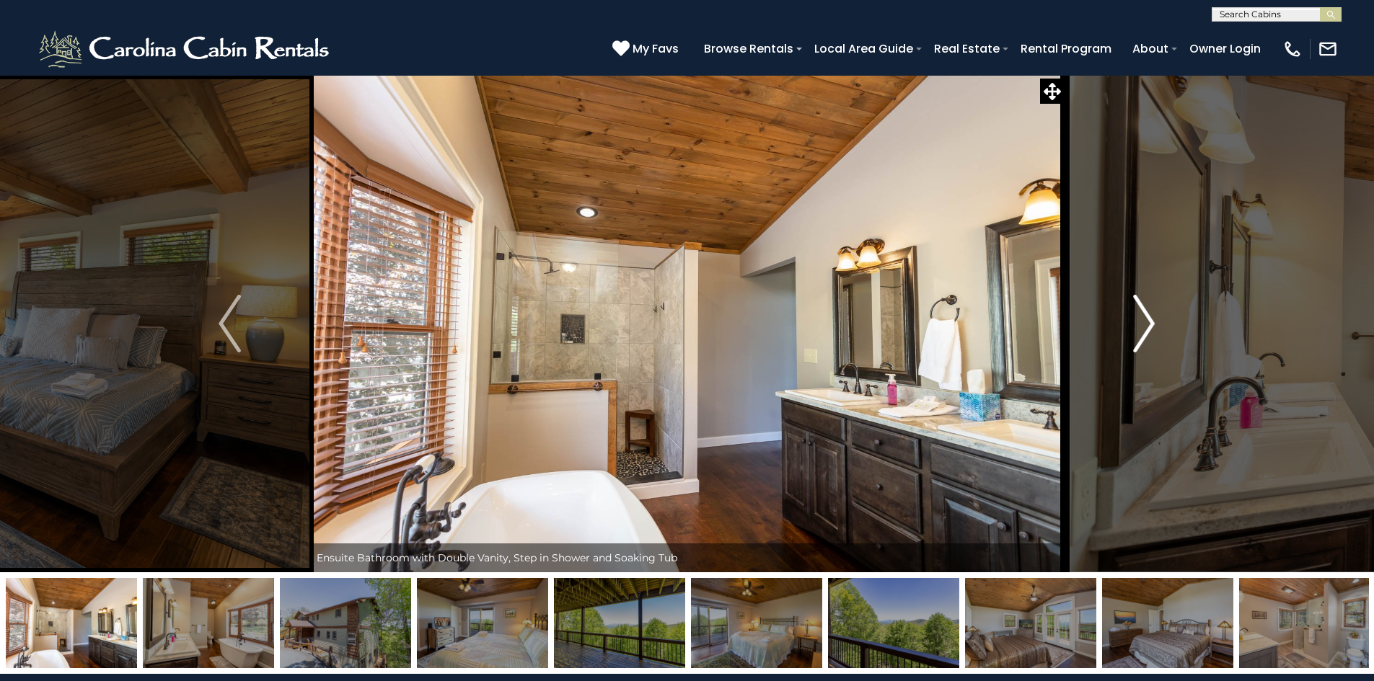
click at [1147, 331] on img "Next" at bounding box center [1144, 324] width 22 height 58
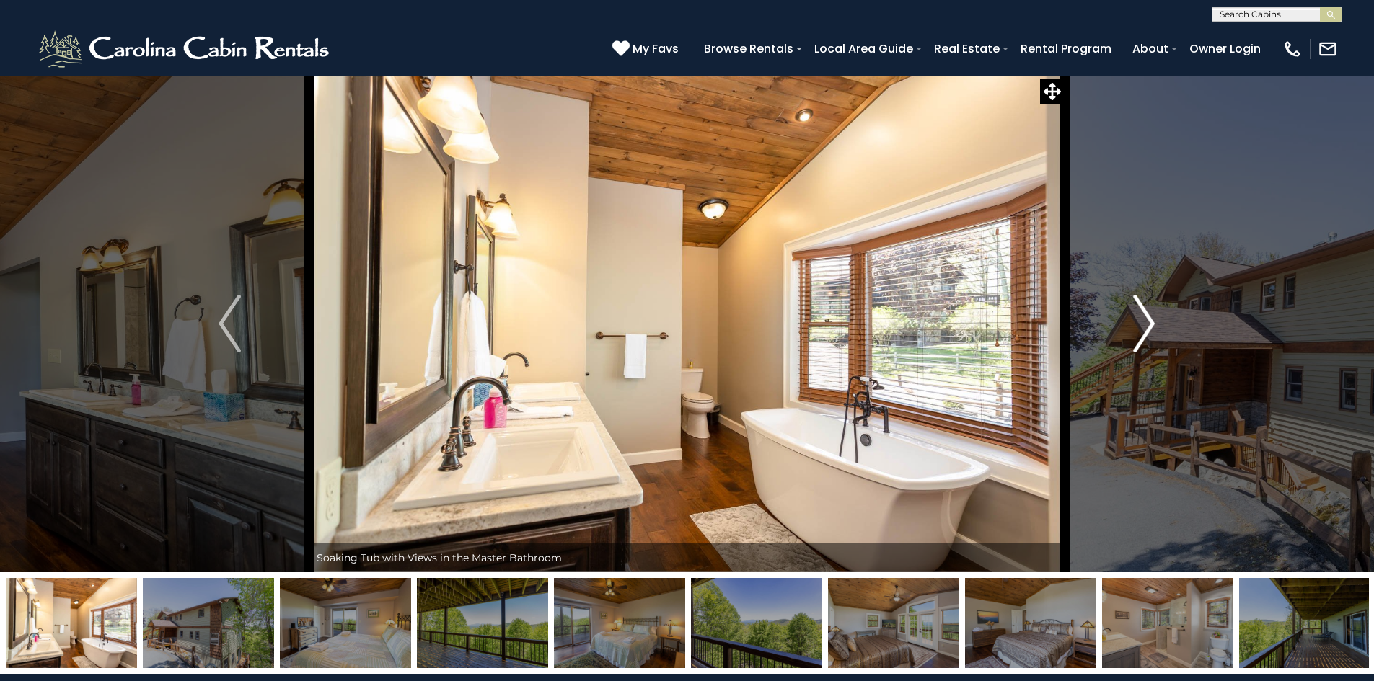
click at [1147, 331] on img "Next" at bounding box center [1144, 324] width 22 height 58
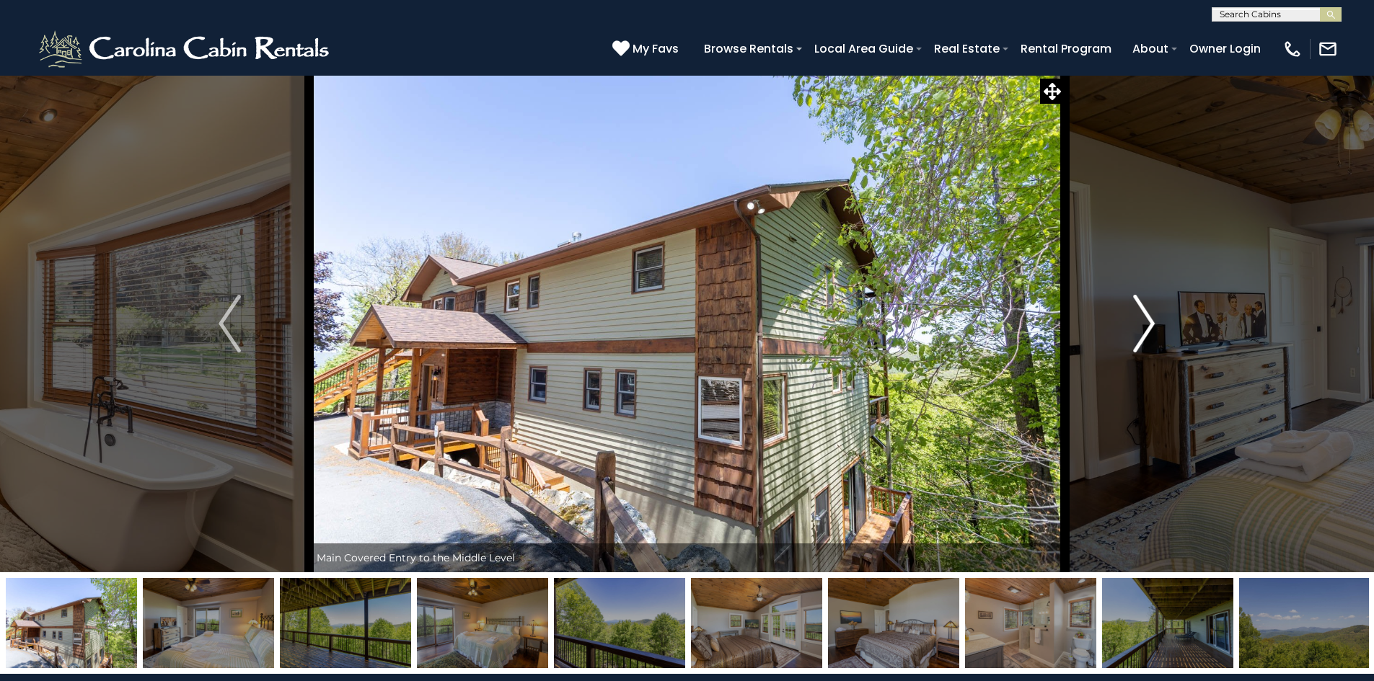
click at [1147, 331] on img "Next" at bounding box center [1144, 324] width 22 height 58
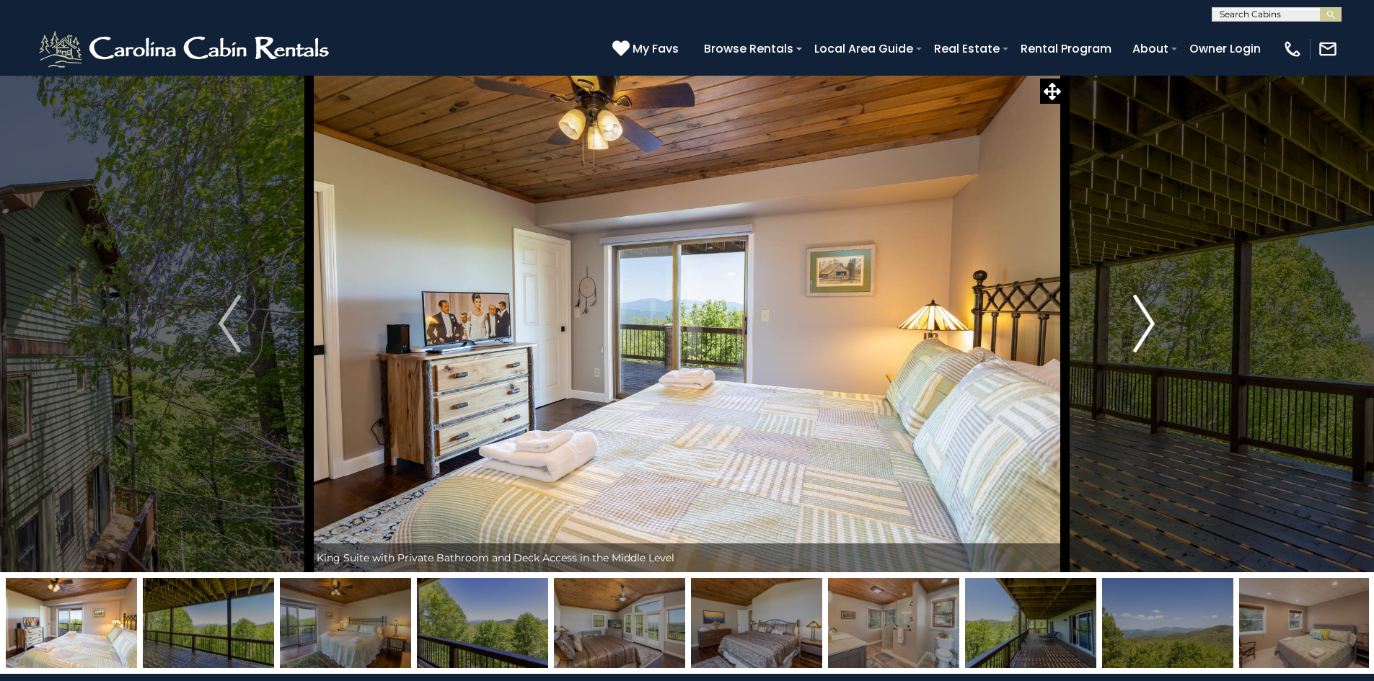
click at [1139, 334] on img "Next" at bounding box center [1144, 324] width 22 height 58
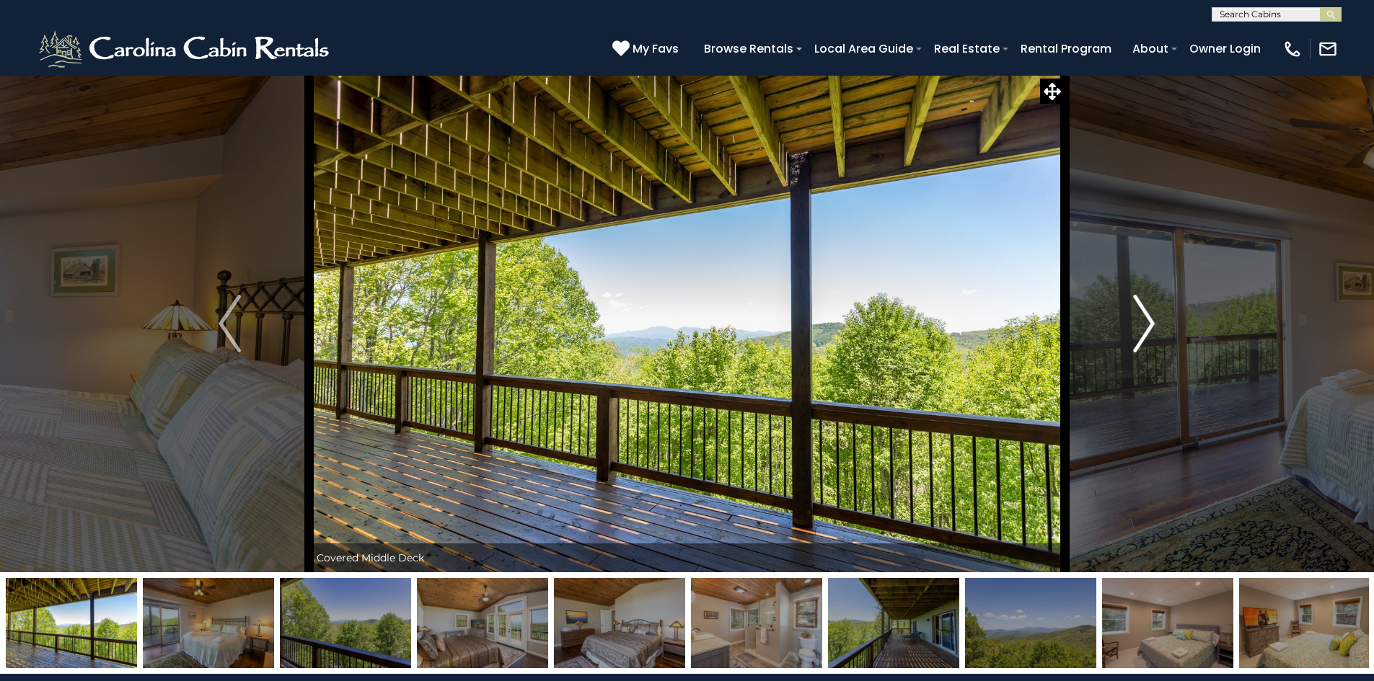
click at [1138, 331] on img "Next" at bounding box center [1144, 324] width 22 height 58
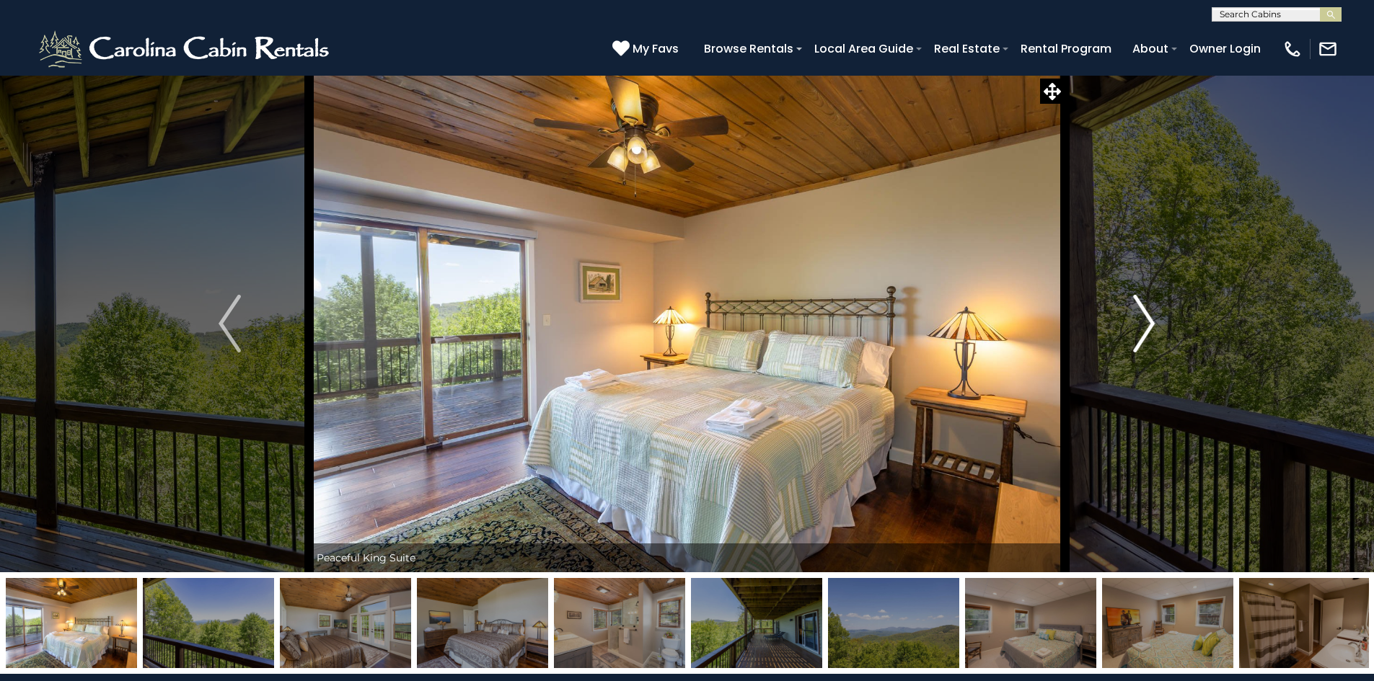
click at [1138, 331] on img "Next" at bounding box center [1144, 324] width 22 height 58
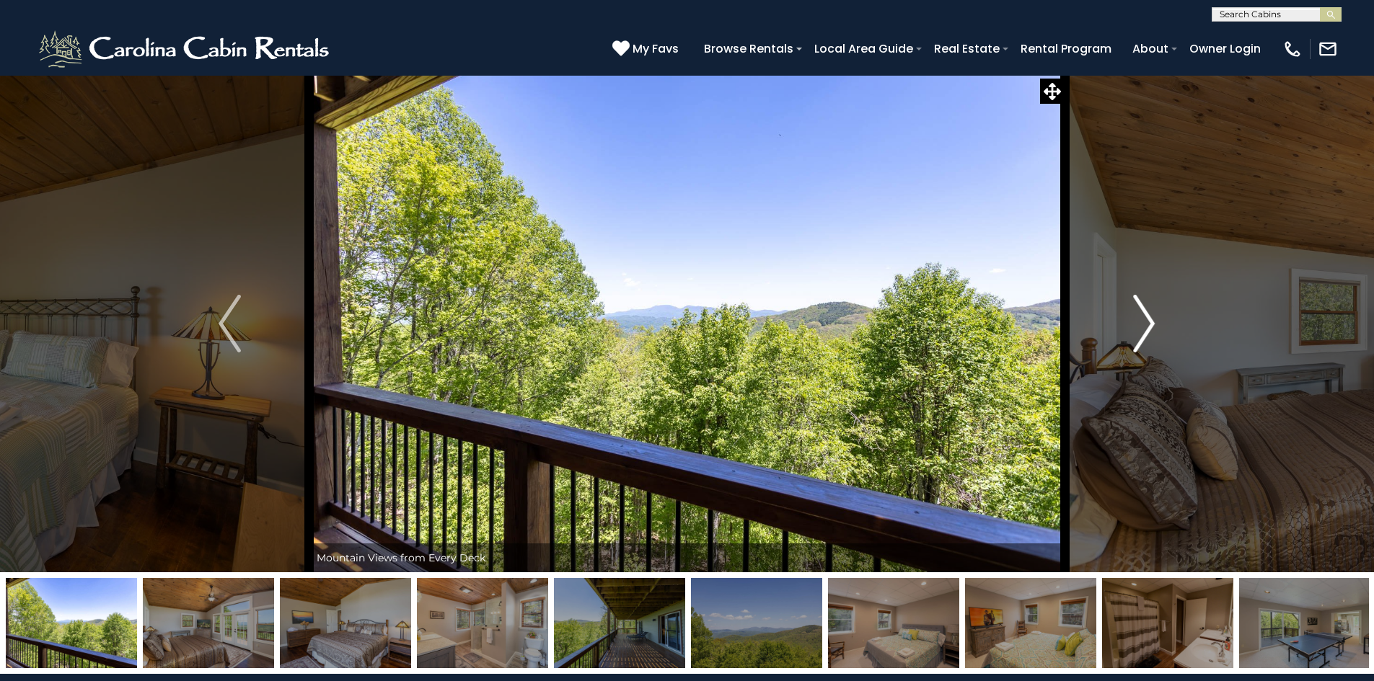
click at [1138, 331] on img "Next" at bounding box center [1144, 324] width 22 height 58
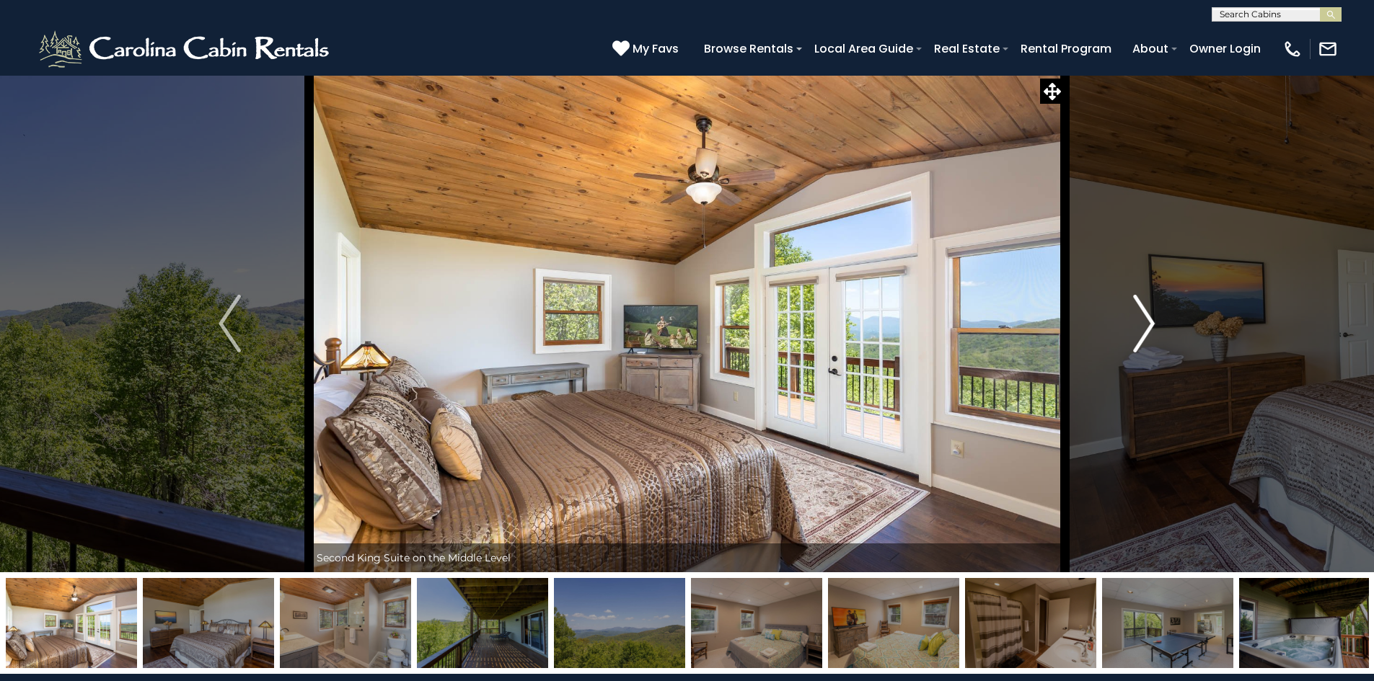
click at [1138, 331] on img "Next" at bounding box center [1144, 324] width 22 height 58
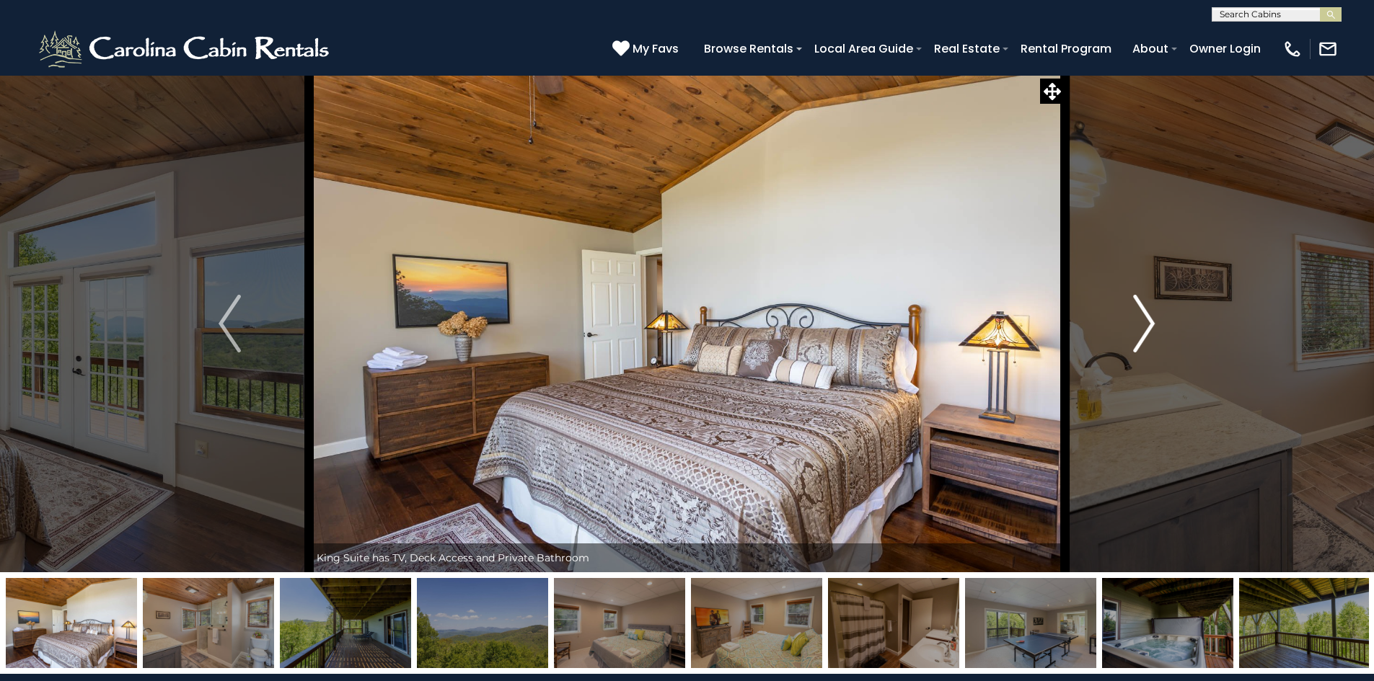
click at [1138, 331] on img "Next" at bounding box center [1144, 324] width 22 height 58
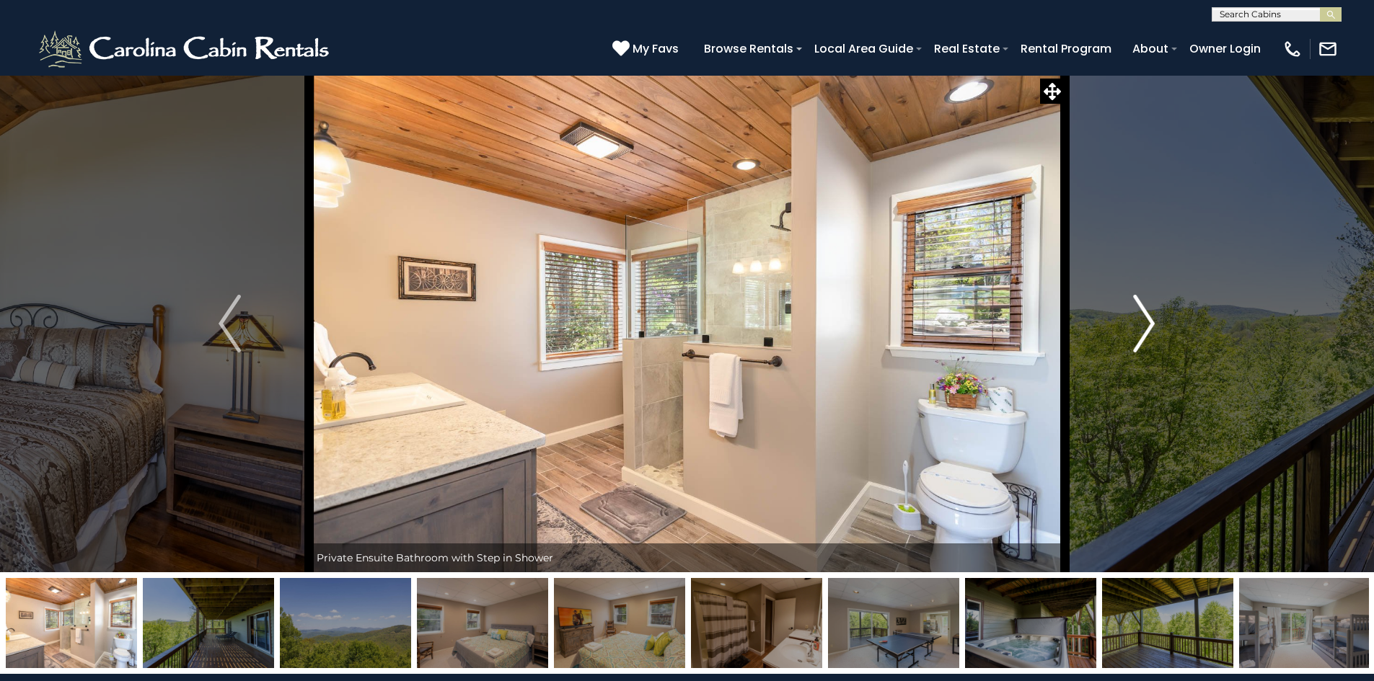
click at [1144, 319] on img "Next" at bounding box center [1144, 324] width 22 height 58
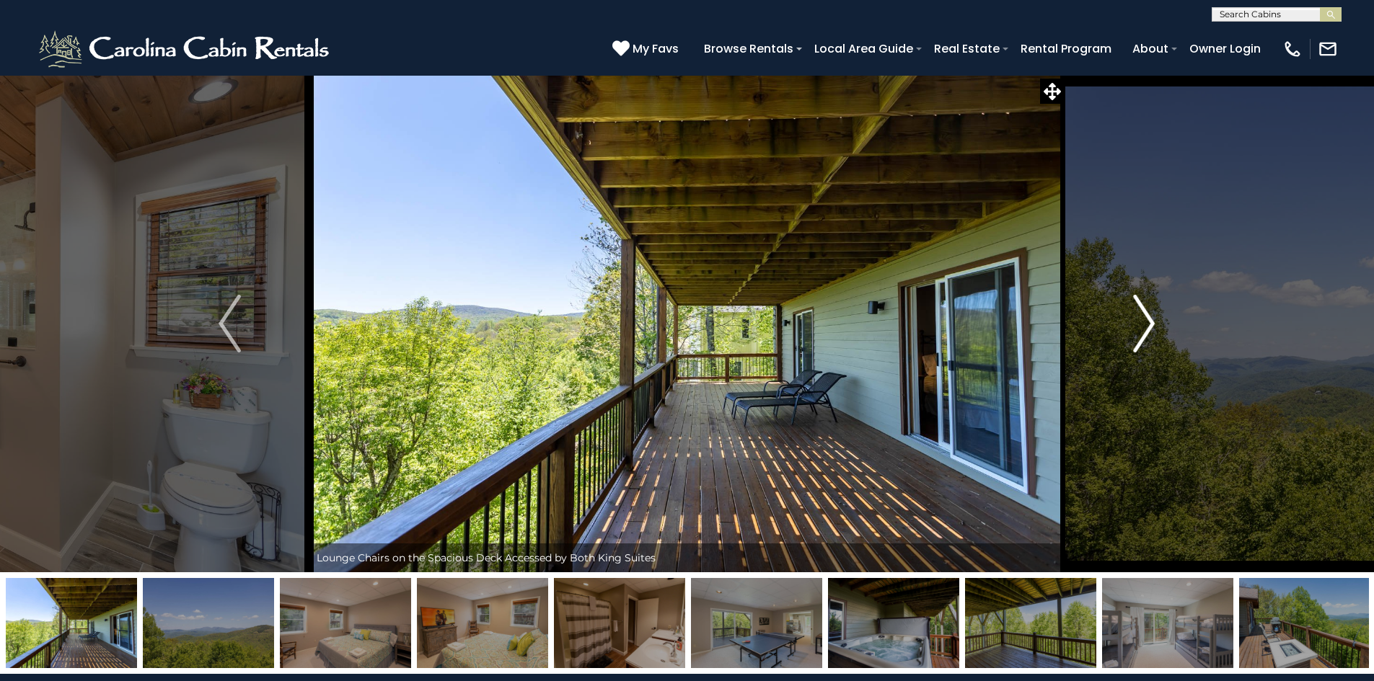
click at [1144, 319] on img "Next" at bounding box center [1144, 324] width 22 height 58
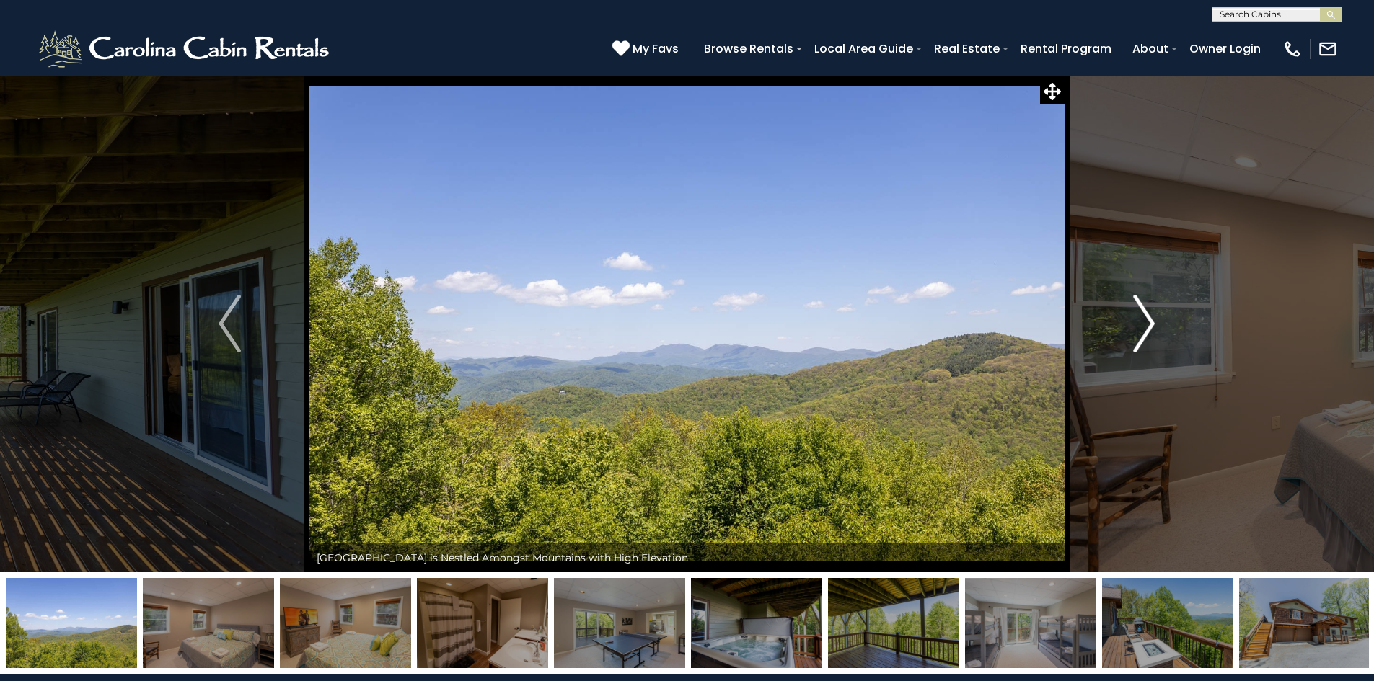
click at [1139, 318] on img "Next" at bounding box center [1144, 324] width 22 height 58
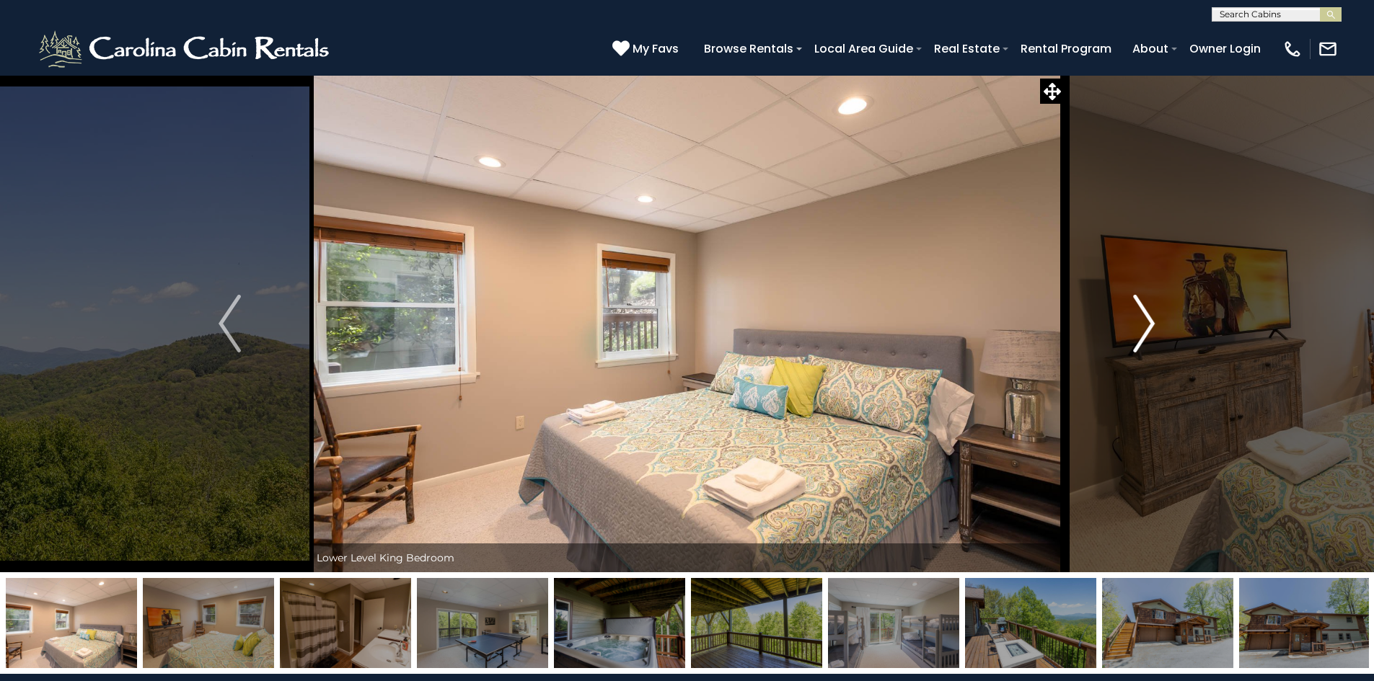
click at [1131, 315] on button "Next" at bounding box center [1143, 324] width 159 height 498
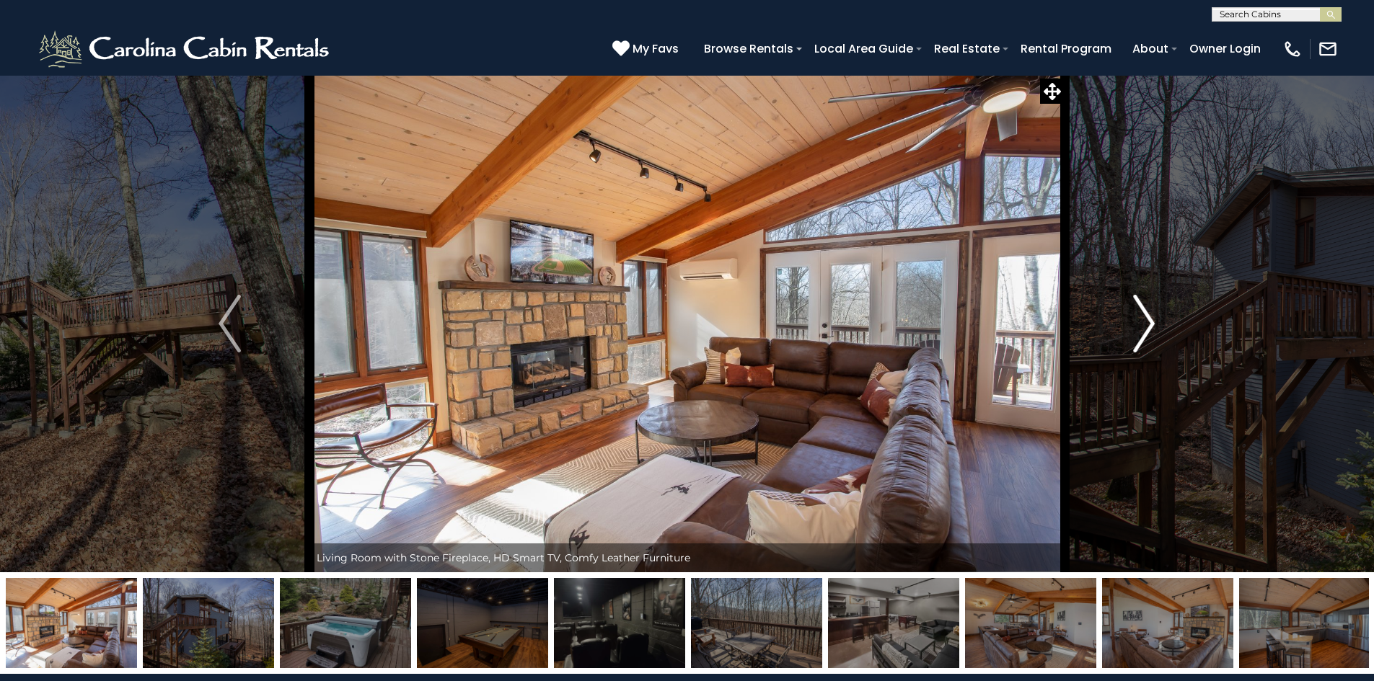
click at [1144, 322] on img "Next" at bounding box center [1144, 324] width 22 height 58
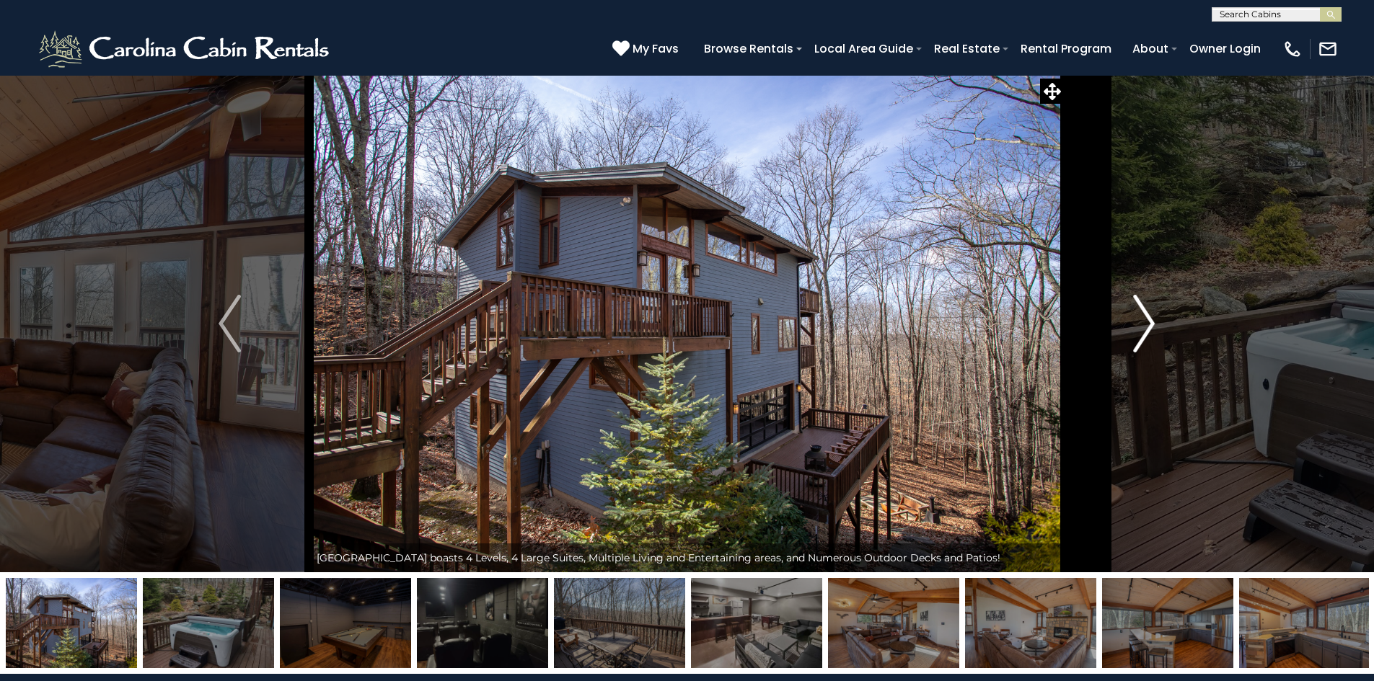
click at [1145, 322] on img "Next" at bounding box center [1144, 324] width 22 height 58
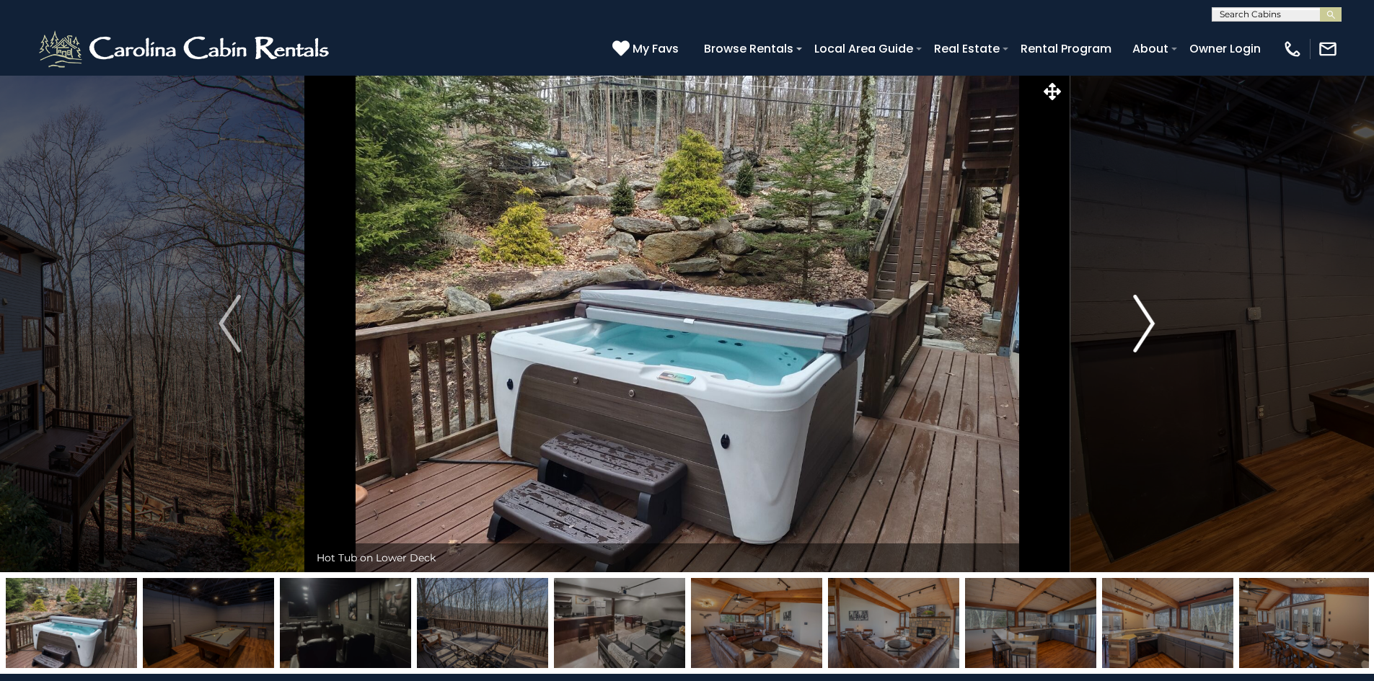
click at [1149, 323] on img "Next" at bounding box center [1144, 324] width 22 height 58
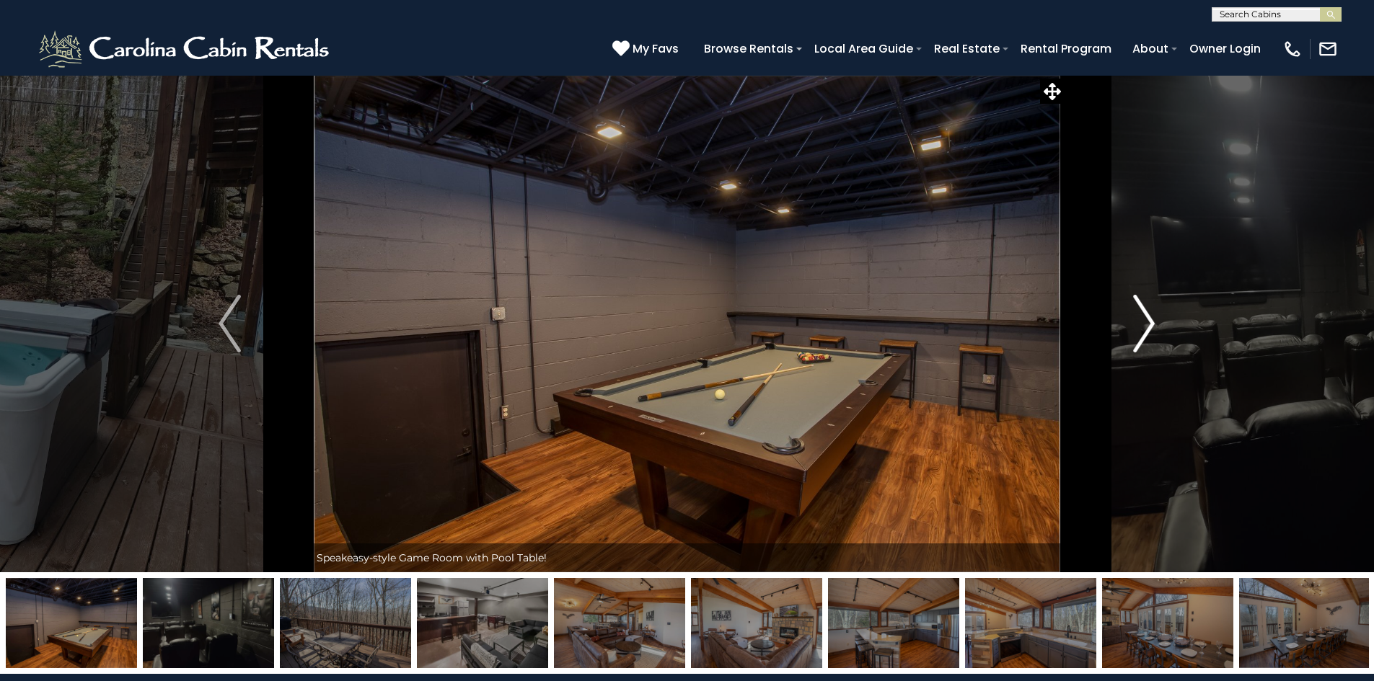
click at [1153, 319] on img "Next" at bounding box center [1144, 324] width 22 height 58
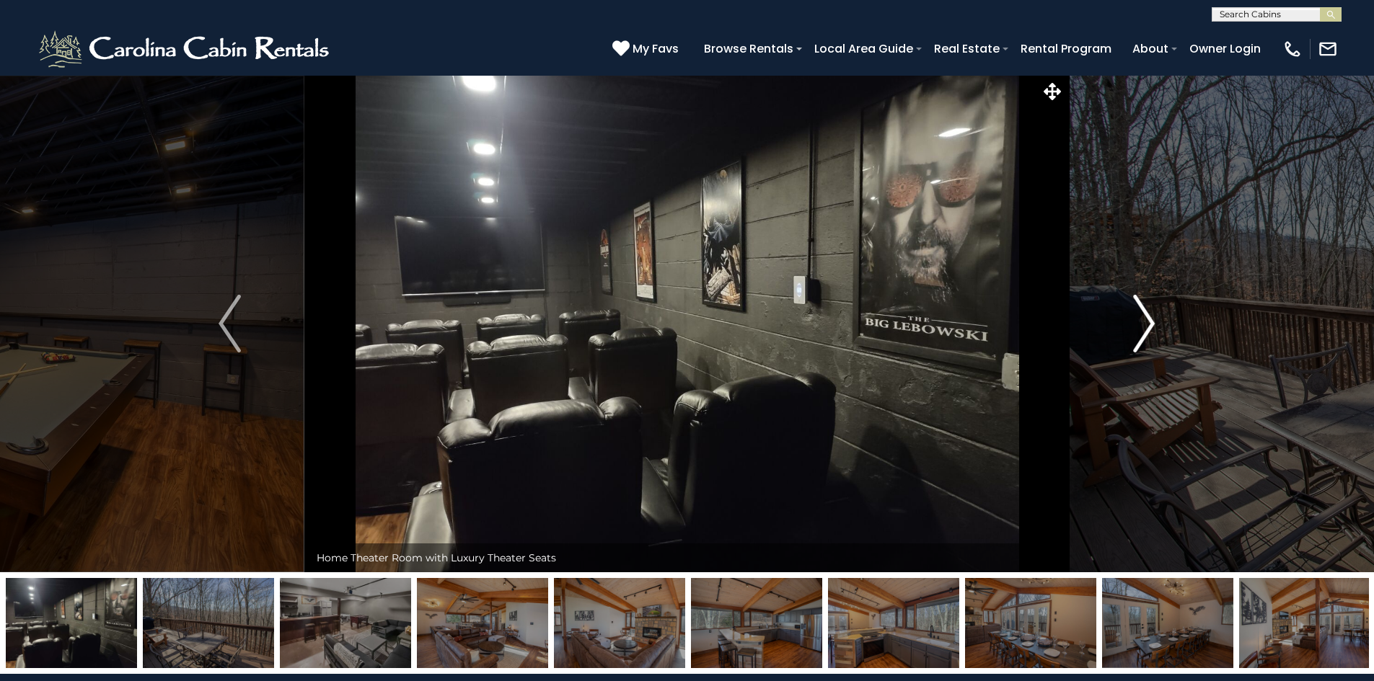
click at [1153, 319] on img "Next" at bounding box center [1144, 324] width 22 height 58
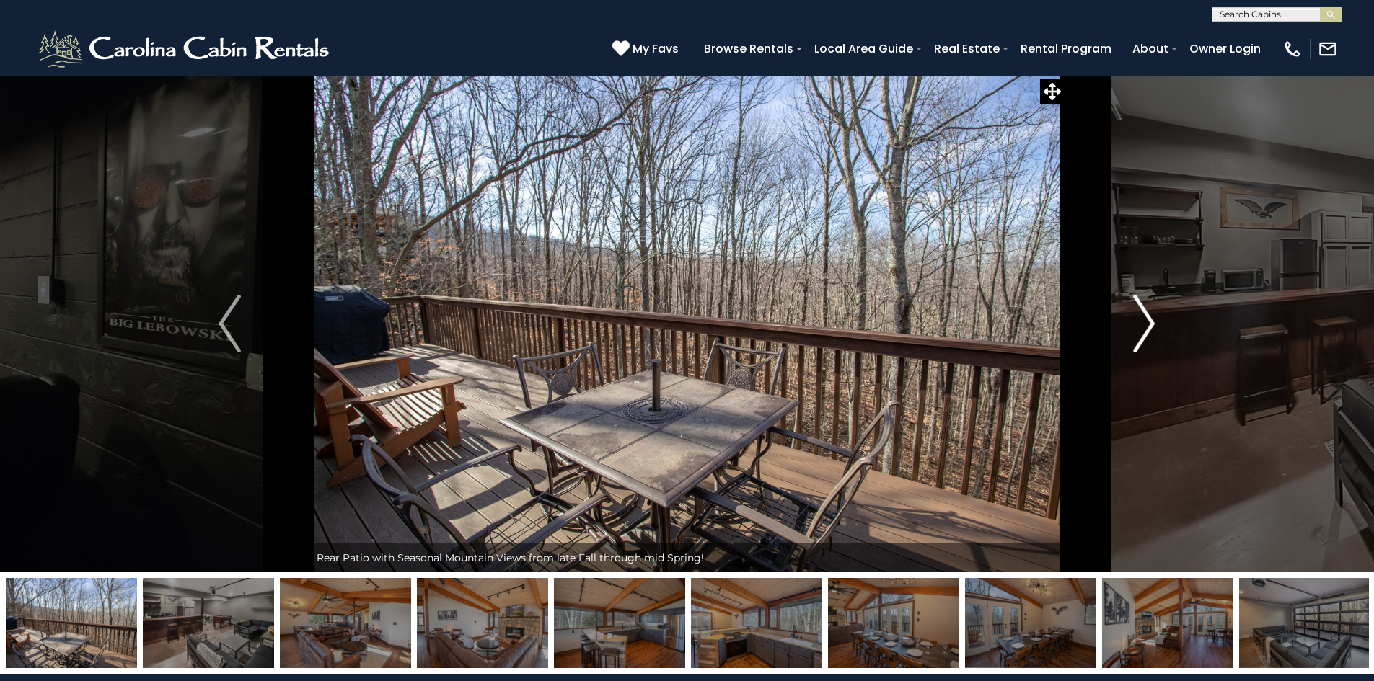
click at [1144, 325] on img "Next" at bounding box center [1144, 324] width 22 height 58
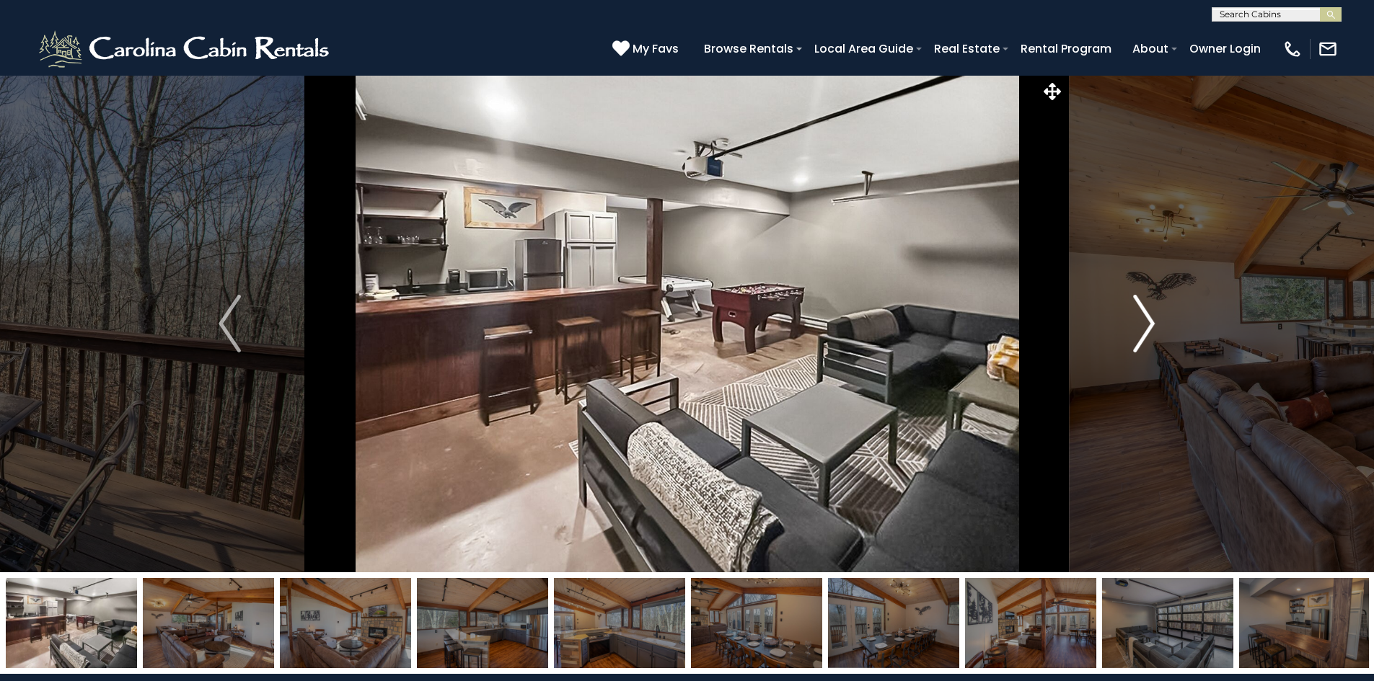
click at [1144, 325] on img "Next" at bounding box center [1144, 324] width 22 height 58
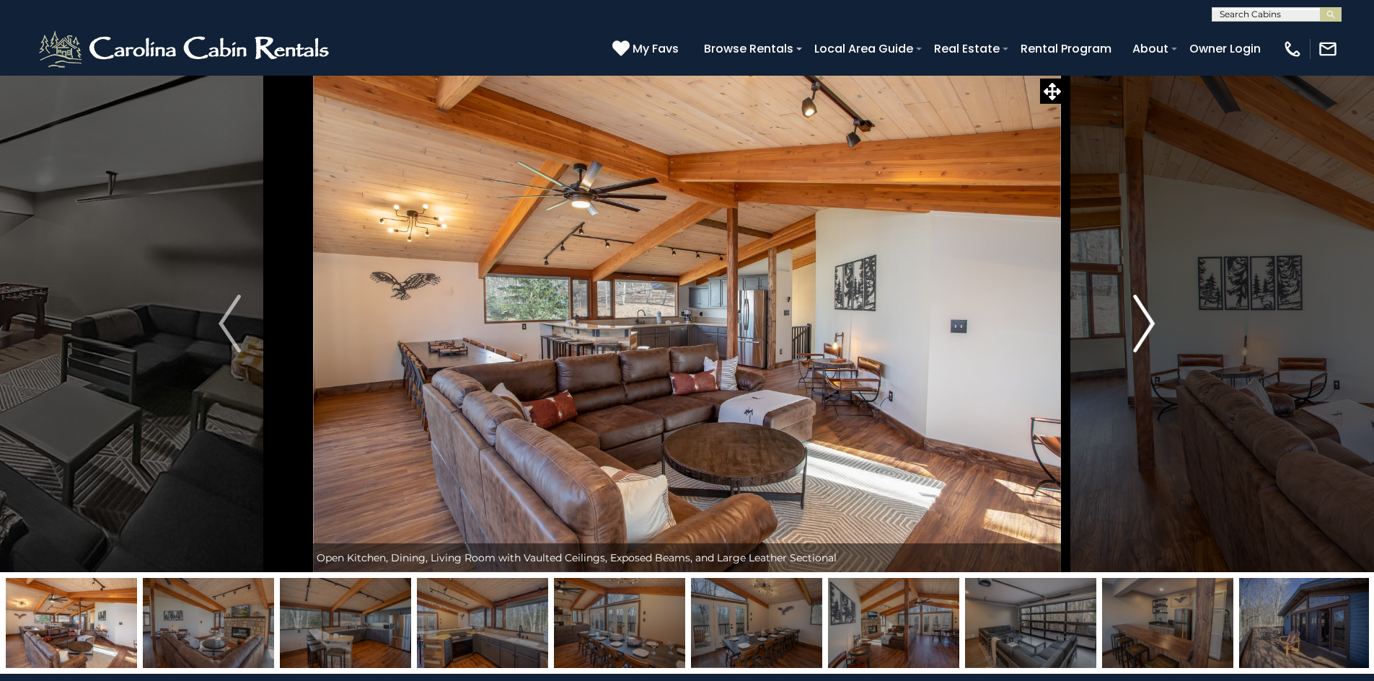
click at [1144, 325] on img "Next" at bounding box center [1144, 324] width 22 height 58
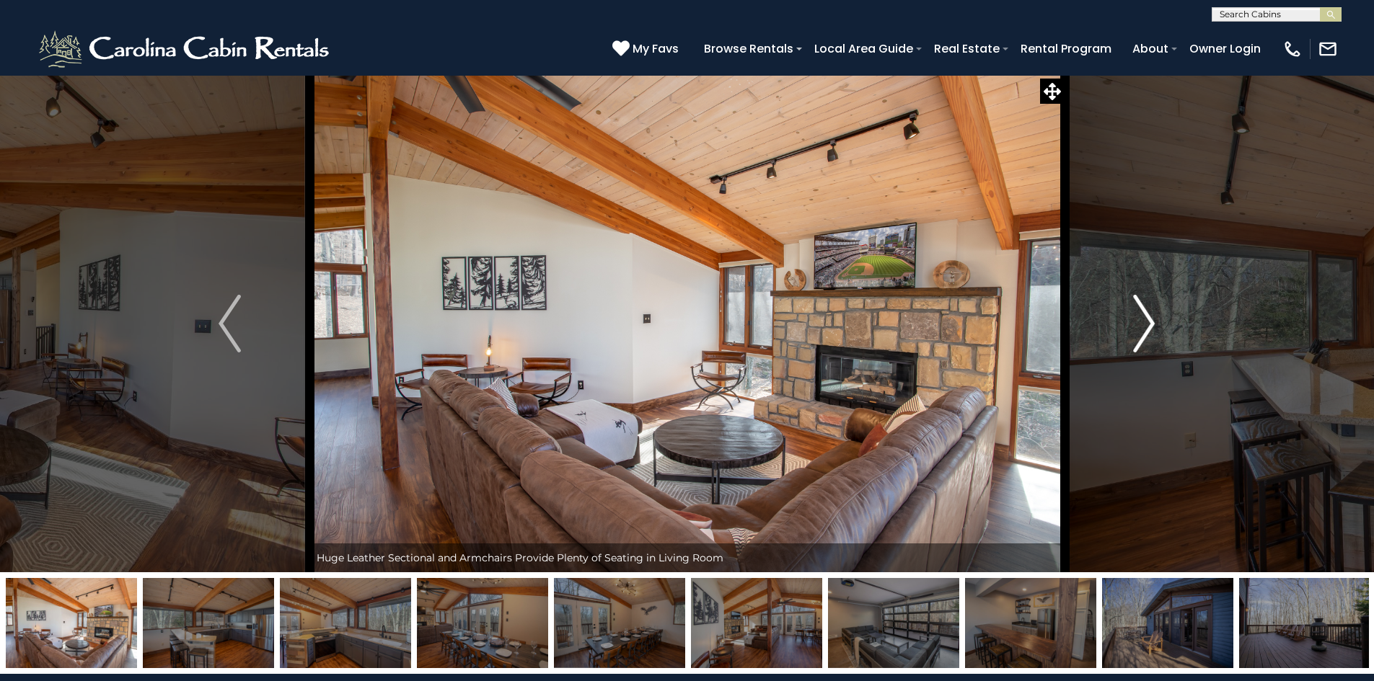
click at [1145, 322] on img "Next" at bounding box center [1144, 324] width 22 height 58
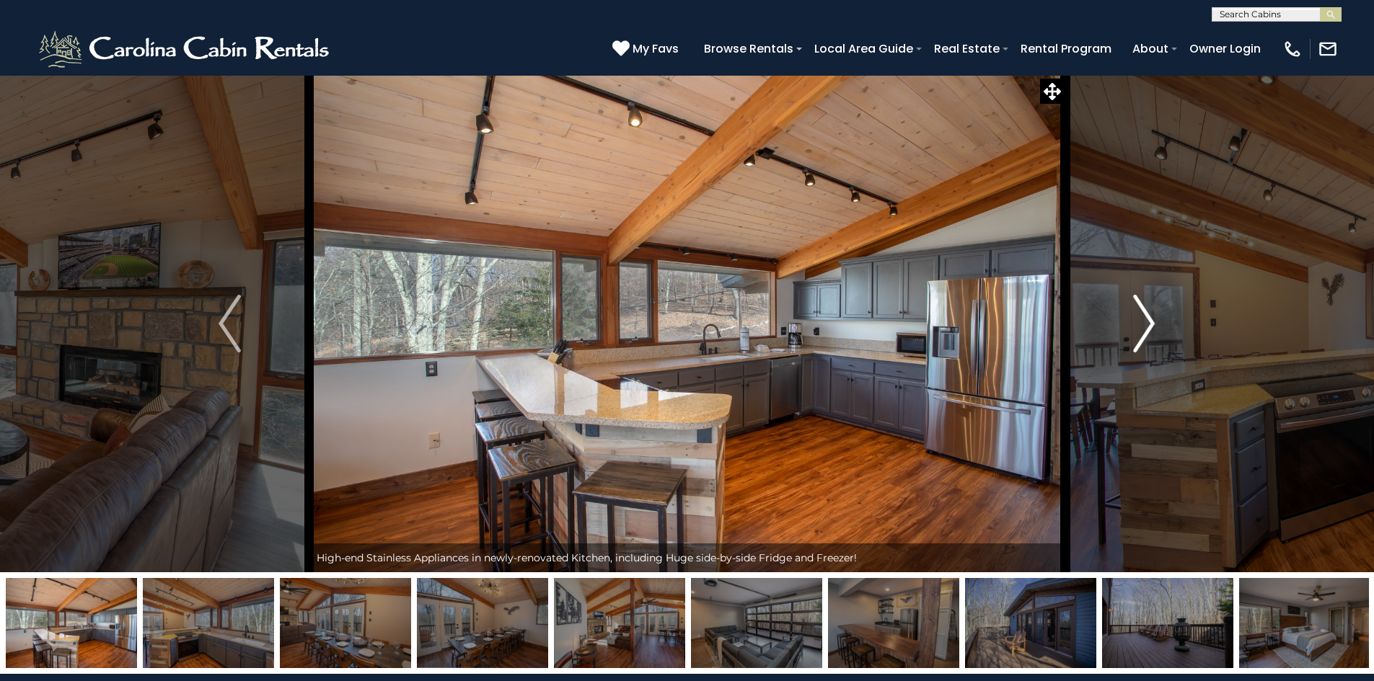
click at [1144, 322] on img "Next" at bounding box center [1144, 324] width 22 height 58
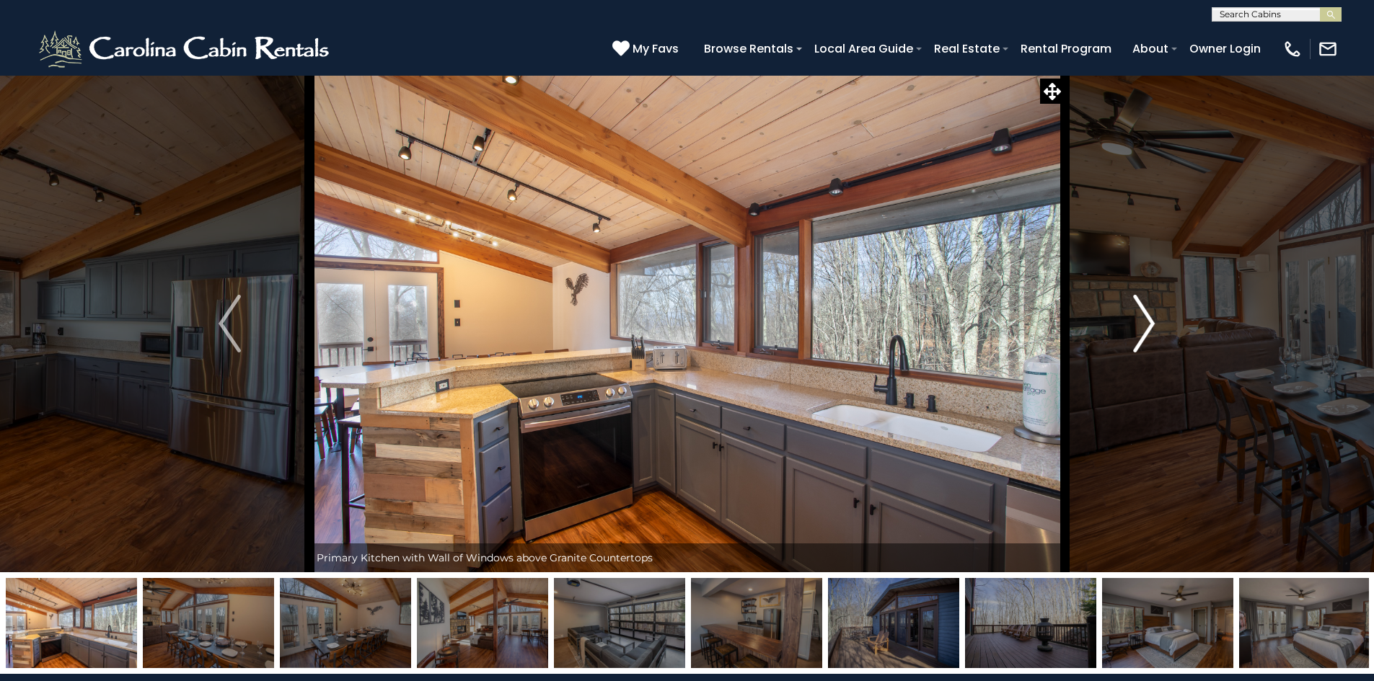
click at [1151, 327] on img "Next" at bounding box center [1144, 324] width 22 height 58
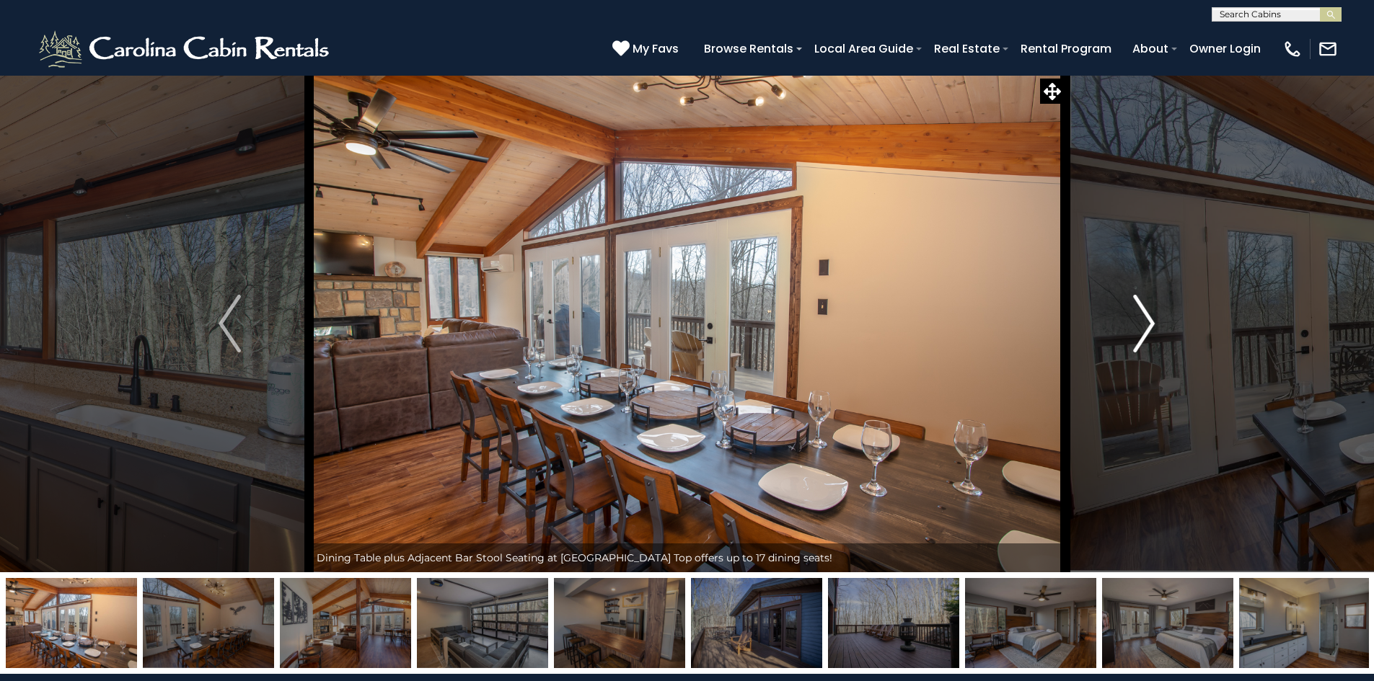
click at [1148, 323] on img "Next" at bounding box center [1144, 324] width 22 height 58
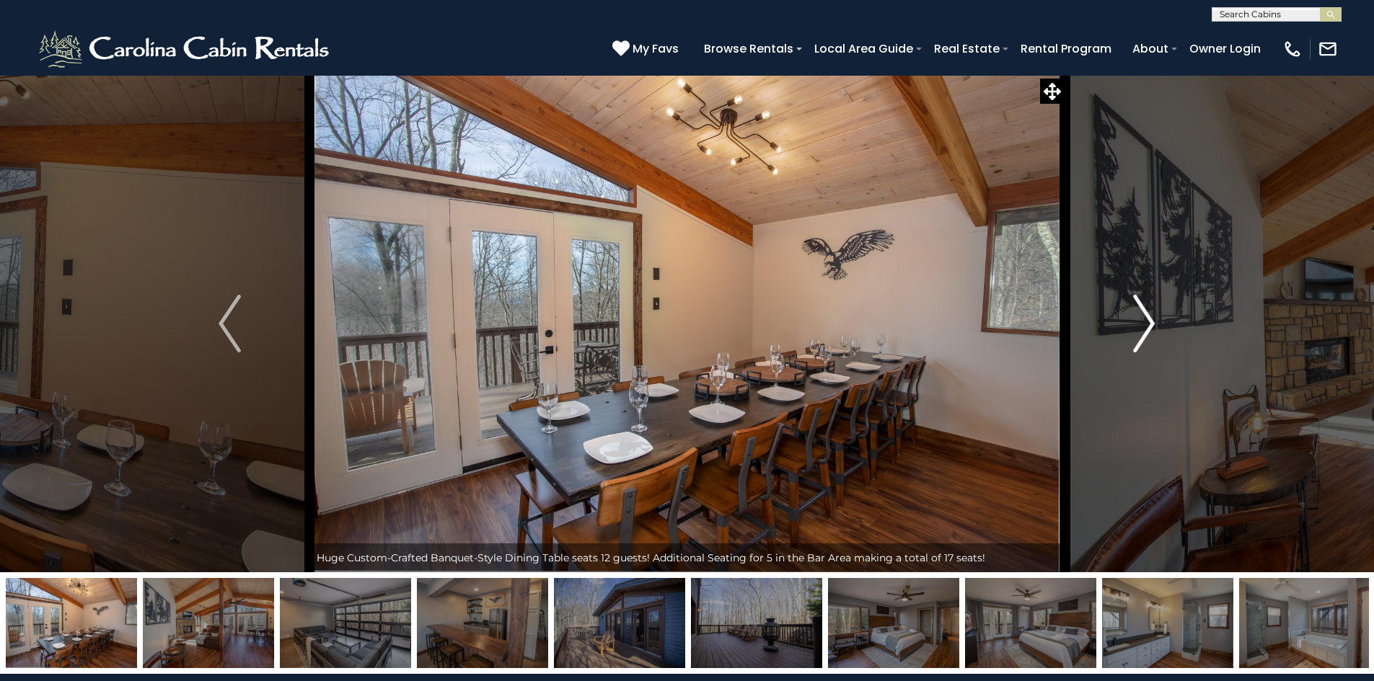
click at [1148, 323] on img "Next" at bounding box center [1144, 324] width 22 height 58
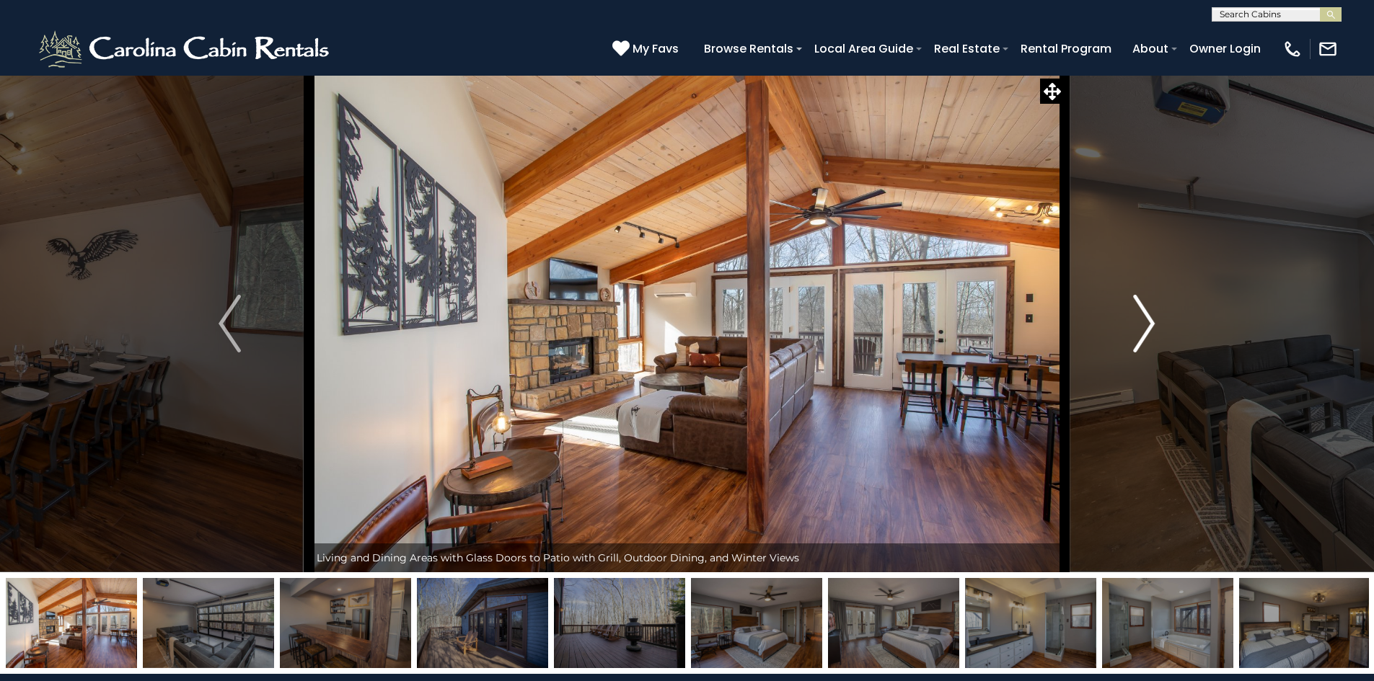
click at [1148, 323] on img "Next" at bounding box center [1144, 324] width 22 height 58
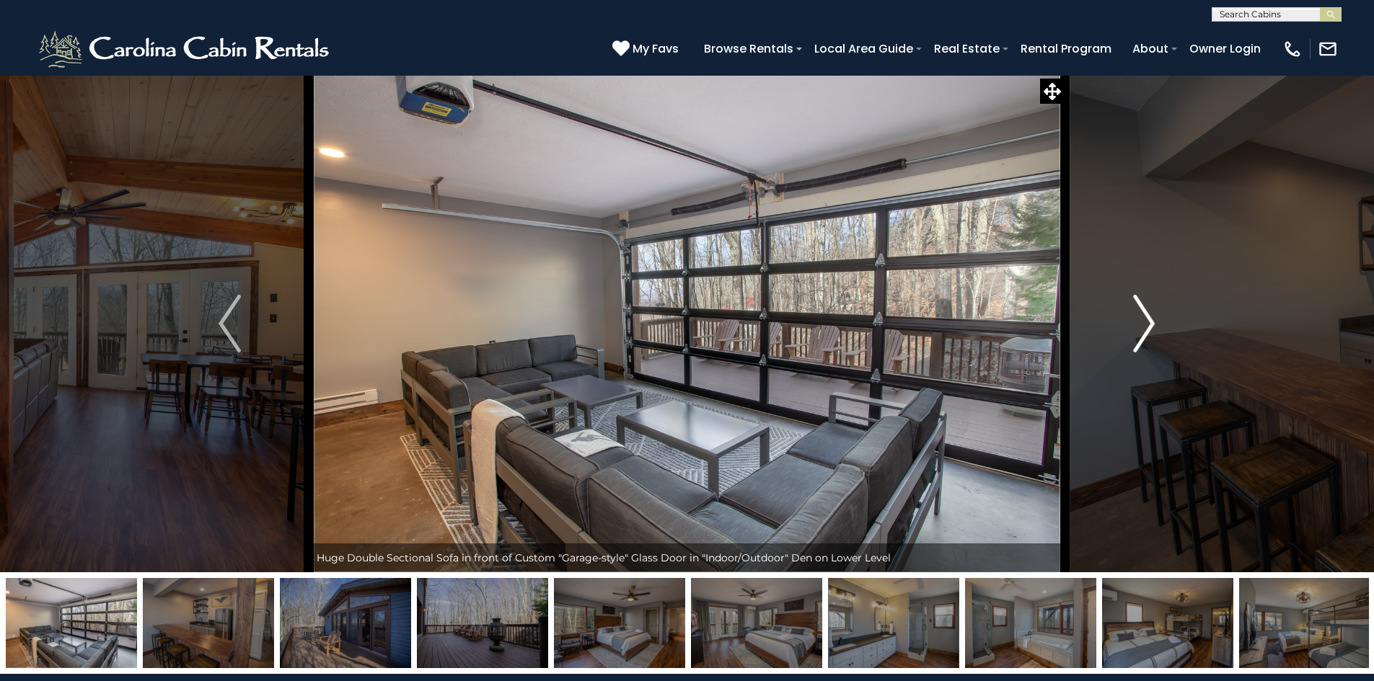
click at [1145, 322] on img "Next" at bounding box center [1144, 324] width 22 height 58
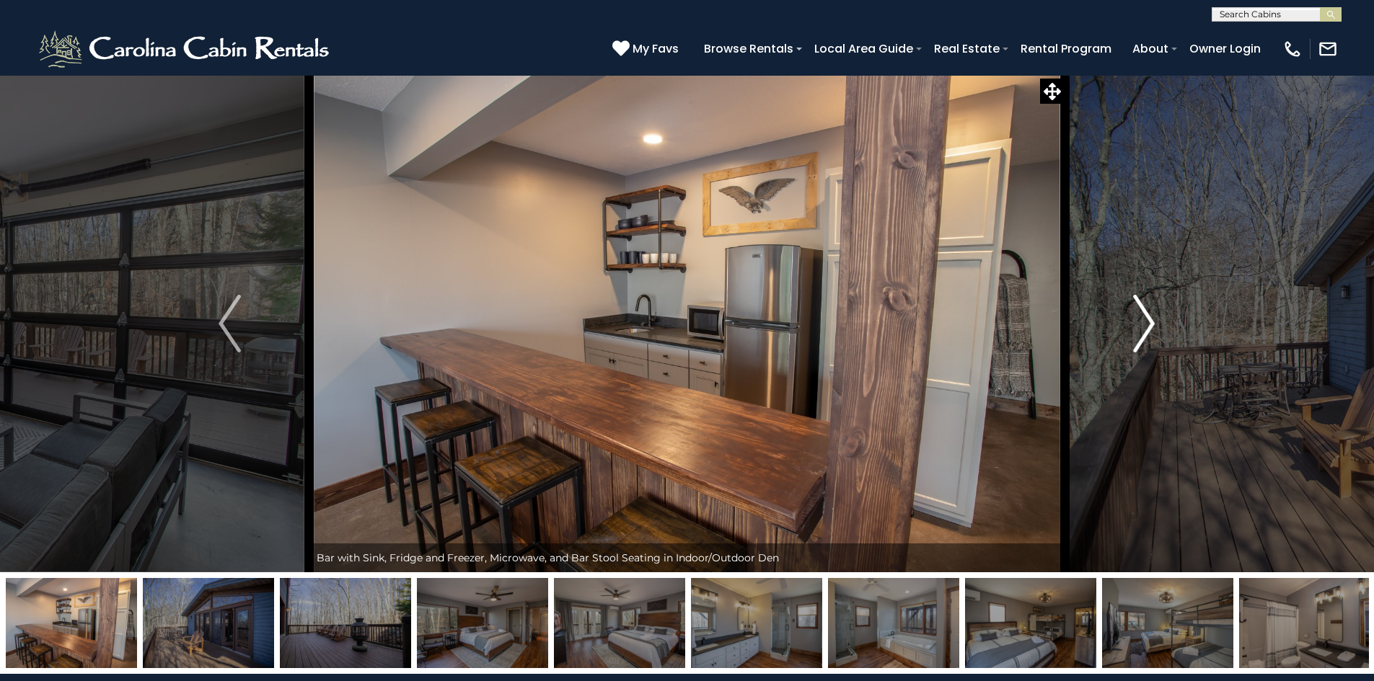
click at [1145, 322] on img "Next" at bounding box center [1144, 324] width 22 height 58
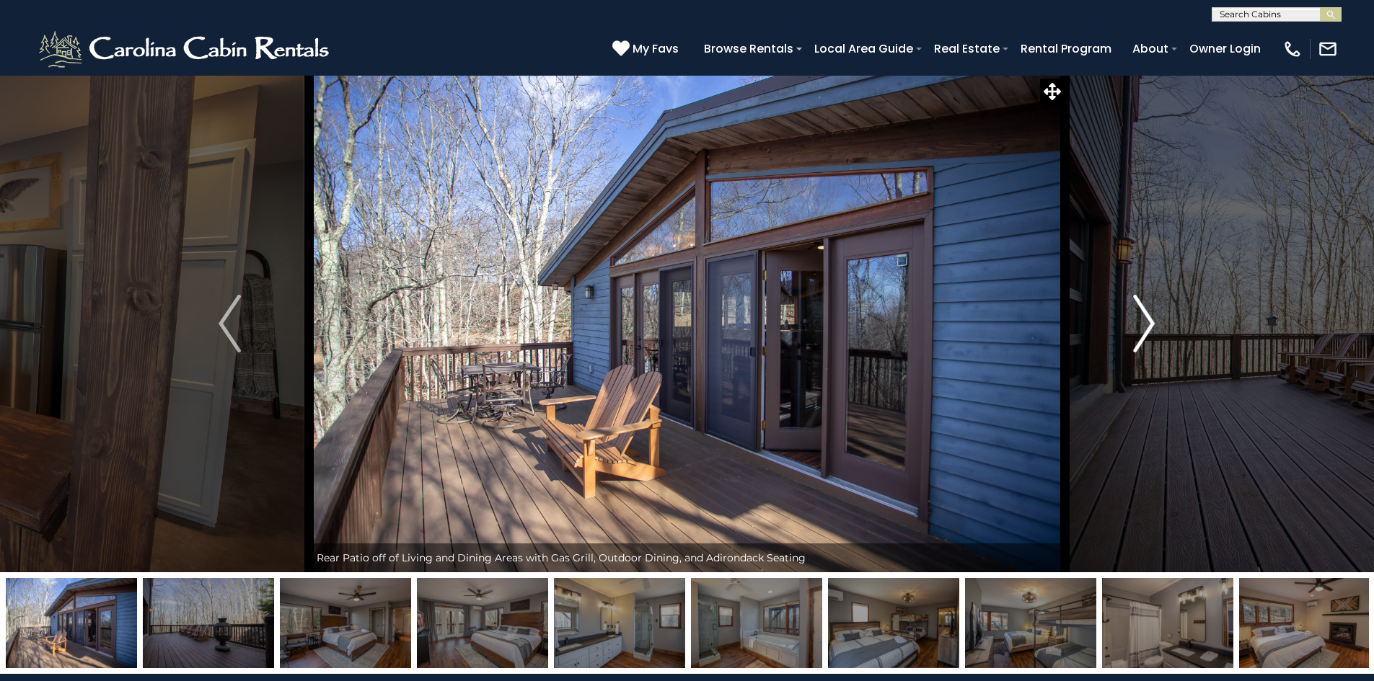
click at [1145, 322] on img "Next" at bounding box center [1144, 324] width 22 height 58
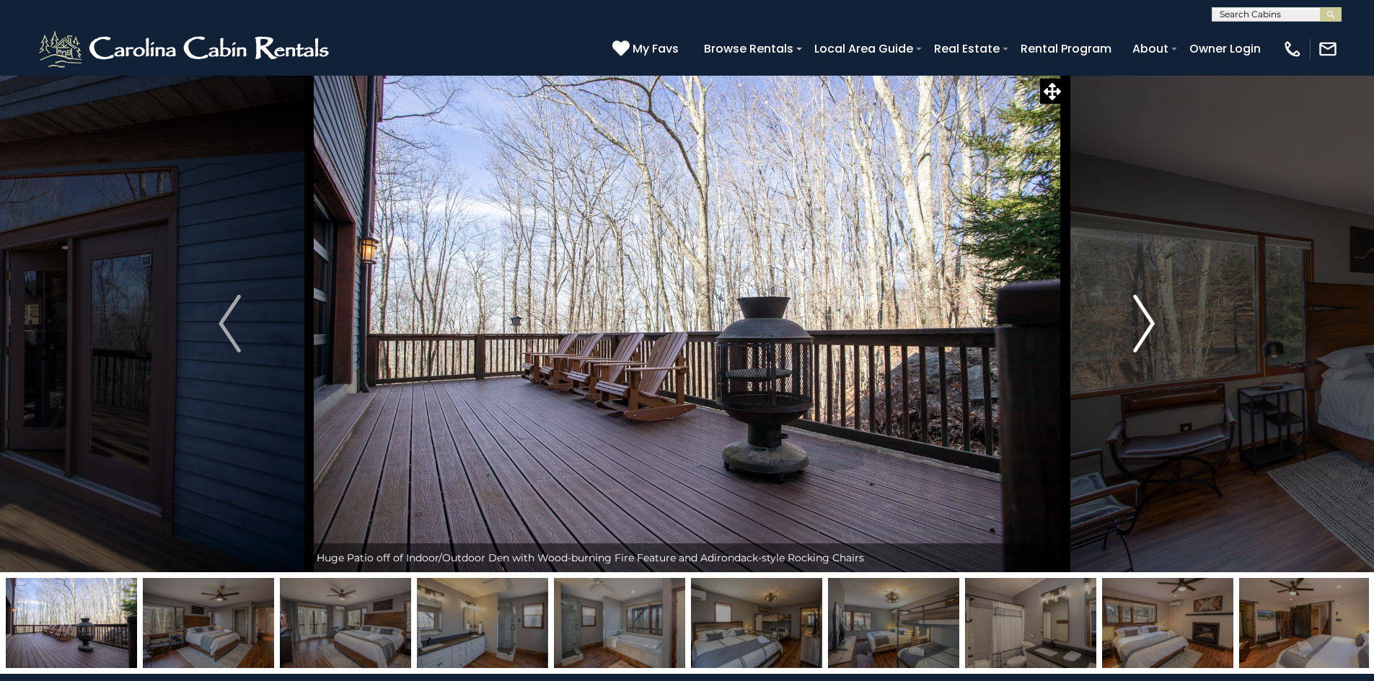
click at [1145, 322] on img "Next" at bounding box center [1144, 324] width 22 height 58
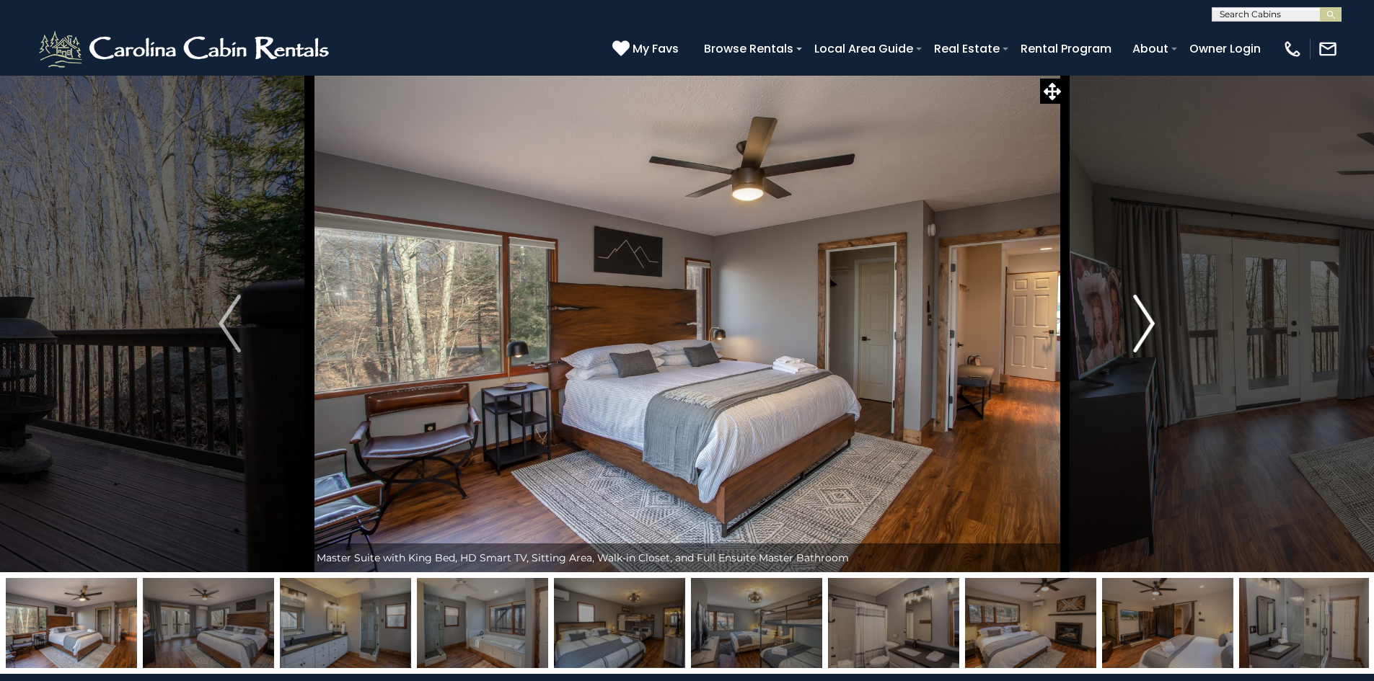
click at [1145, 322] on img "Next" at bounding box center [1144, 324] width 22 height 58
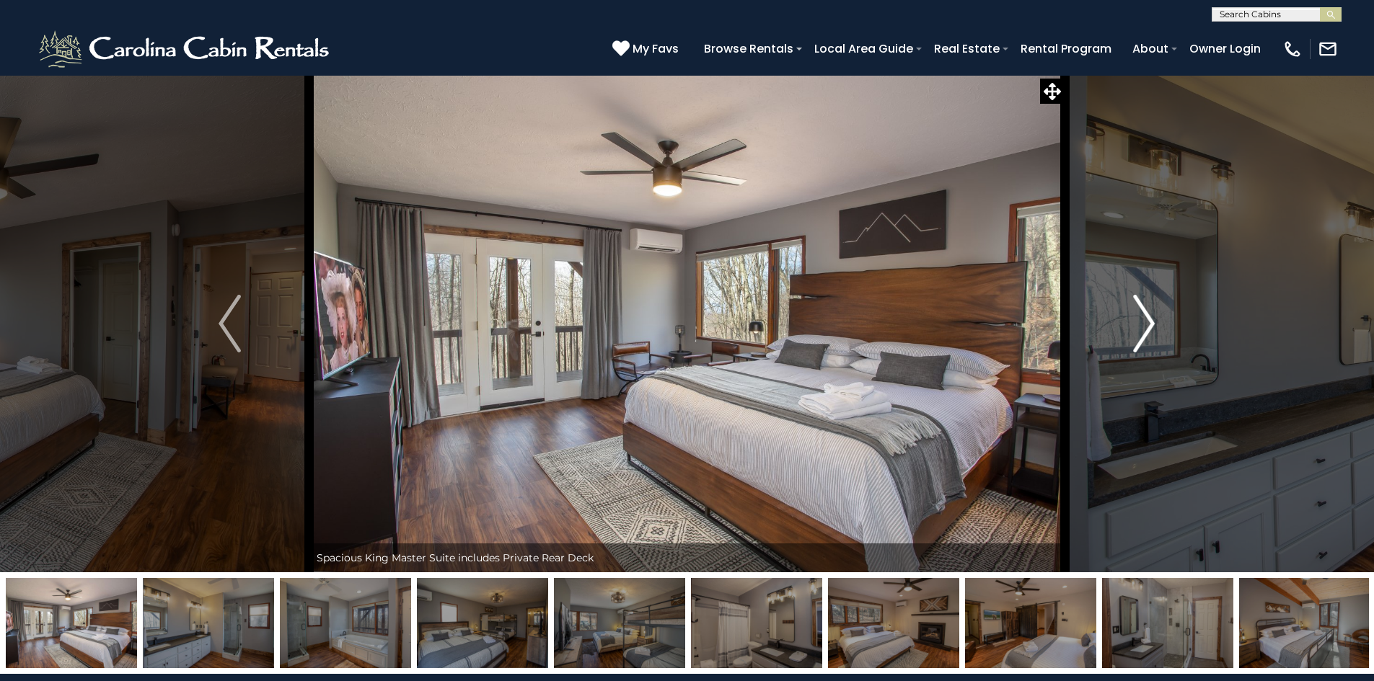
click at [1145, 322] on img "Next" at bounding box center [1144, 324] width 22 height 58
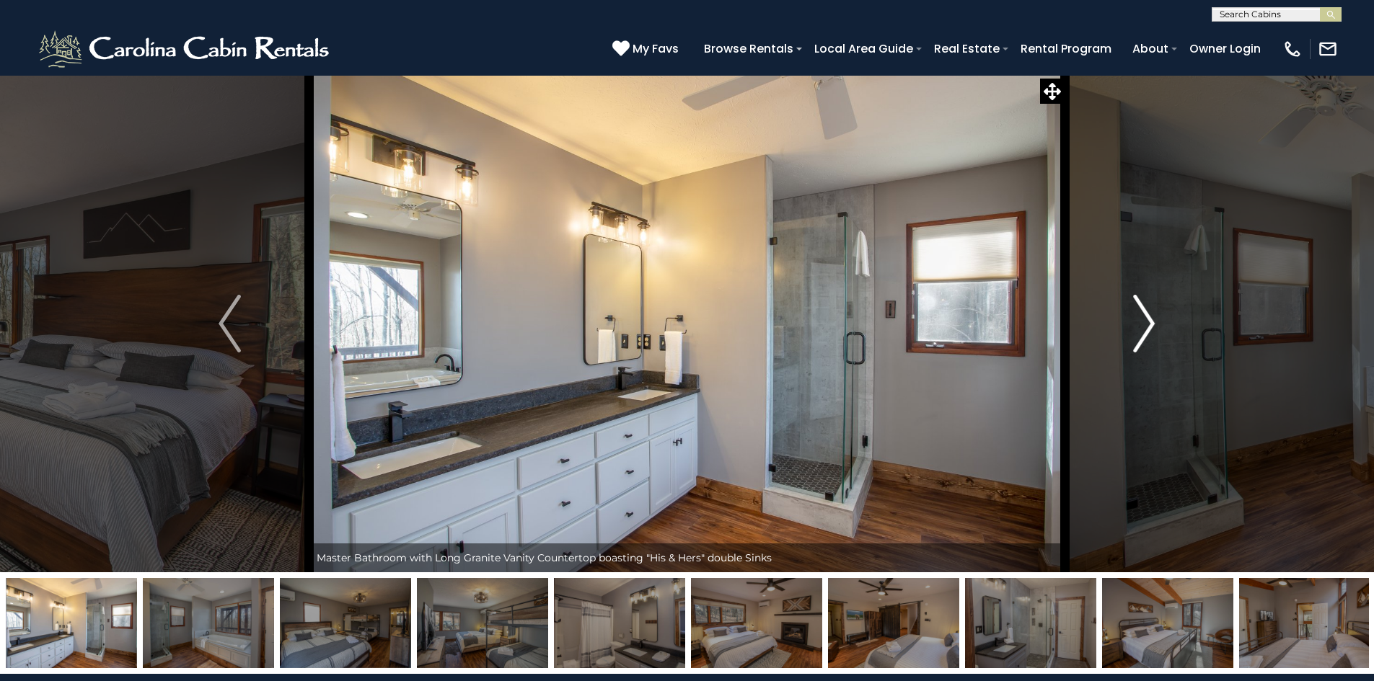
click at [1145, 322] on img "Next" at bounding box center [1144, 324] width 22 height 58
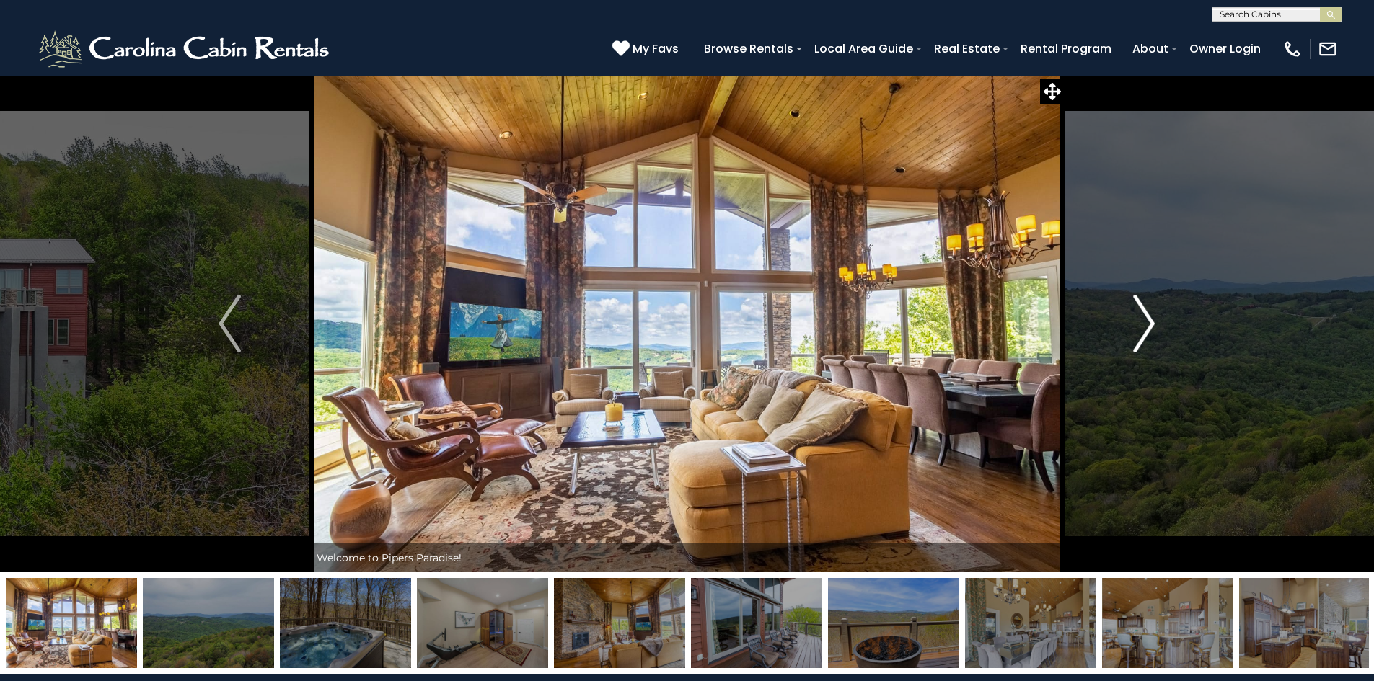
click at [1142, 324] on img "Next" at bounding box center [1144, 324] width 22 height 58
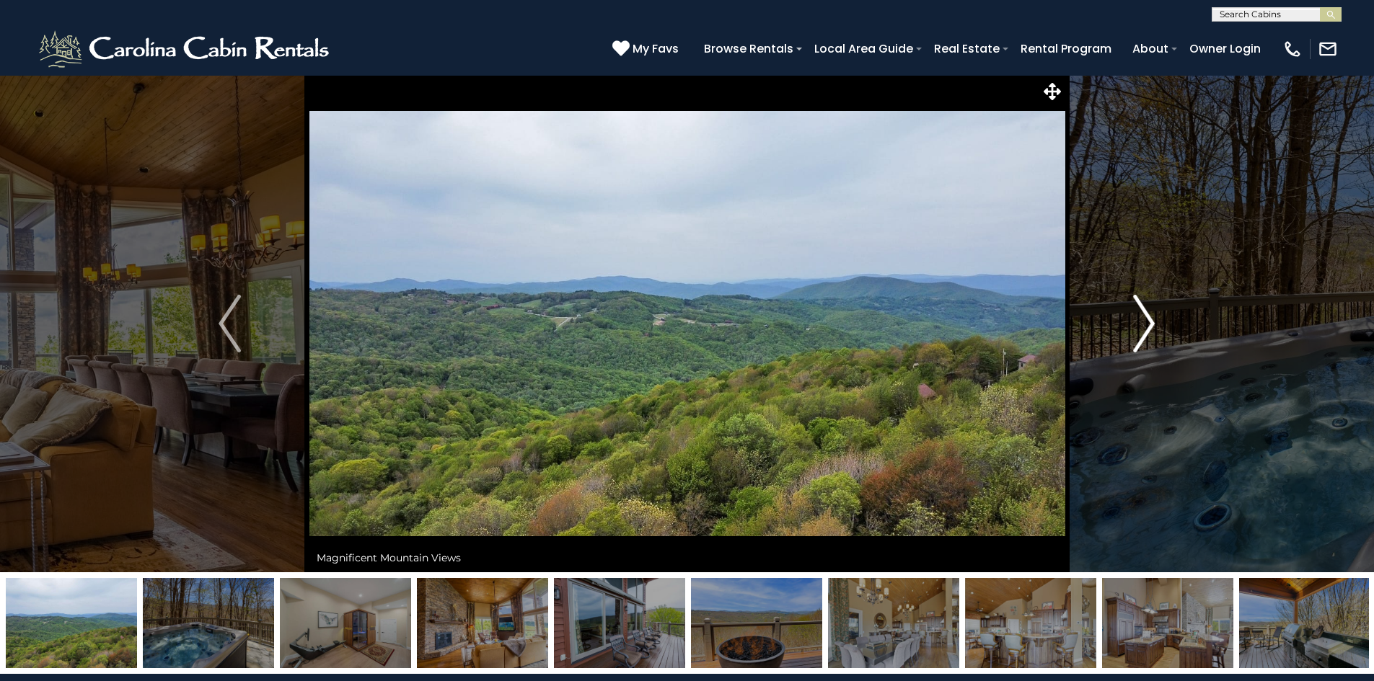
click at [1144, 324] on img "Next" at bounding box center [1144, 324] width 22 height 58
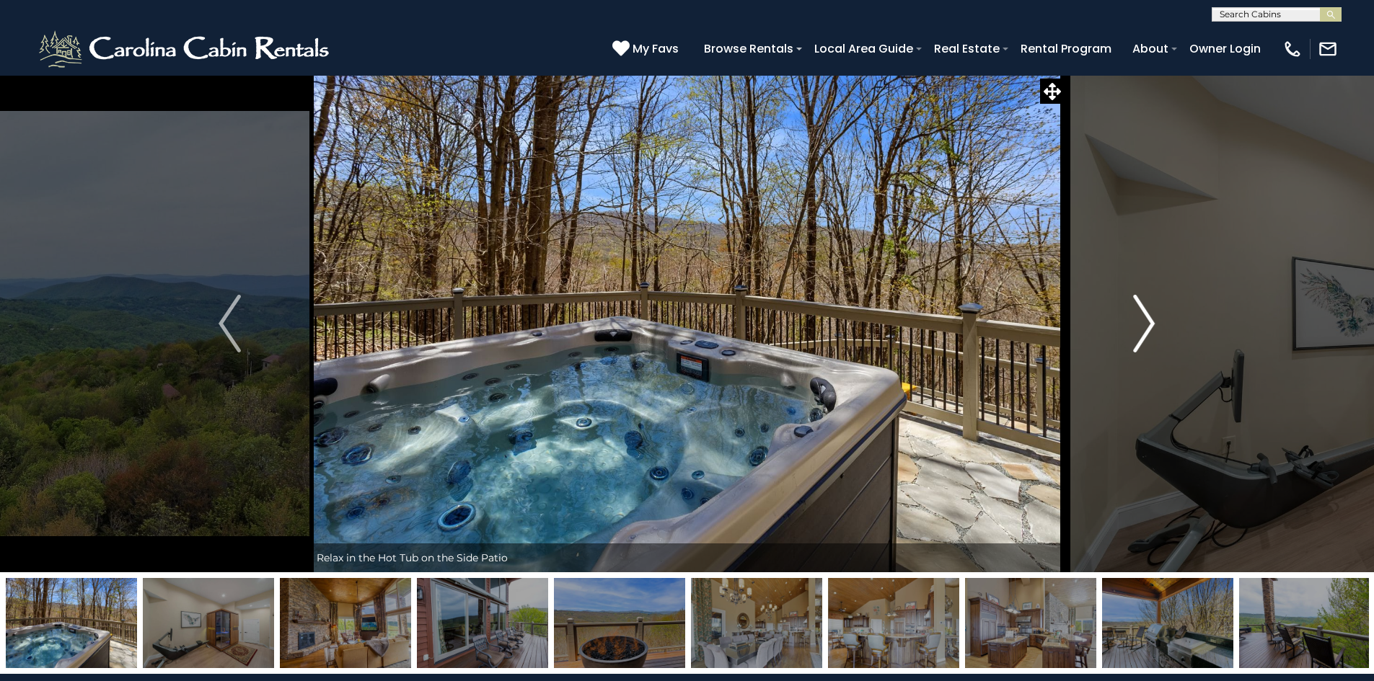
click at [1144, 324] on img "Next" at bounding box center [1144, 324] width 22 height 58
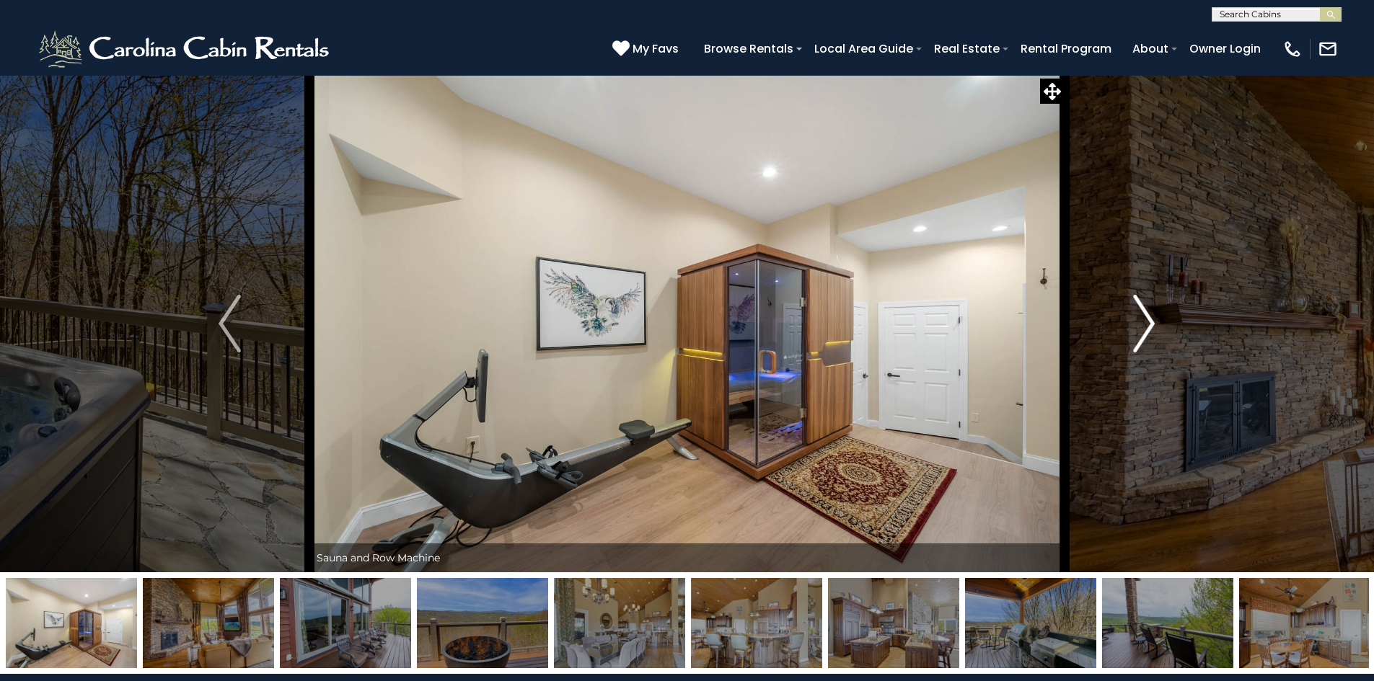
click at [1142, 323] on img "Next" at bounding box center [1144, 324] width 22 height 58
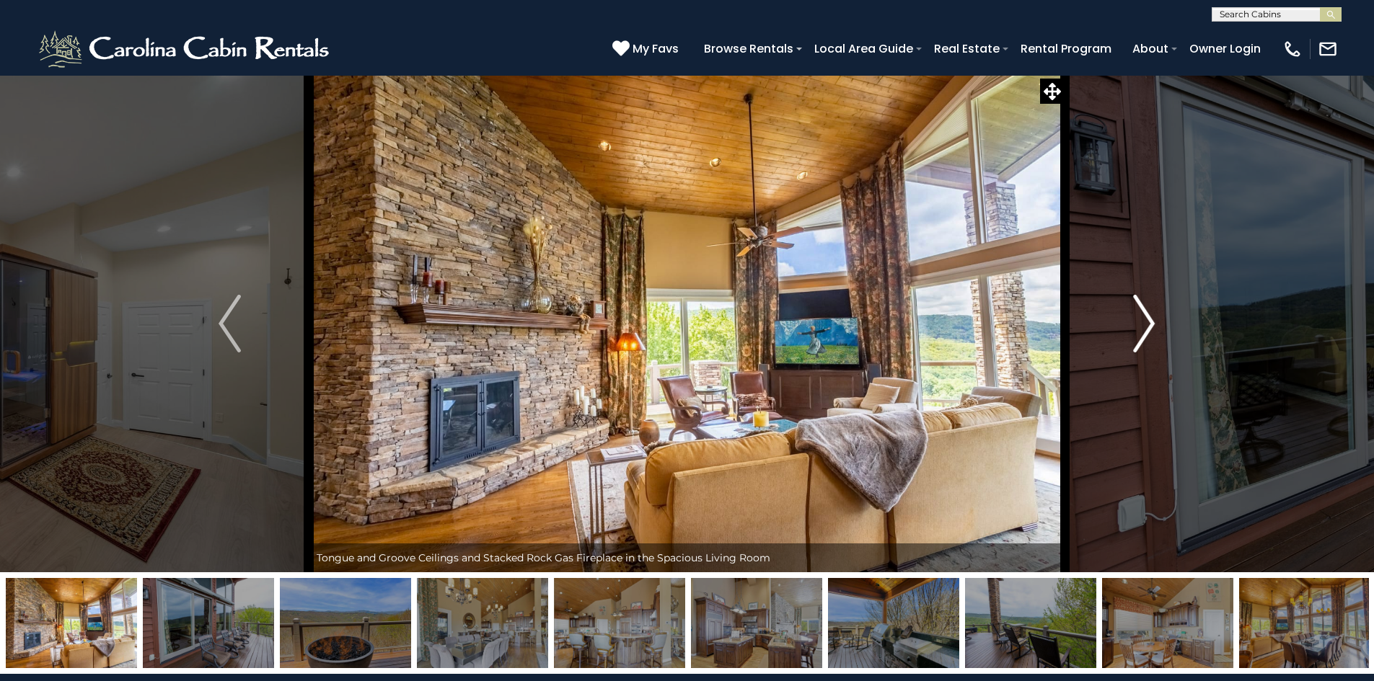
click at [1143, 330] on img "Next" at bounding box center [1144, 324] width 22 height 58
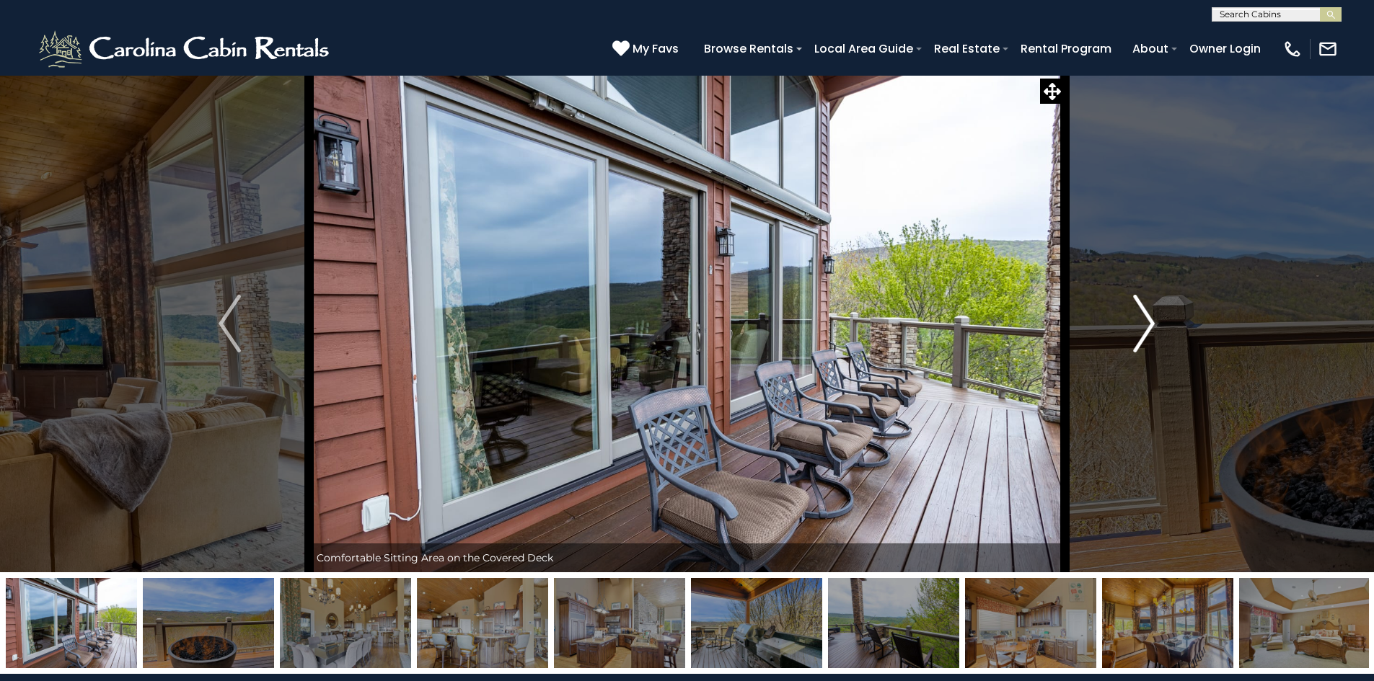
click at [1143, 330] on img "Next" at bounding box center [1144, 324] width 22 height 58
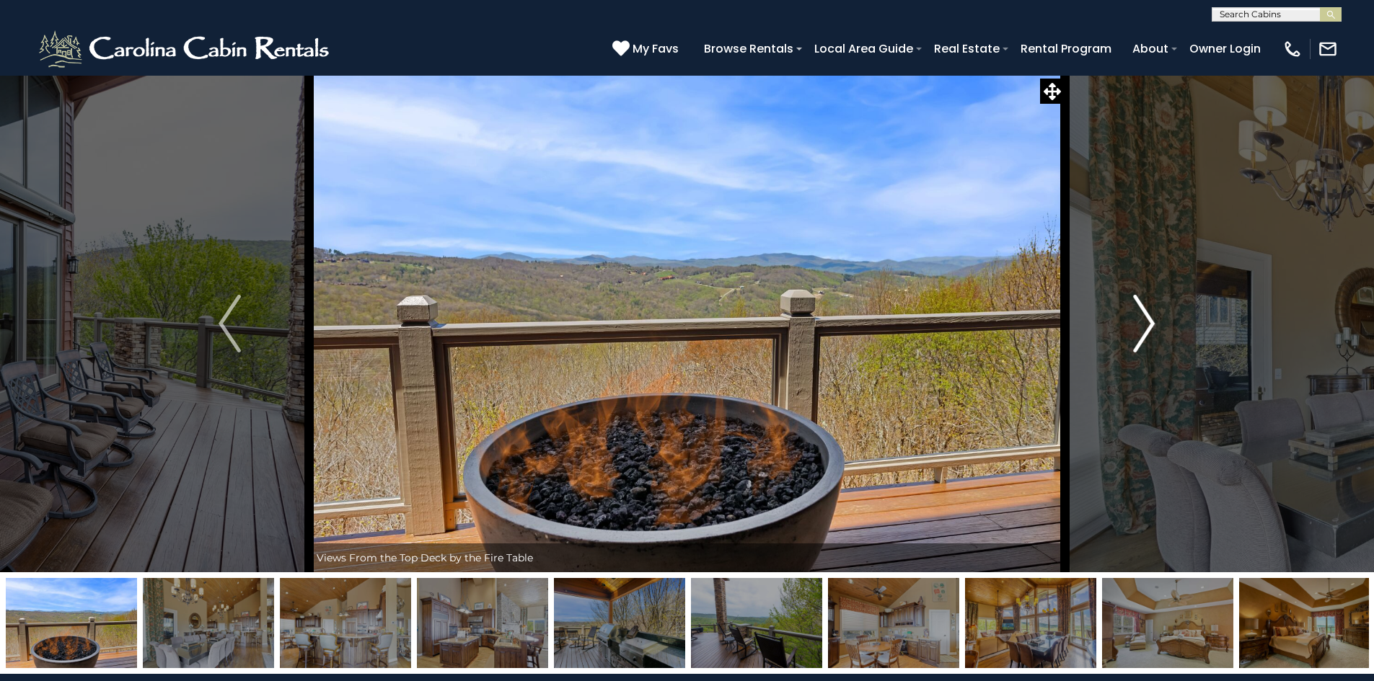
click at [1143, 330] on img "Next" at bounding box center [1144, 324] width 22 height 58
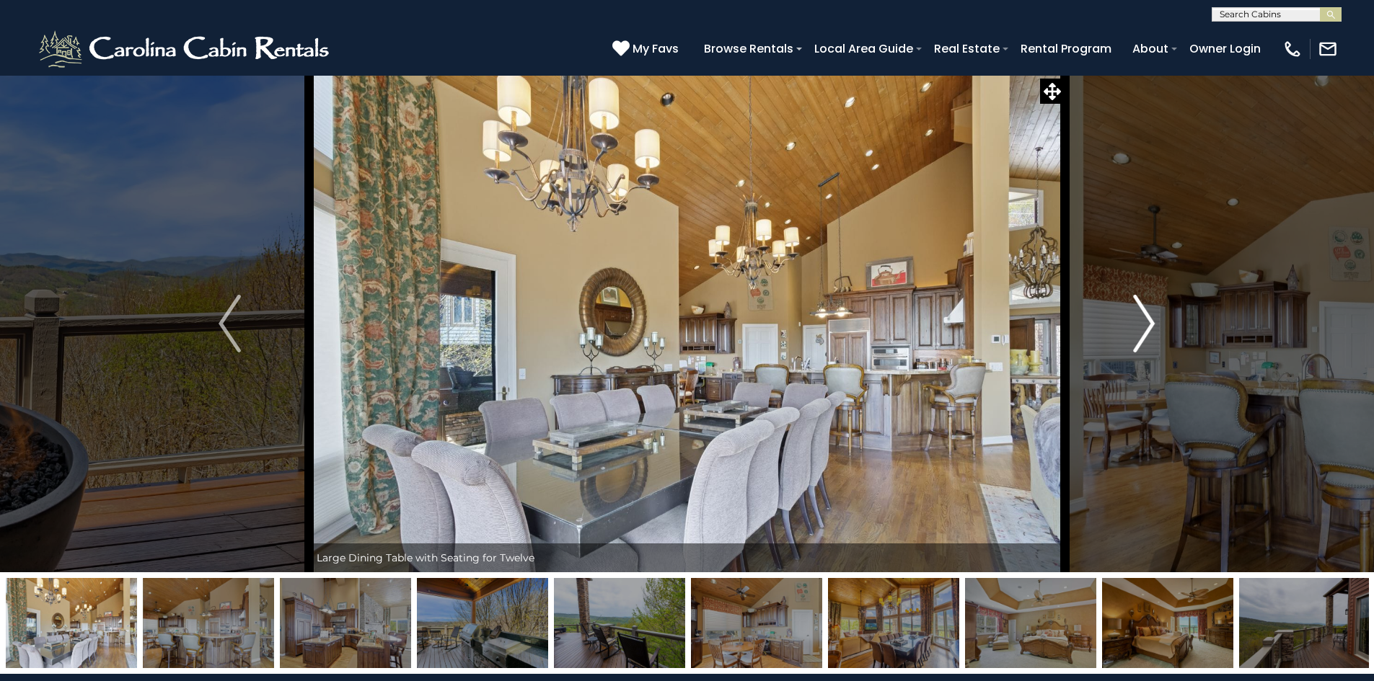
click at [1143, 330] on img "Next" at bounding box center [1144, 324] width 22 height 58
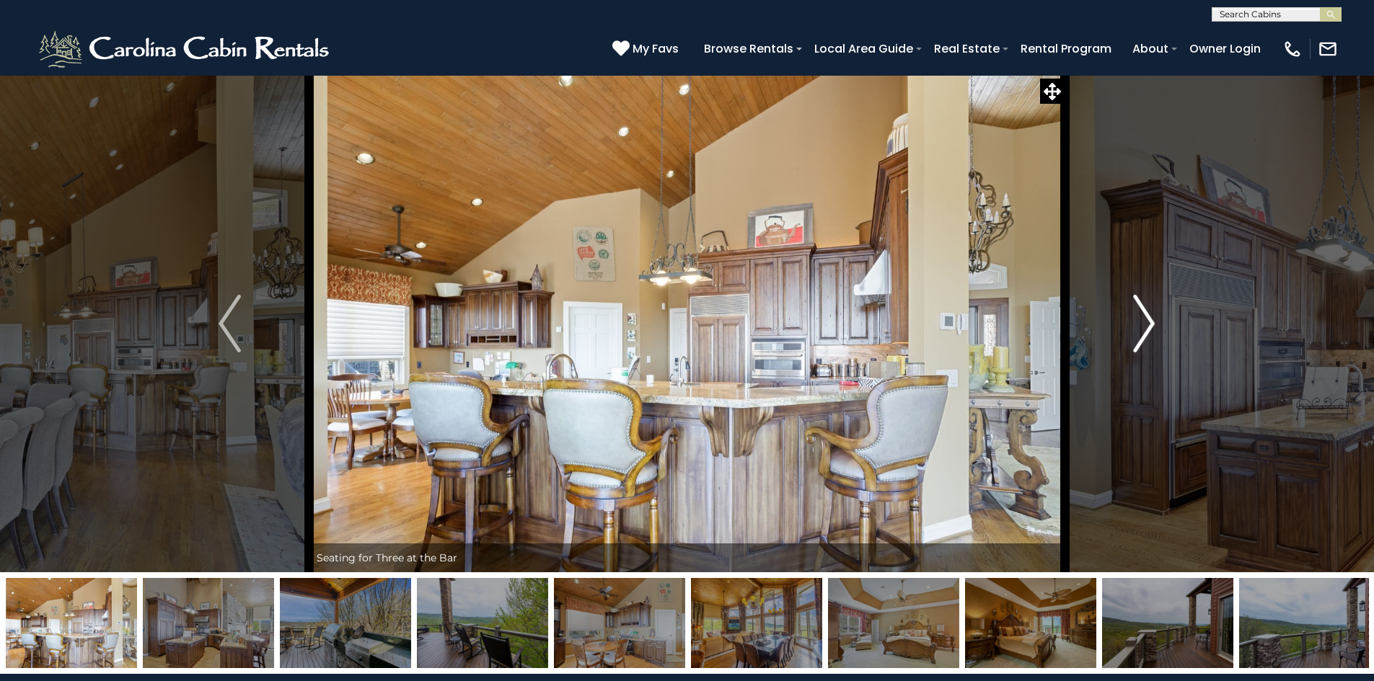
click at [1143, 330] on img "Next" at bounding box center [1144, 324] width 22 height 58
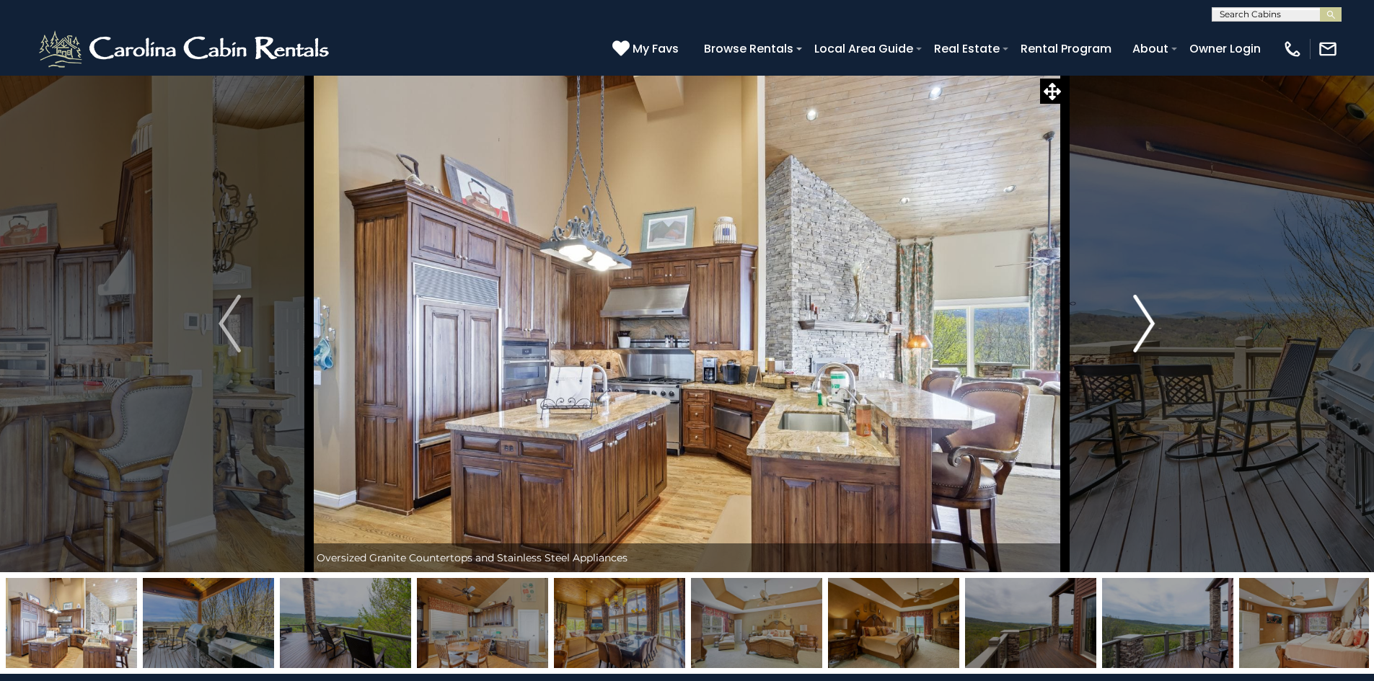
click at [1143, 330] on img "Next" at bounding box center [1144, 324] width 22 height 58
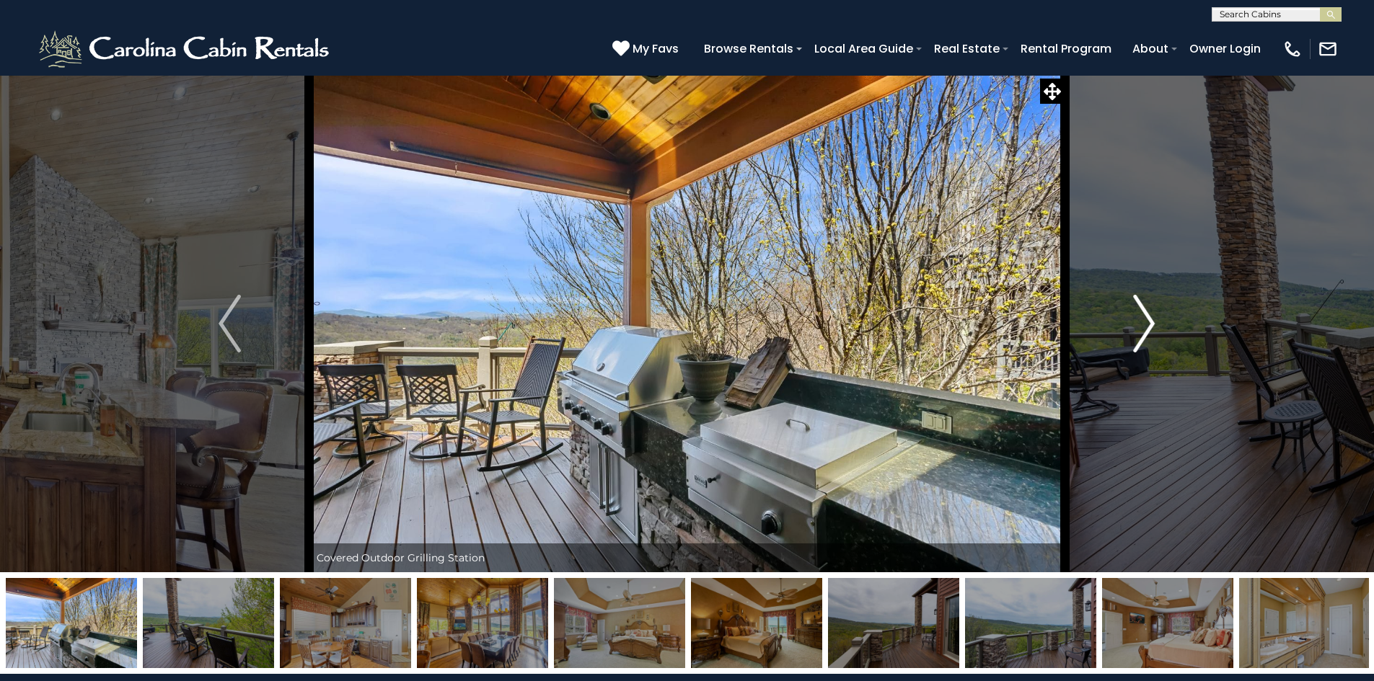
click at [1143, 330] on img "Next" at bounding box center [1144, 324] width 22 height 58
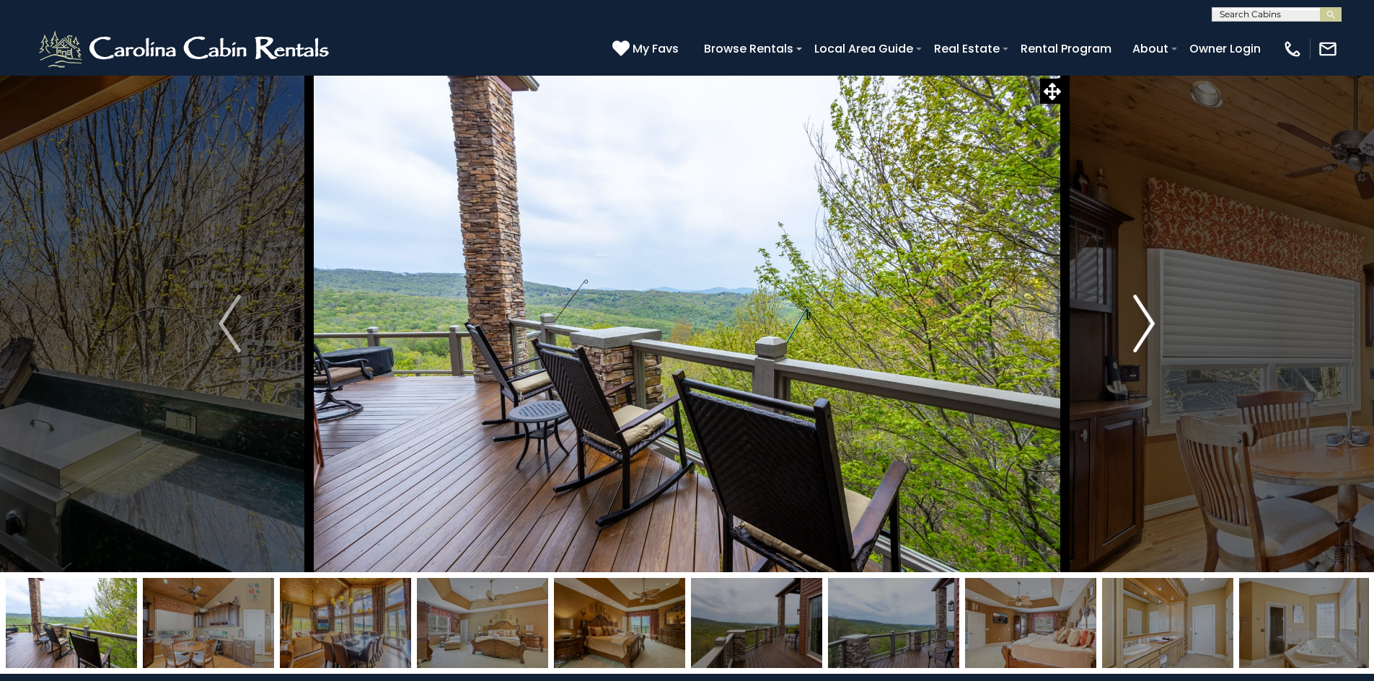
click at [1143, 330] on img "Next" at bounding box center [1144, 324] width 22 height 58
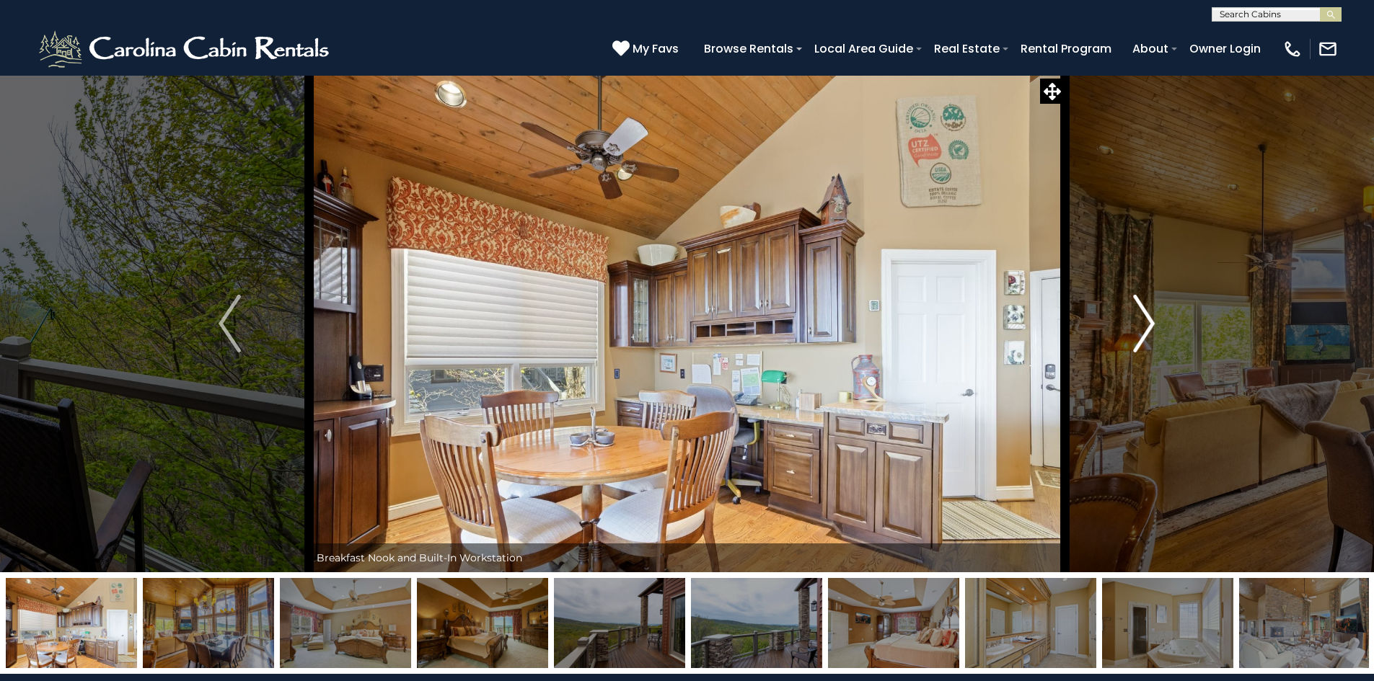
click at [1143, 330] on img "Next" at bounding box center [1144, 324] width 22 height 58
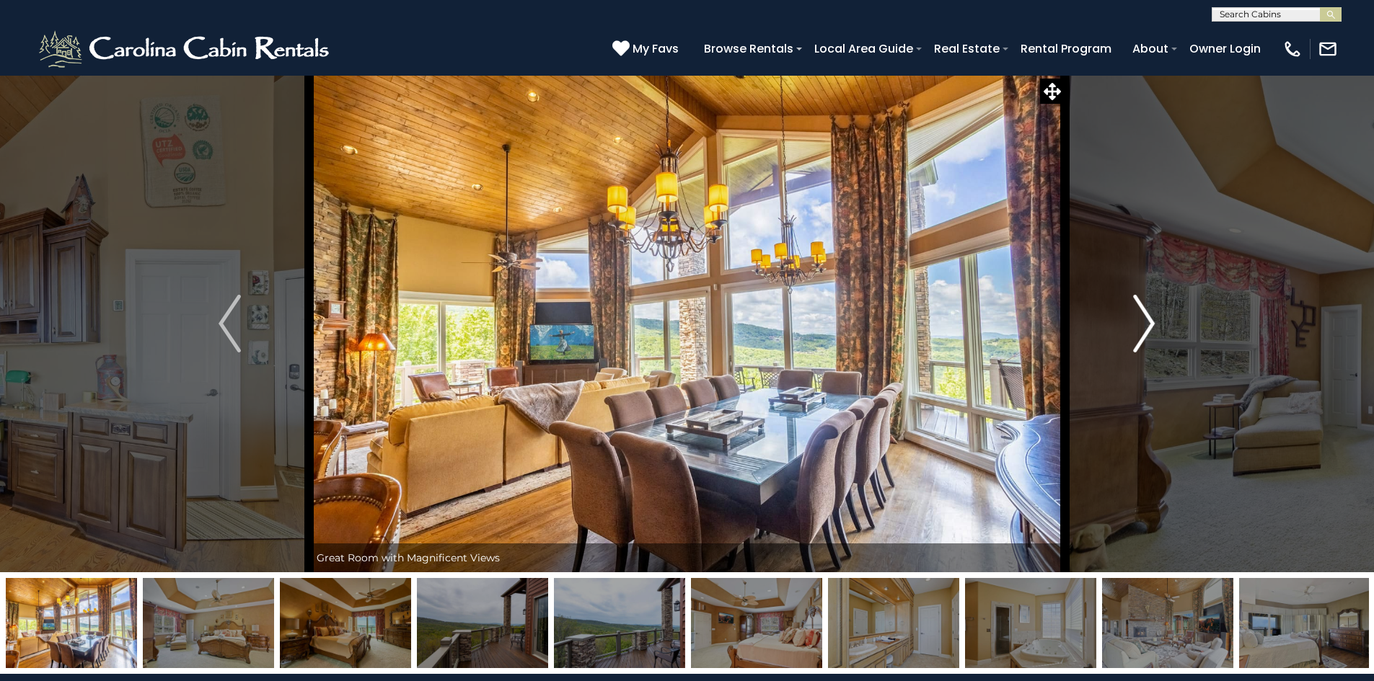
click at [1143, 330] on img "Next" at bounding box center [1144, 324] width 22 height 58
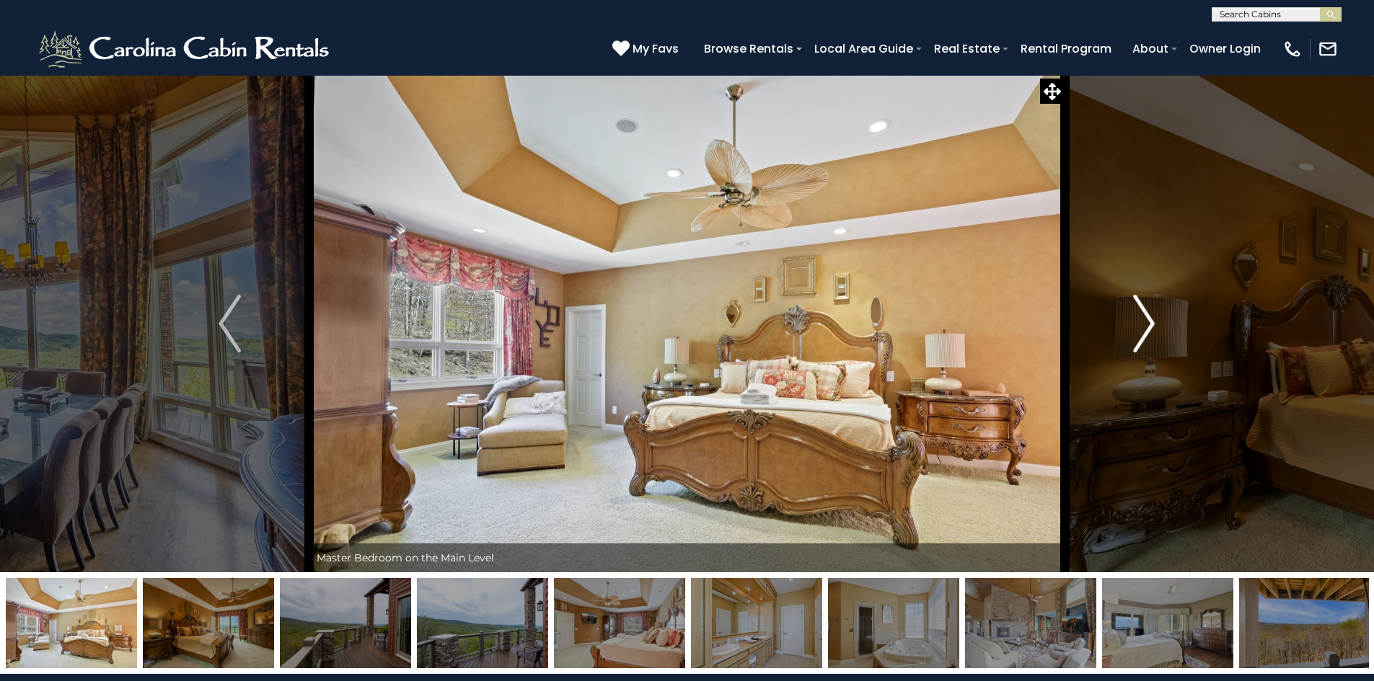
click at [1143, 330] on img "Next" at bounding box center [1144, 324] width 22 height 58
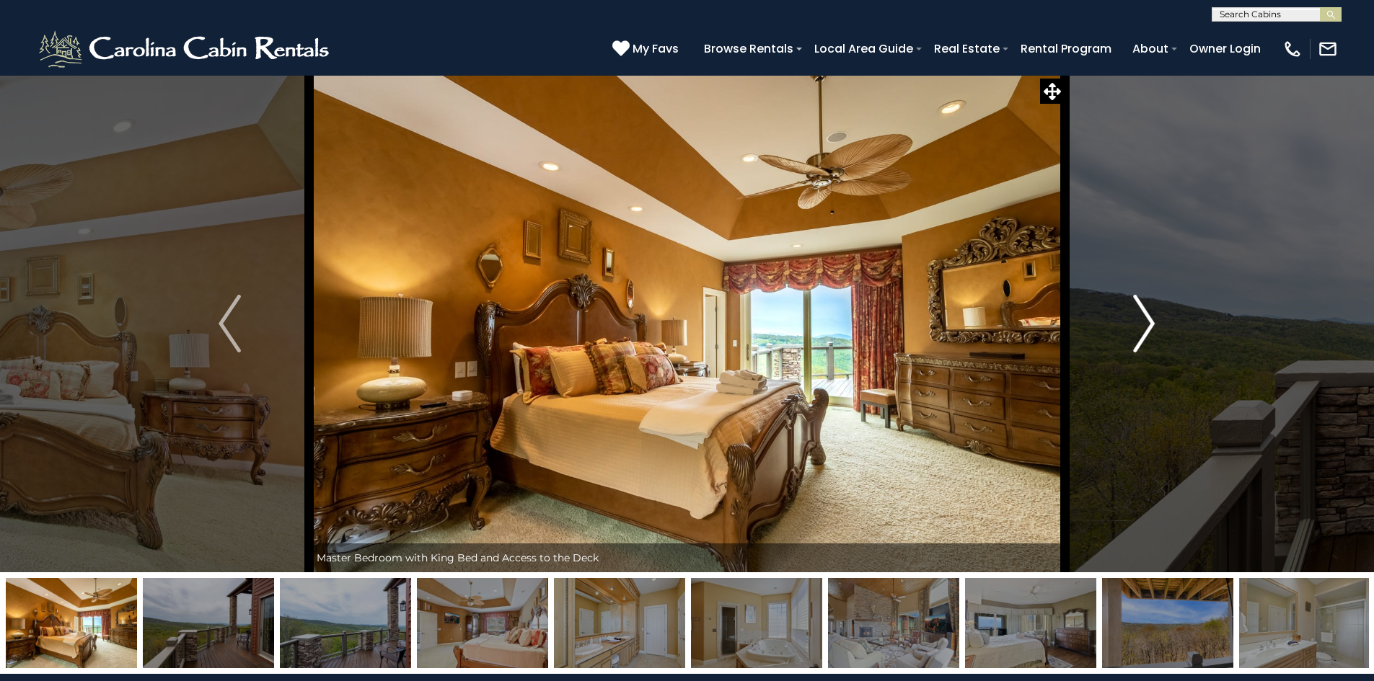
click at [1143, 330] on img "Next" at bounding box center [1144, 324] width 22 height 58
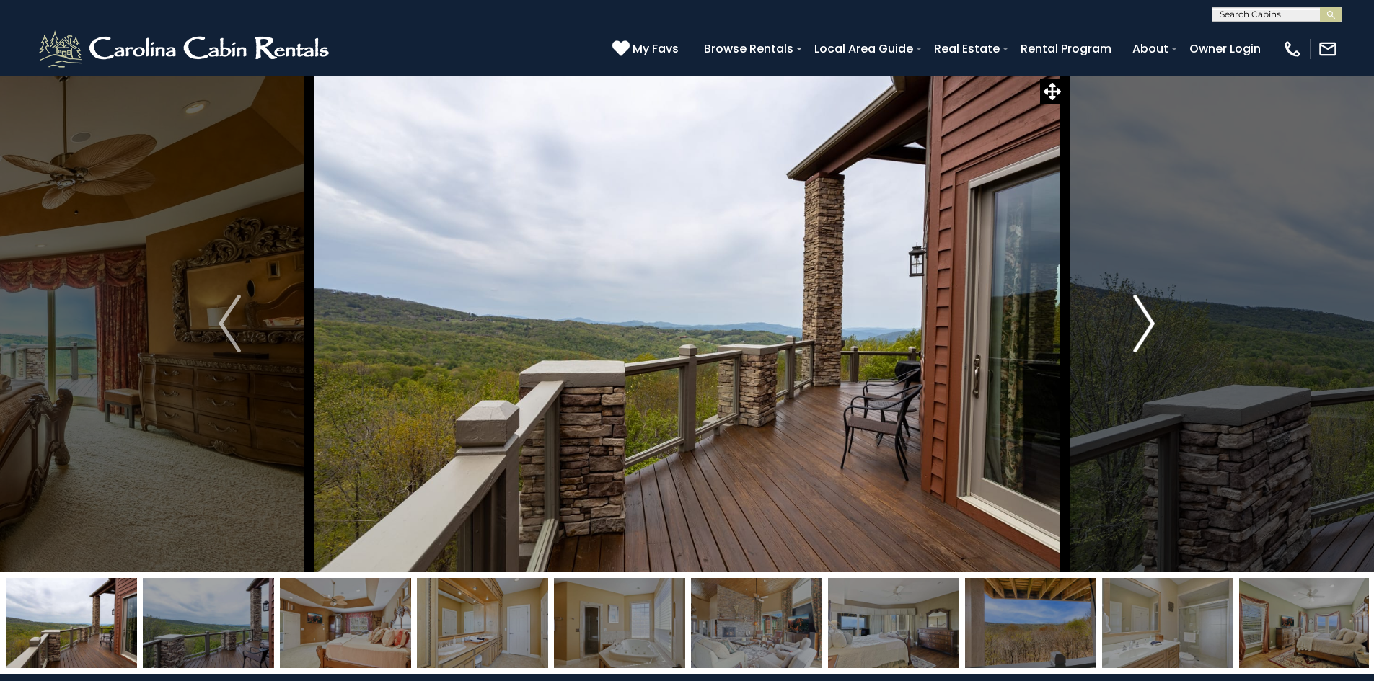
click at [1143, 330] on img "Next" at bounding box center [1144, 324] width 22 height 58
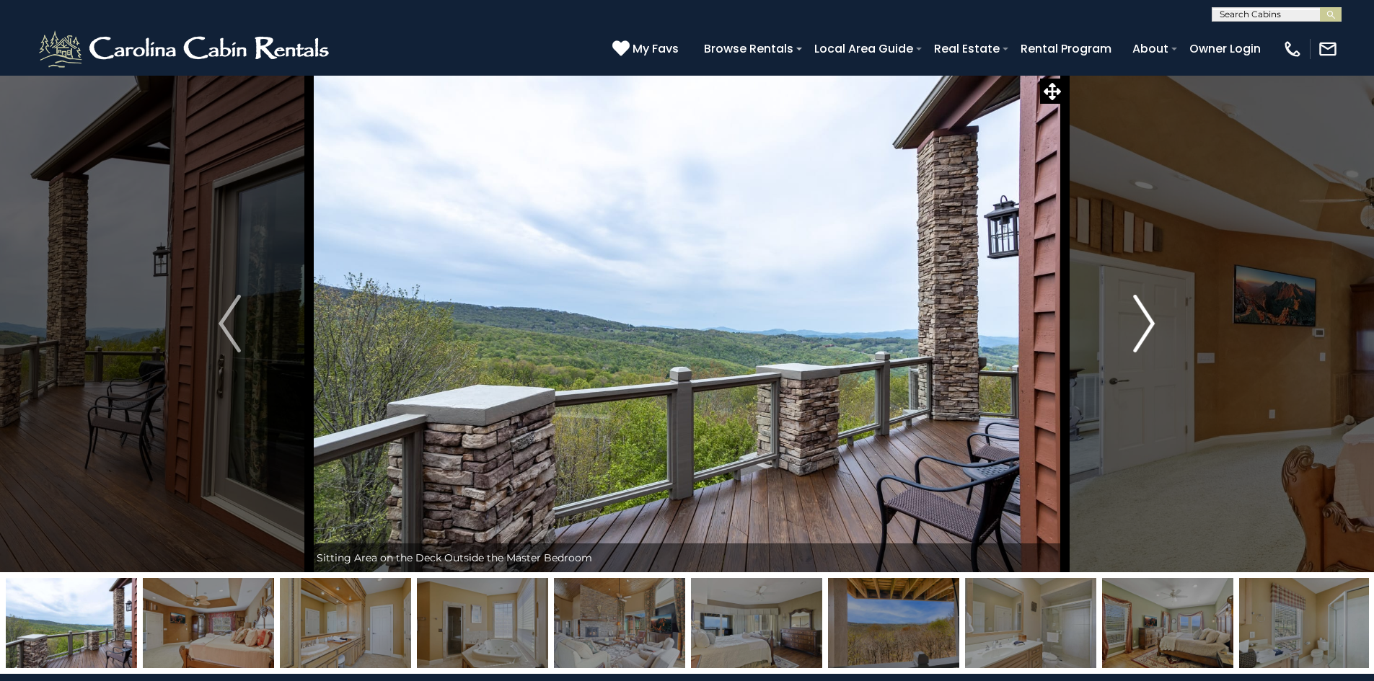
click at [1143, 330] on img "Next" at bounding box center [1144, 324] width 22 height 58
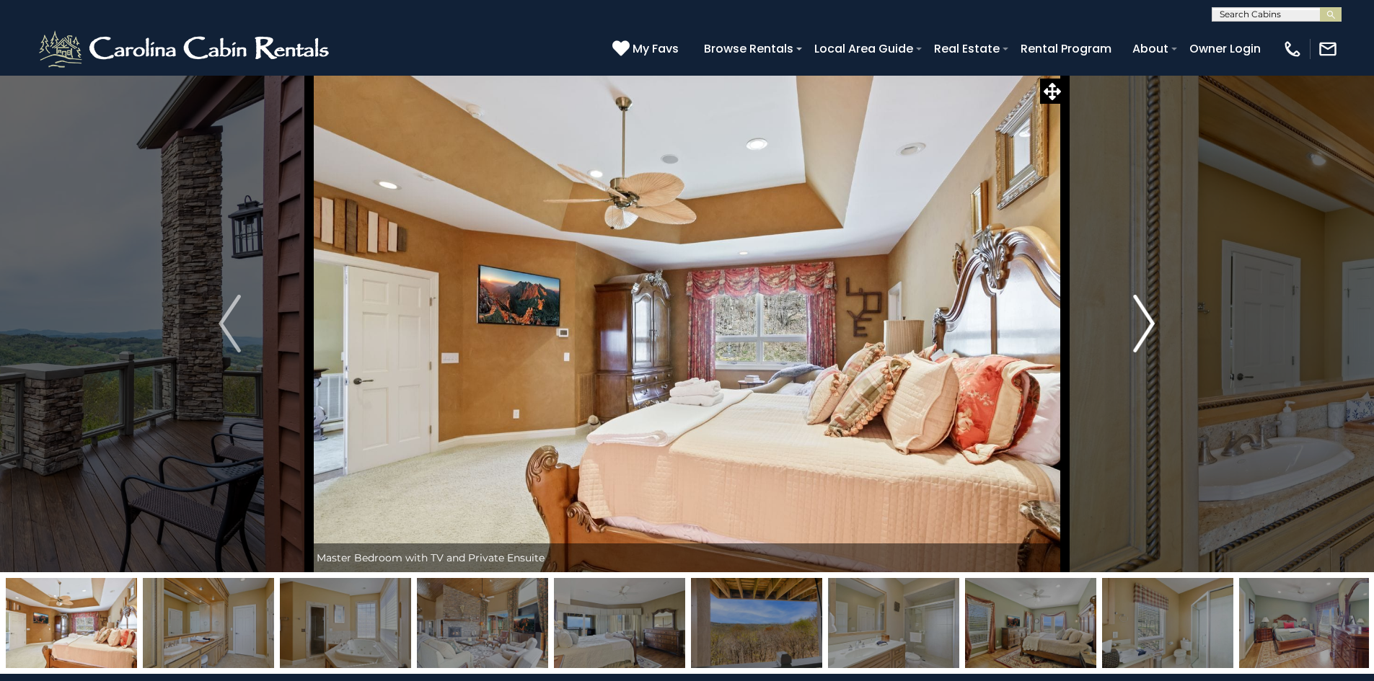
click at [1143, 330] on img "Next" at bounding box center [1144, 324] width 22 height 58
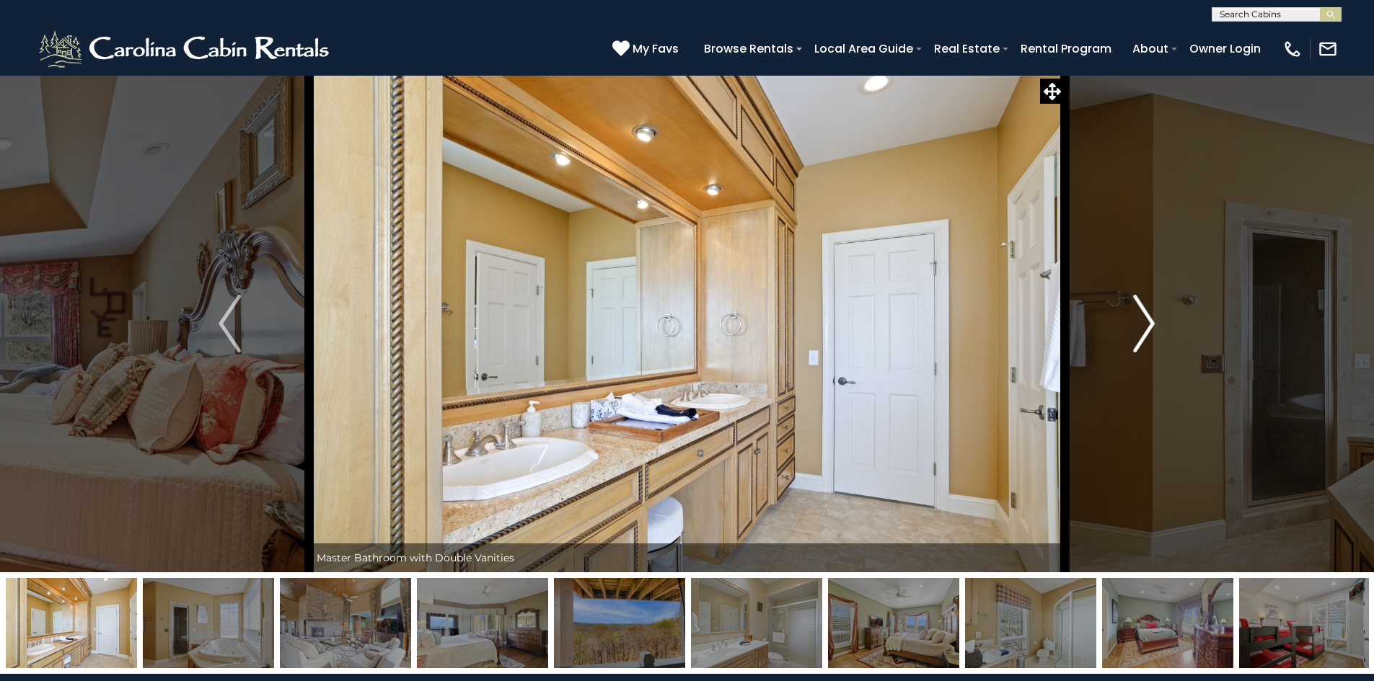
click at [1143, 330] on img "Next" at bounding box center [1144, 324] width 22 height 58
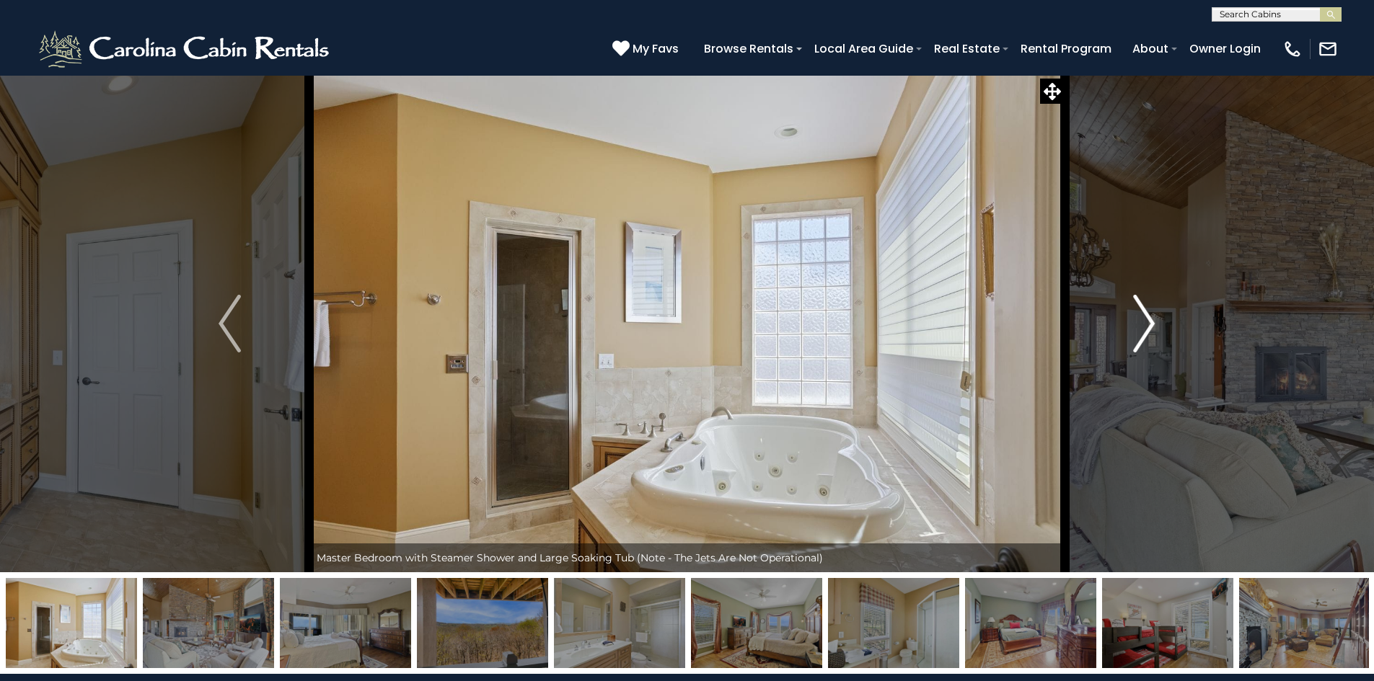
click at [1143, 330] on img "Next" at bounding box center [1144, 324] width 22 height 58
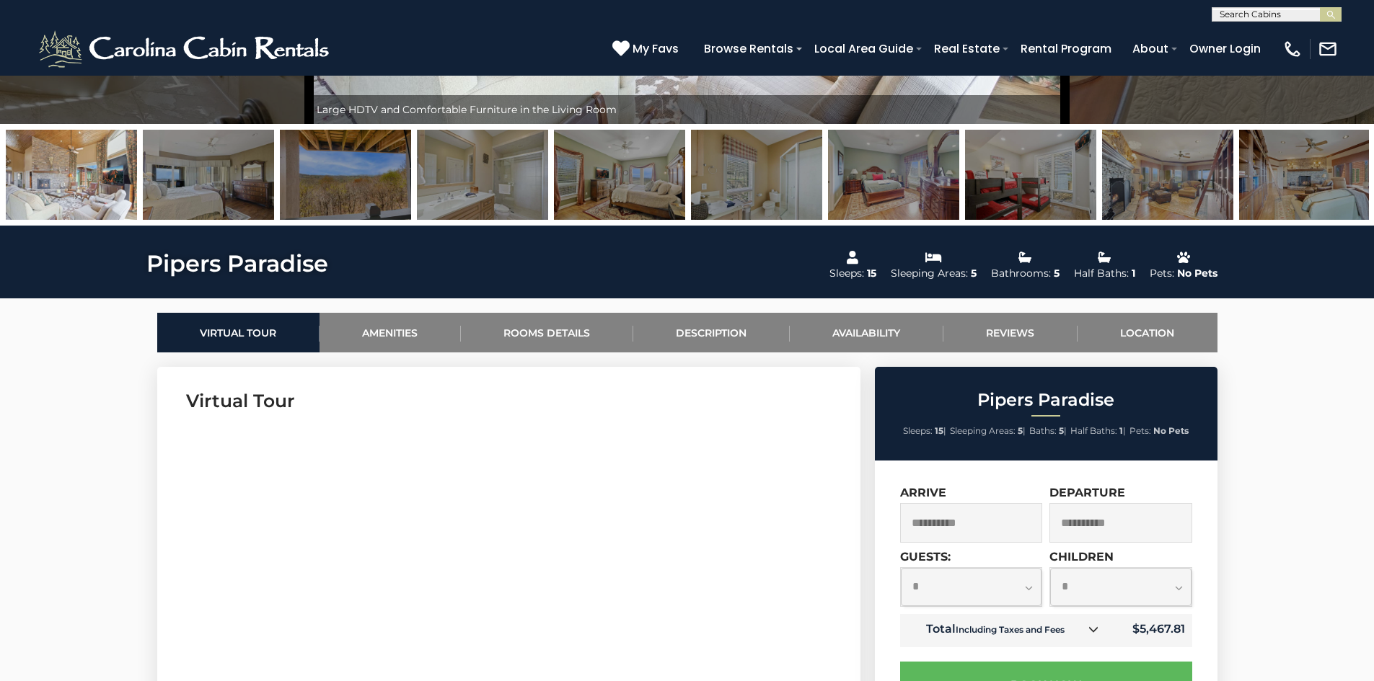
scroll to position [433, 0]
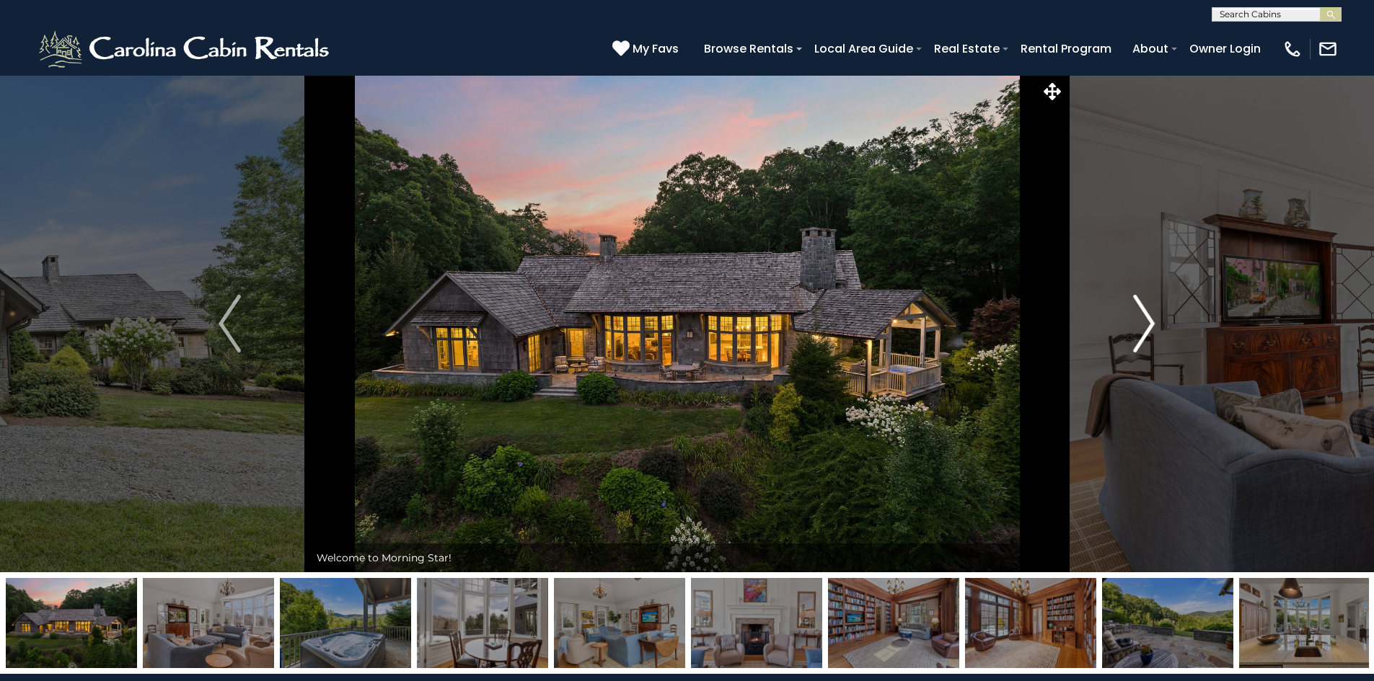
click at [1140, 327] on img "Next" at bounding box center [1144, 324] width 22 height 58
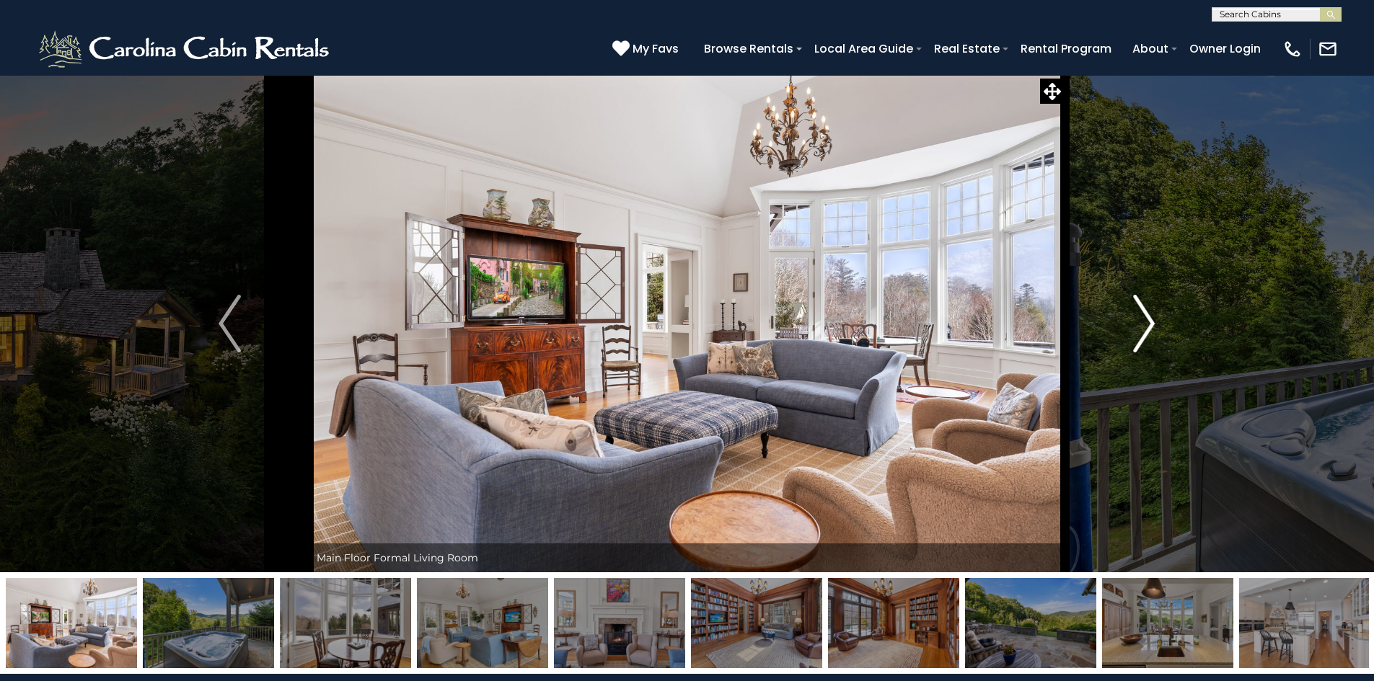
click at [1140, 327] on img "Next" at bounding box center [1144, 324] width 22 height 58
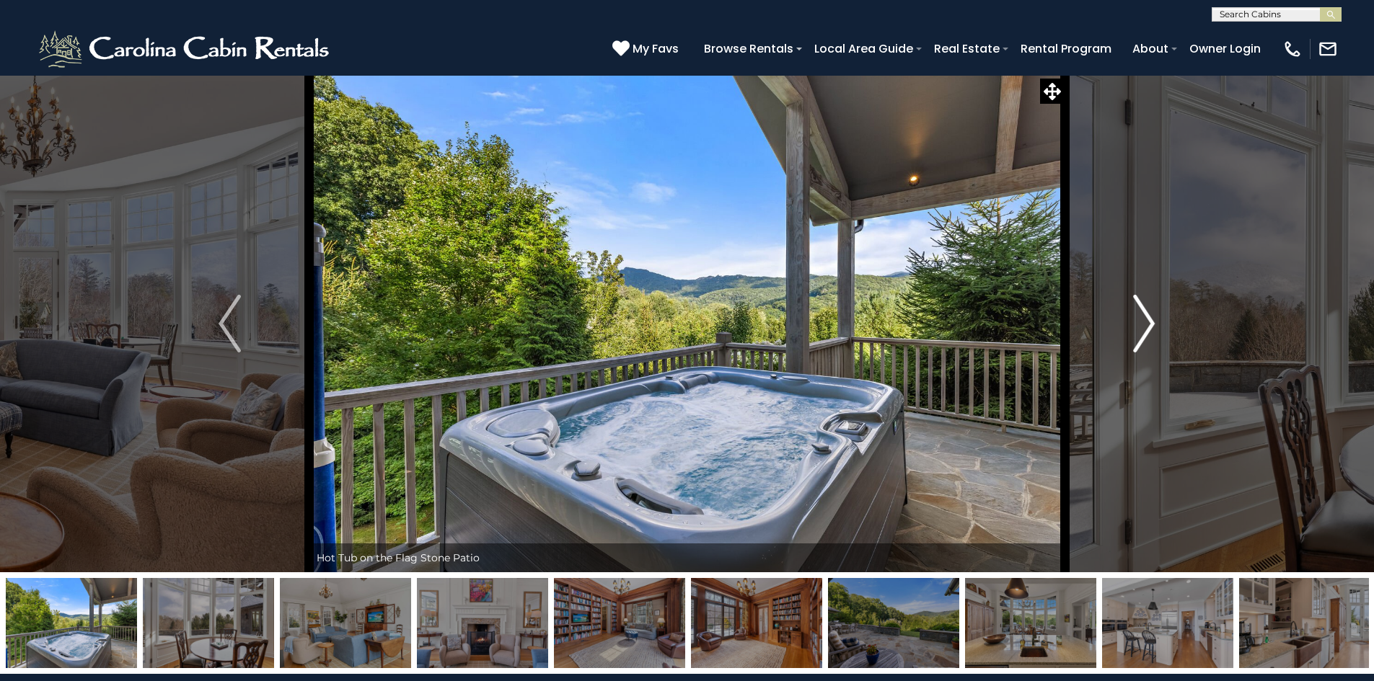
click at [1140, 327] on img "Next" at bounding box center [1144, 324] width 22 height 58
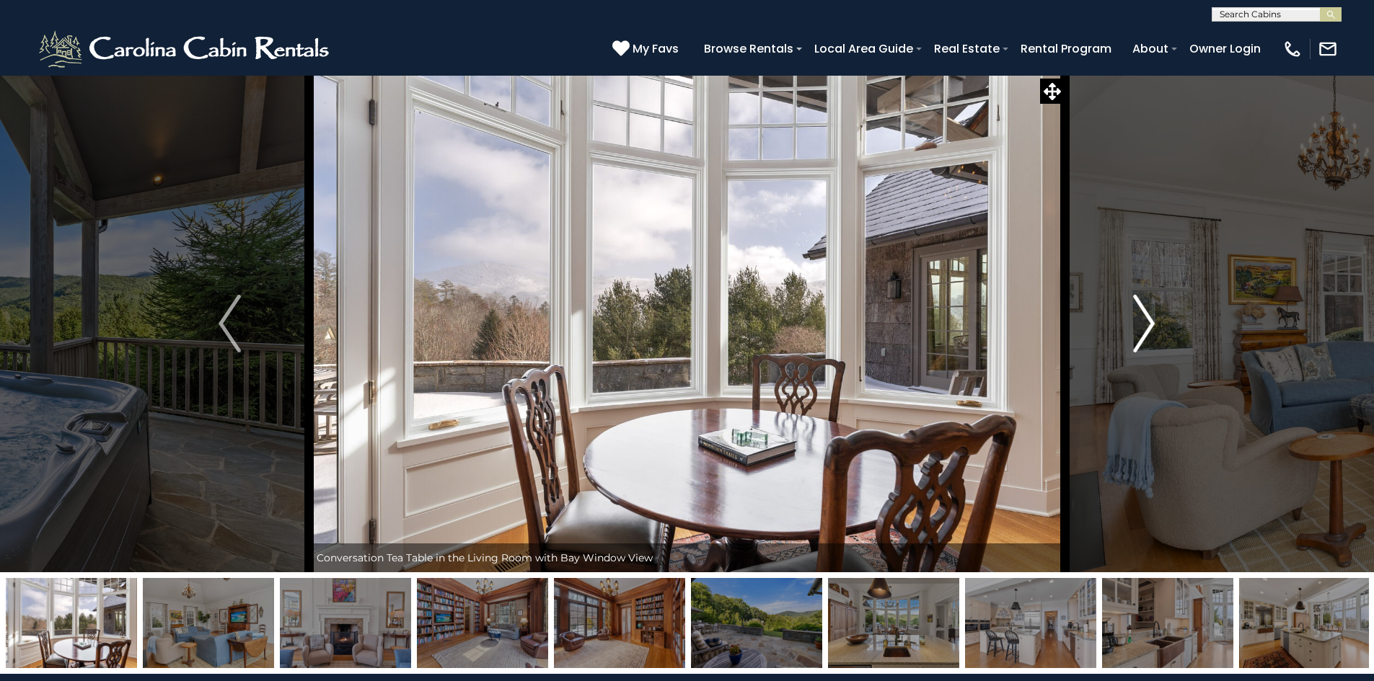
click at [1140, 327] on img "Next" at bounding box center [1144, 324] width 22 height 58
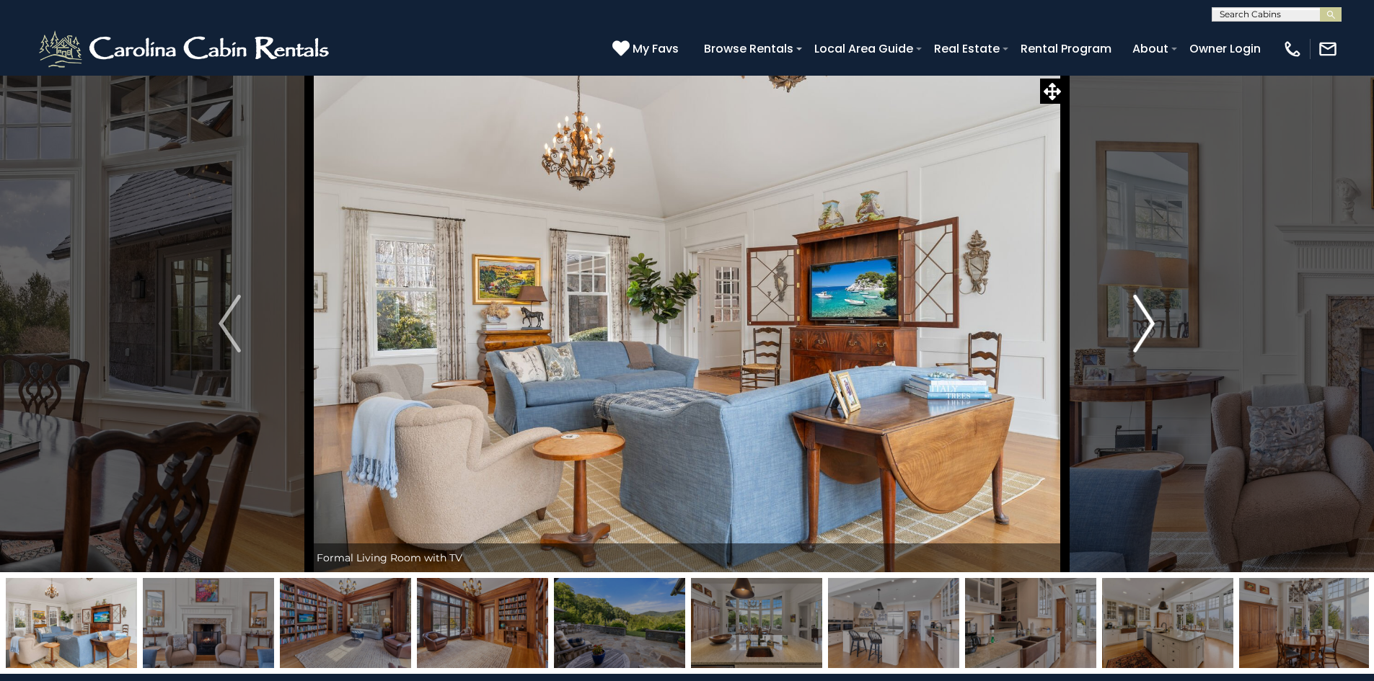
click at [1140, 327] on img "Next" at bounding box center [1144, 324] width 22 height 58
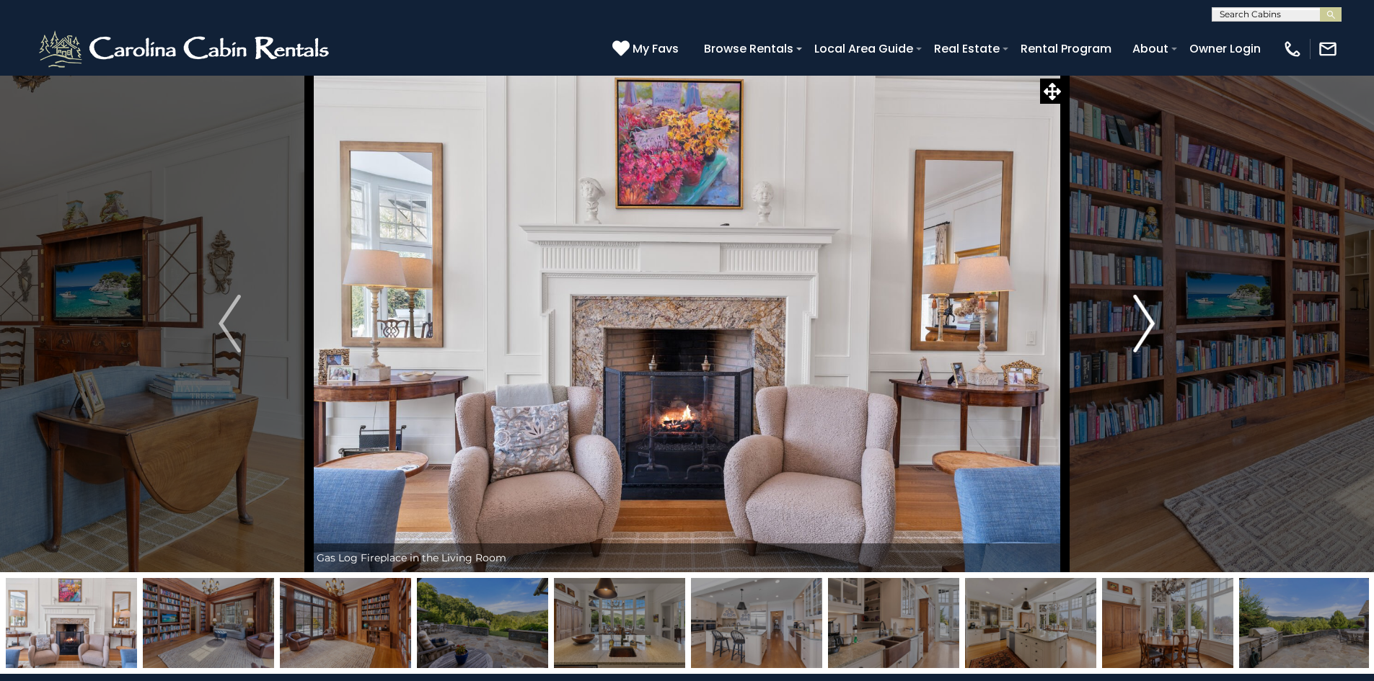
click at [1140, 327] on img "Next" at bounding box center [1144, 324] width 22 height 58
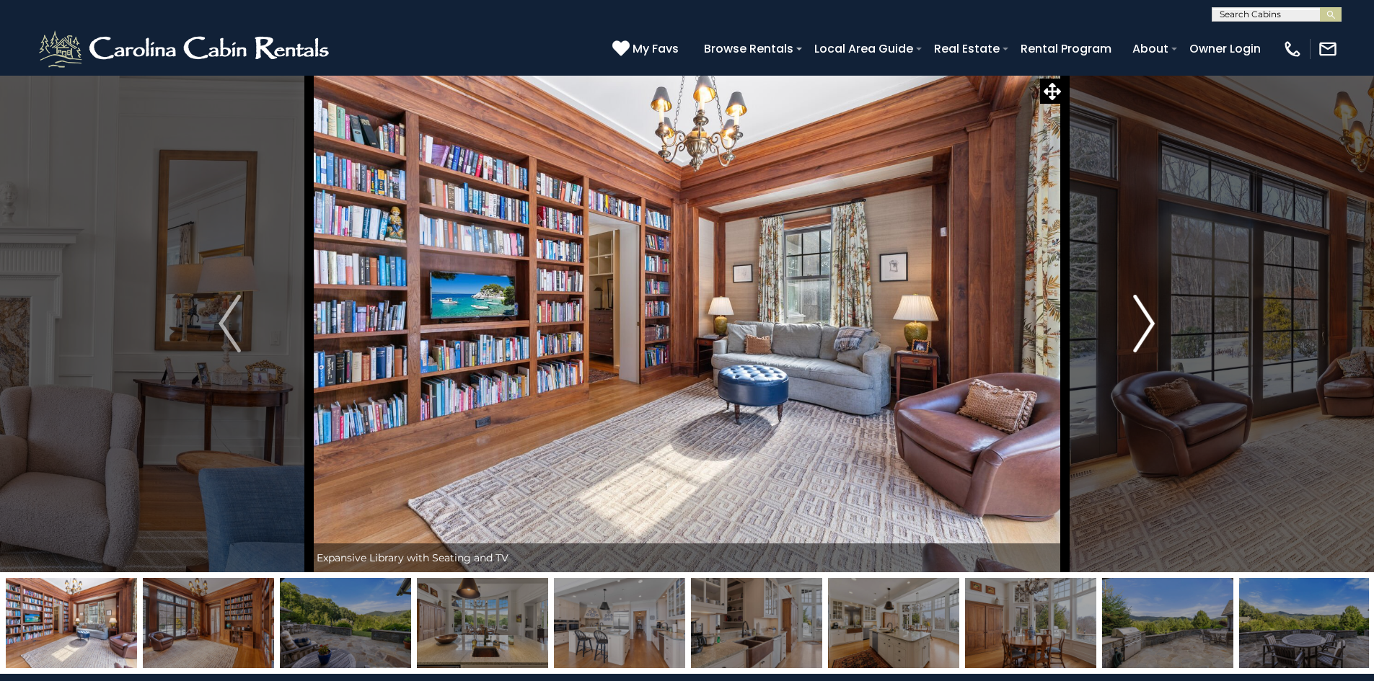
click at [1140, 327] on img "Next" at bounding box center [1144, 324] width 22 height 58
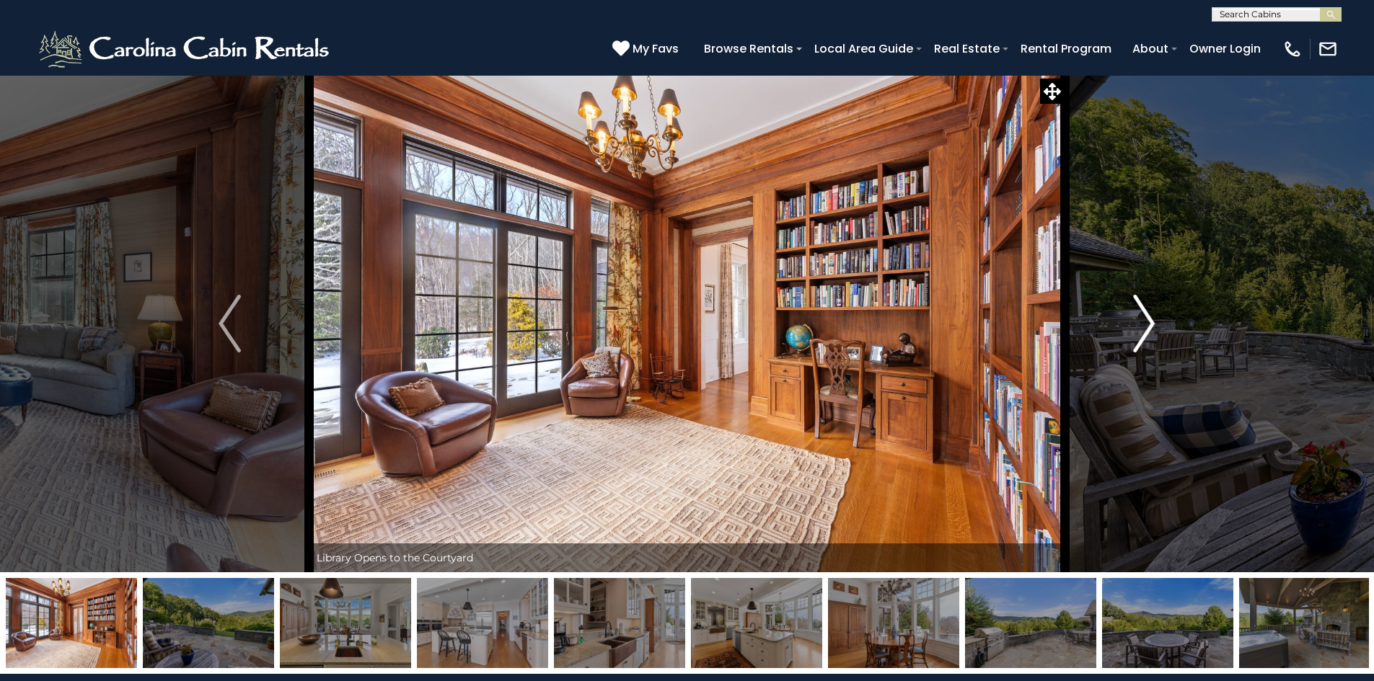
click at [1140, 327] on img "Next" at bounding box center [1144, 324] width 22 height 58
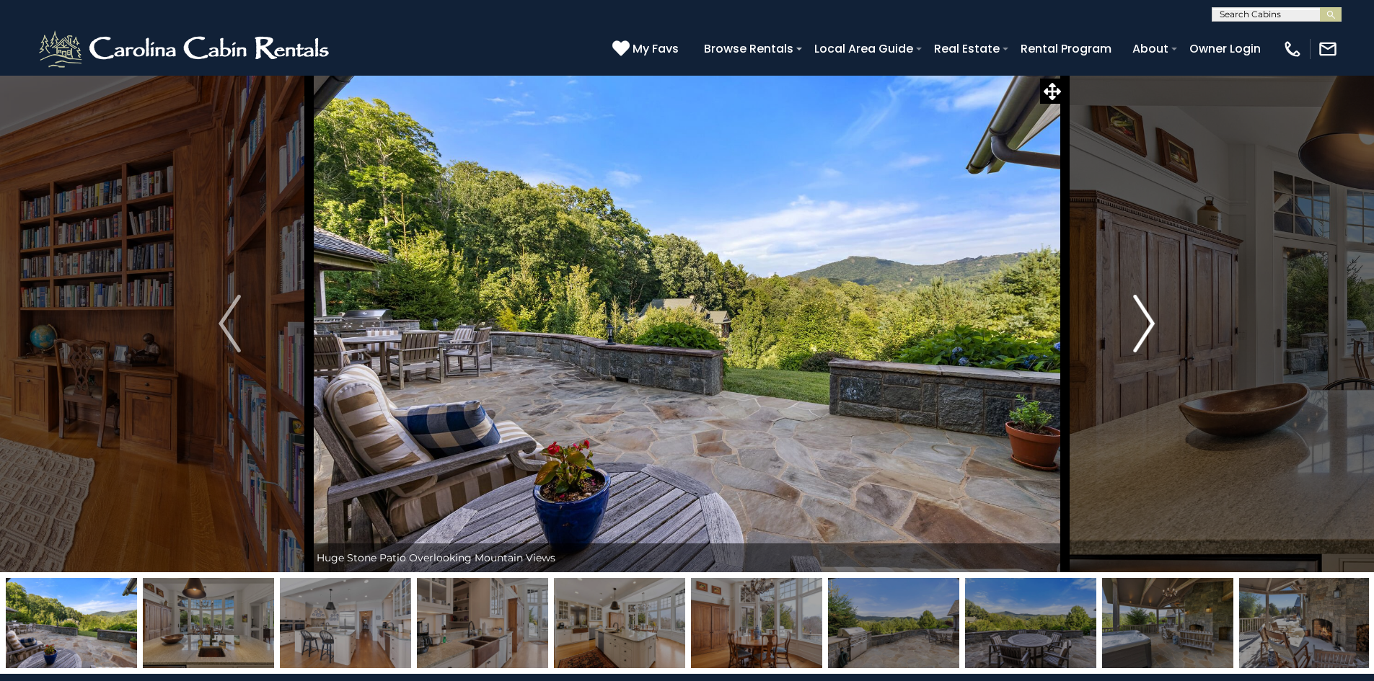
click at [1140, 327] on img "Next" at bounding box center [1144, 324] width 22 height 58
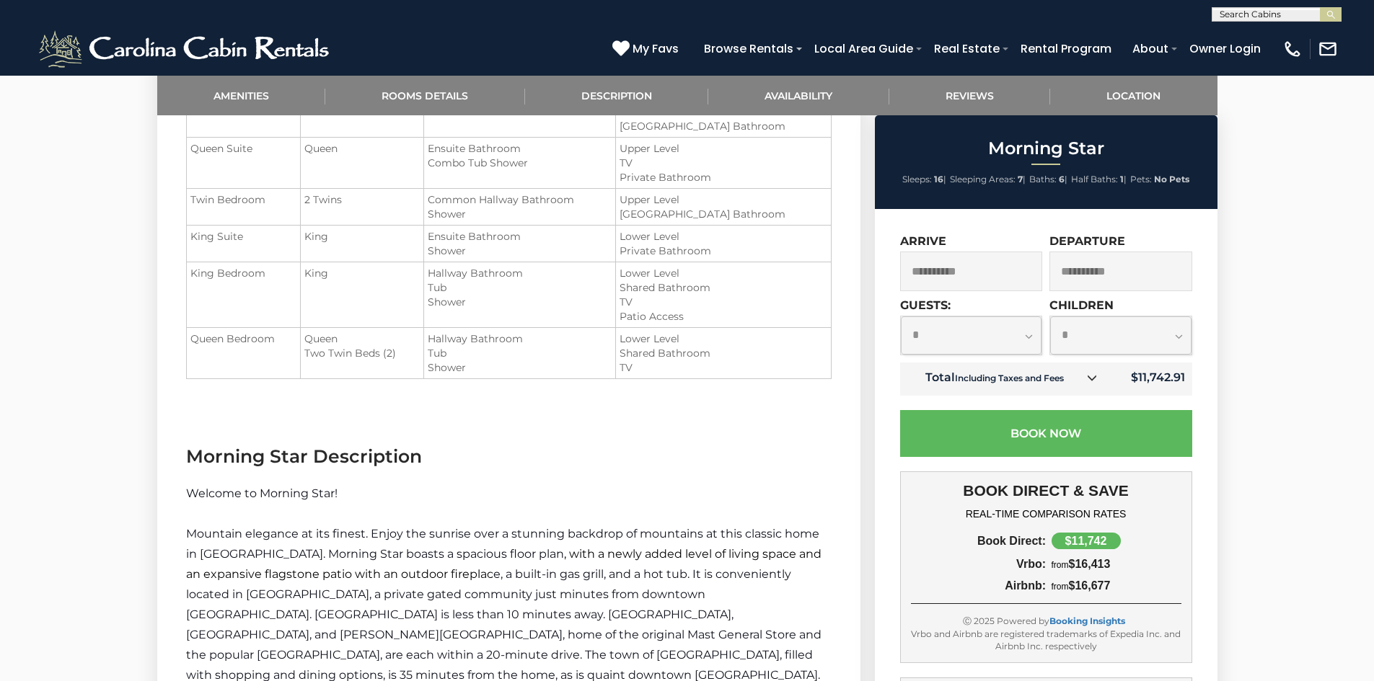
scroll to position [1370, 0]
